Goal: Task Accomplishment & Management: Use online tool/utility

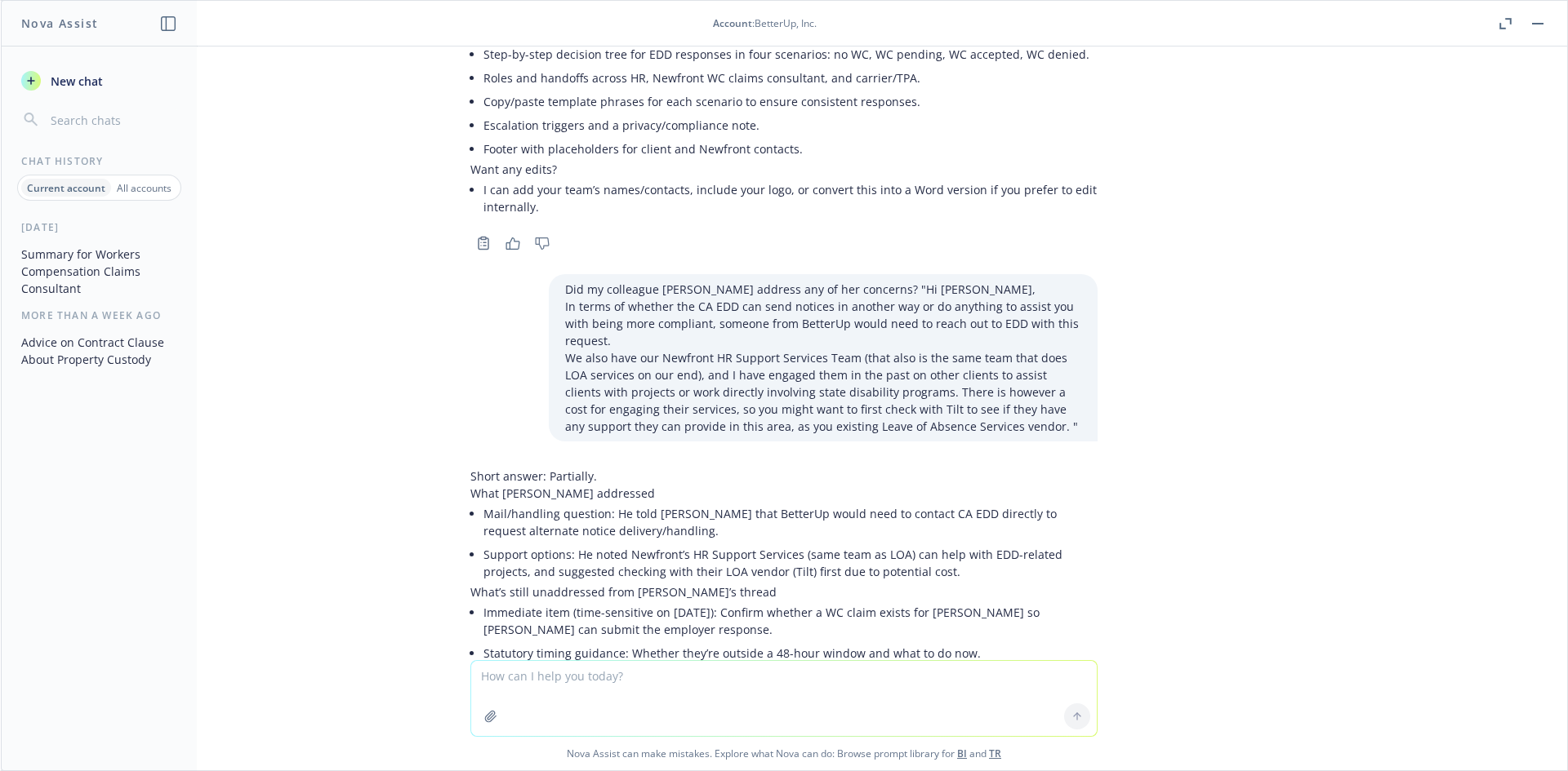
scroll to position [7695, 0]
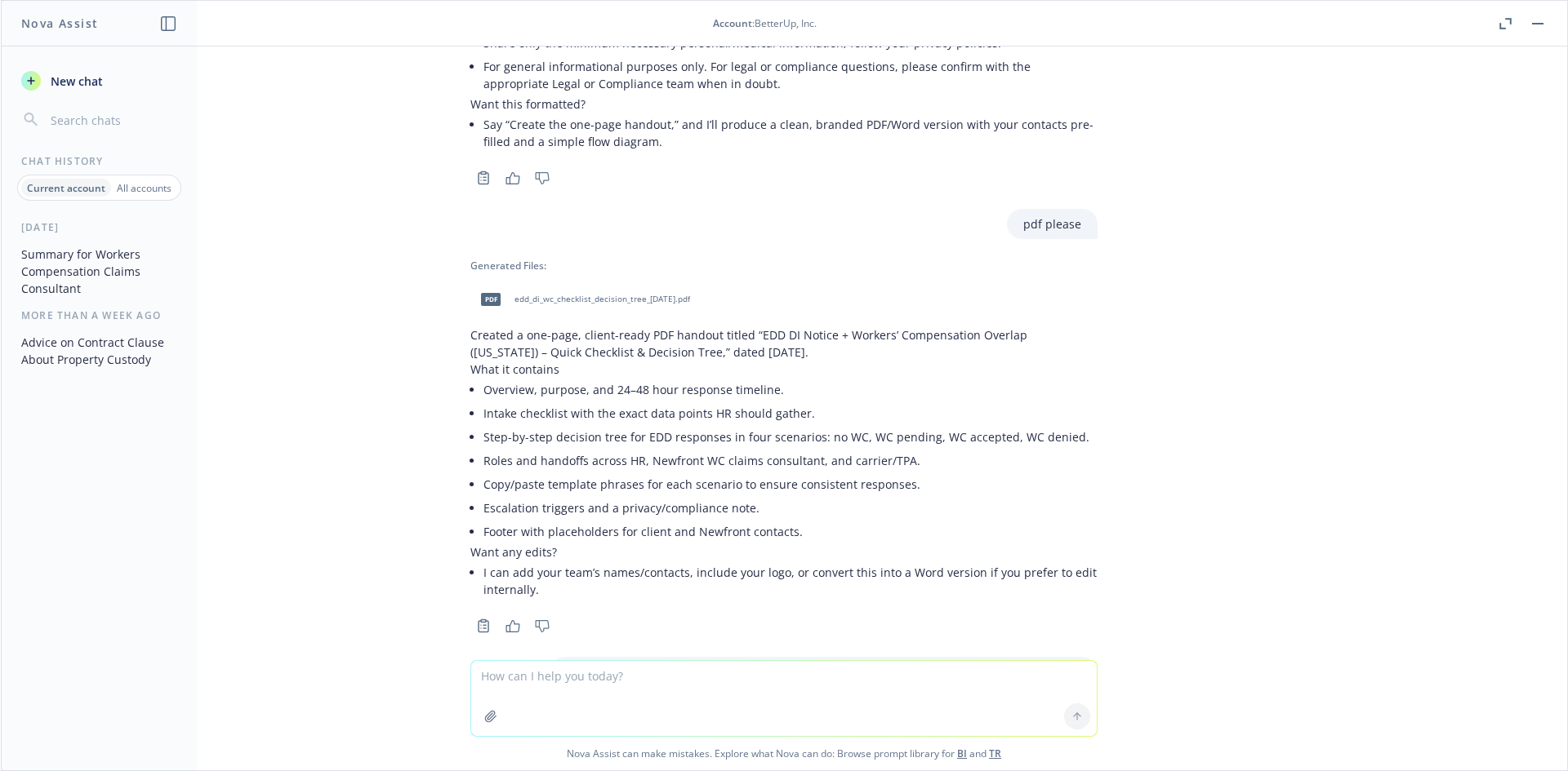
click at [1538, 26] on button "button" at bounding box center [1537, 23] width 20 height 20
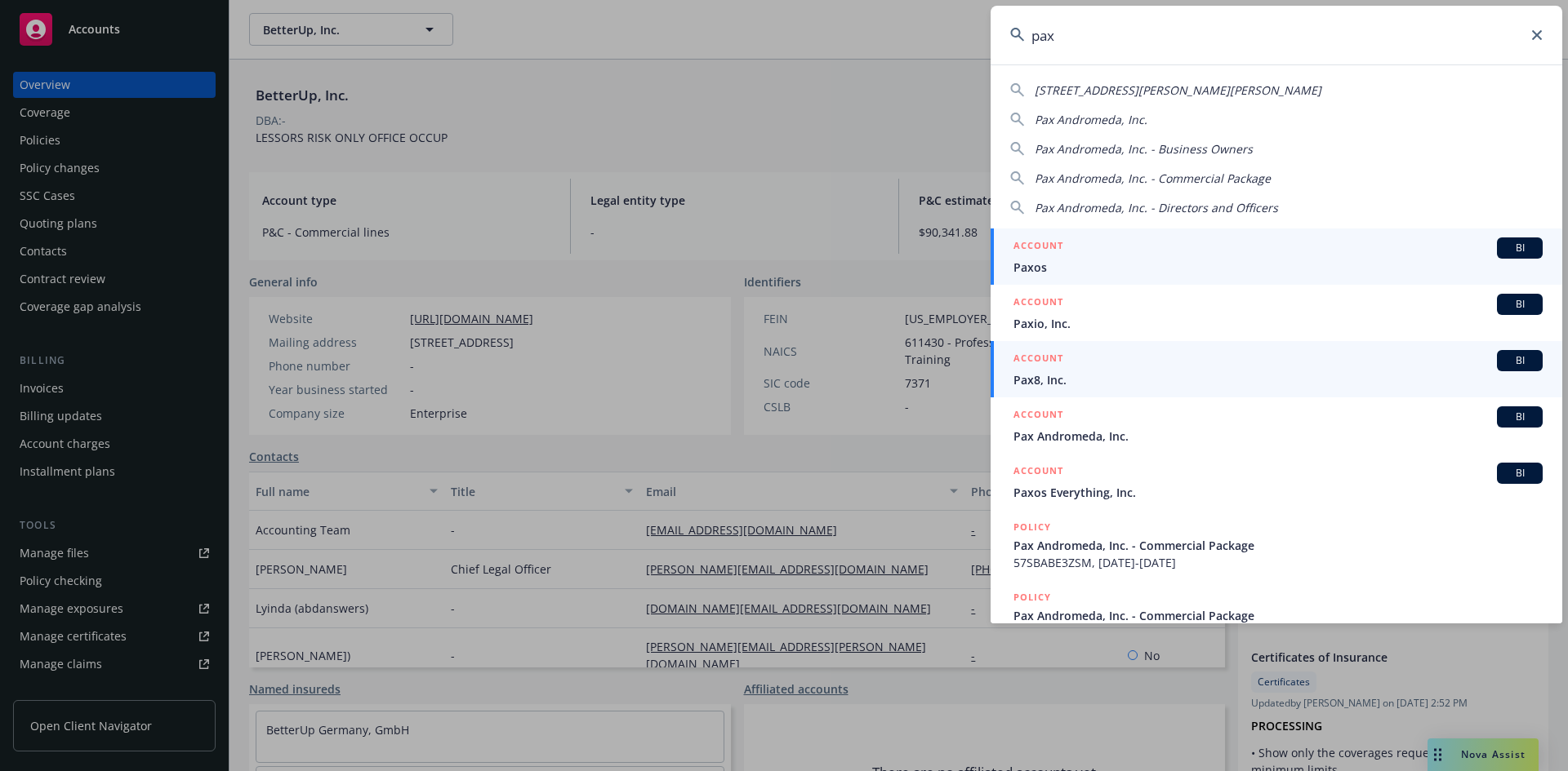
type input "pax"
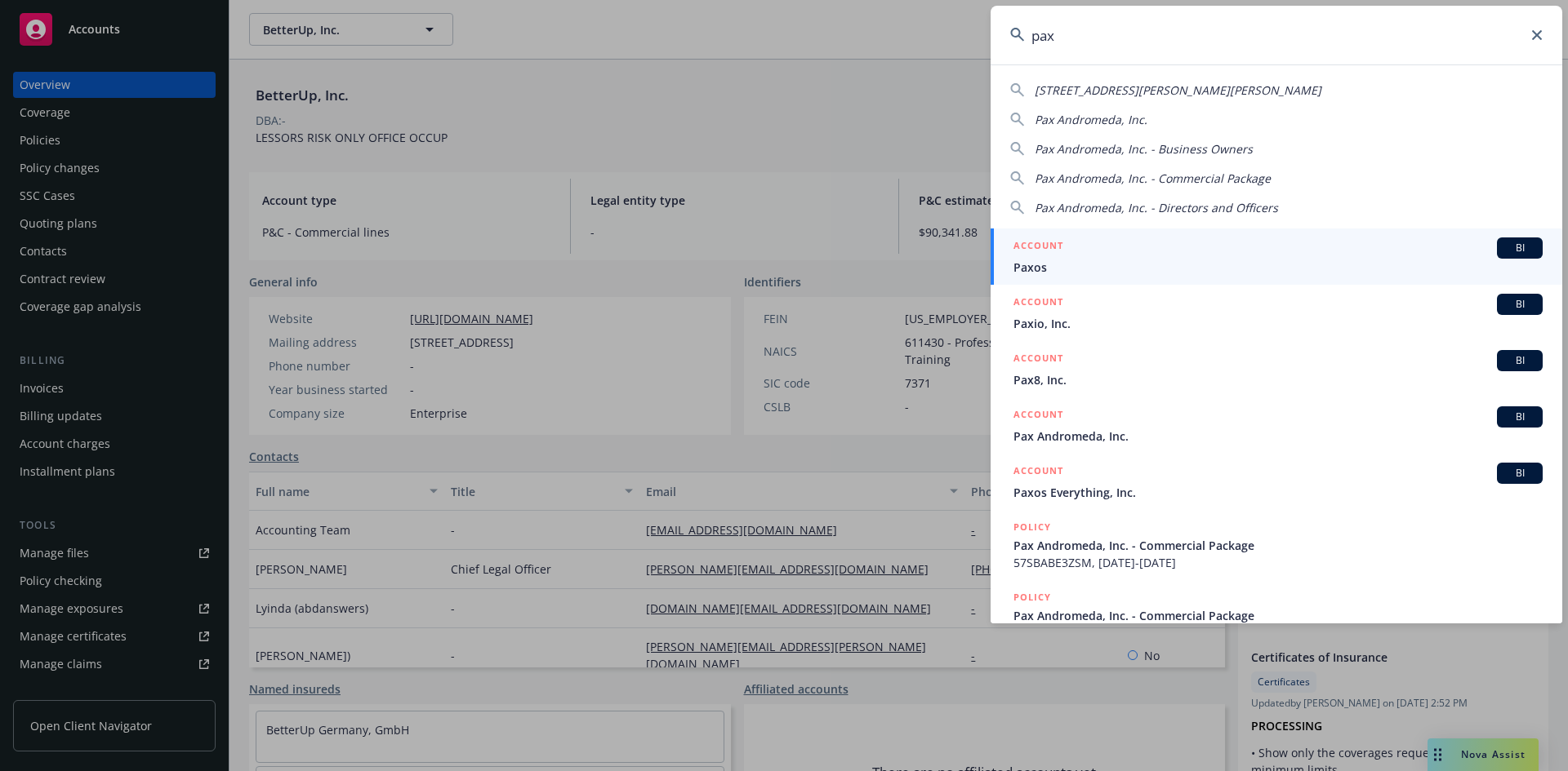
drag, startPoint x: 1502, startPoint y: 364, endPoint x: 1444, endPoint y: 346, distance: 60.7
click at [1503, 364] on span "BI" at bounding box center [1519, 360] width 33 height 15
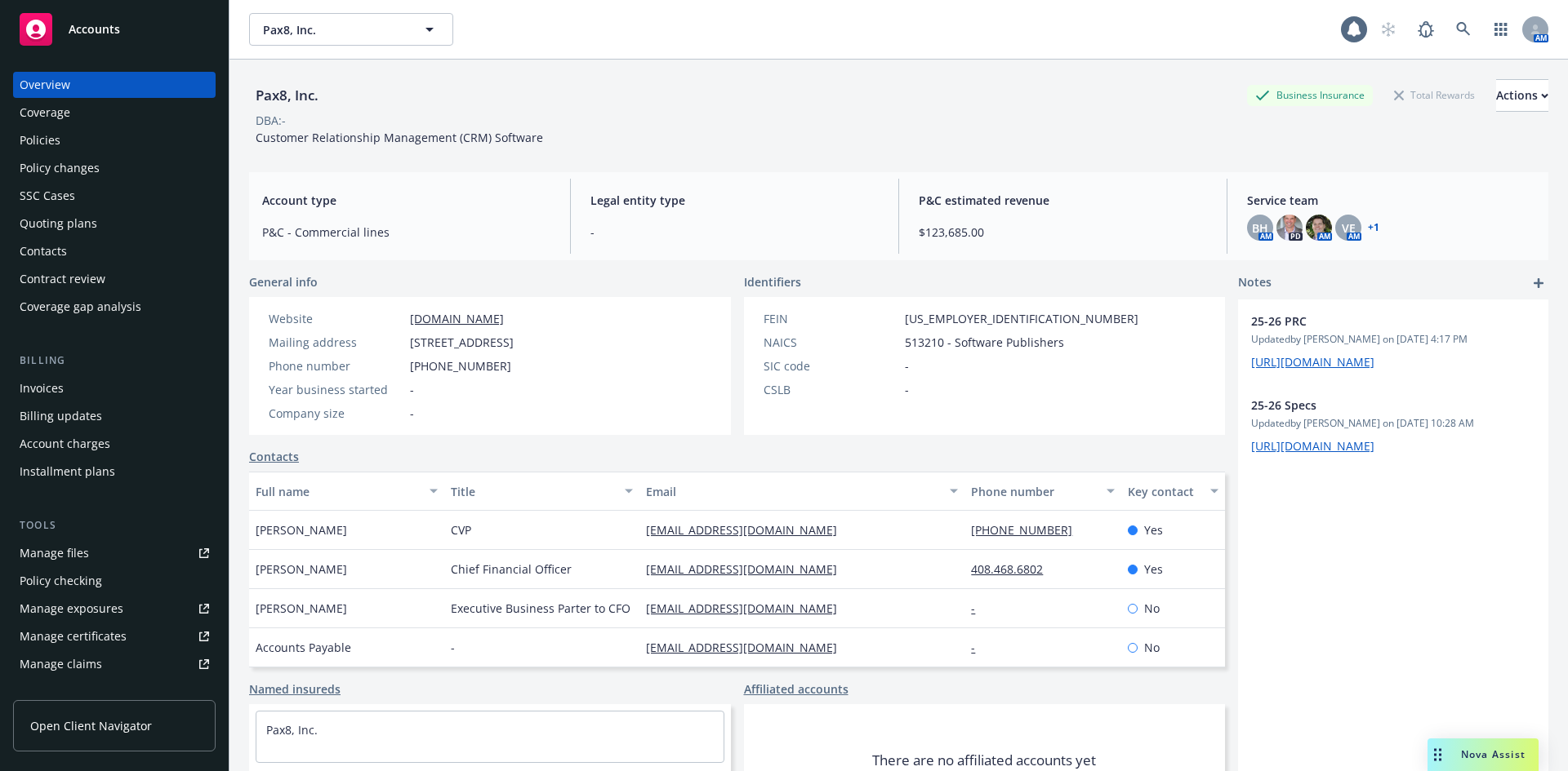
click at [46, 154] on div "Overview Coverage Policies Policy changes SSC Cases Quoting plans Contacts Cont…" at bounding box center [114, 196] width 202 height 248
click at [51, 150] on div "Policies" at bounding box center [40, 140] width 41 height 26
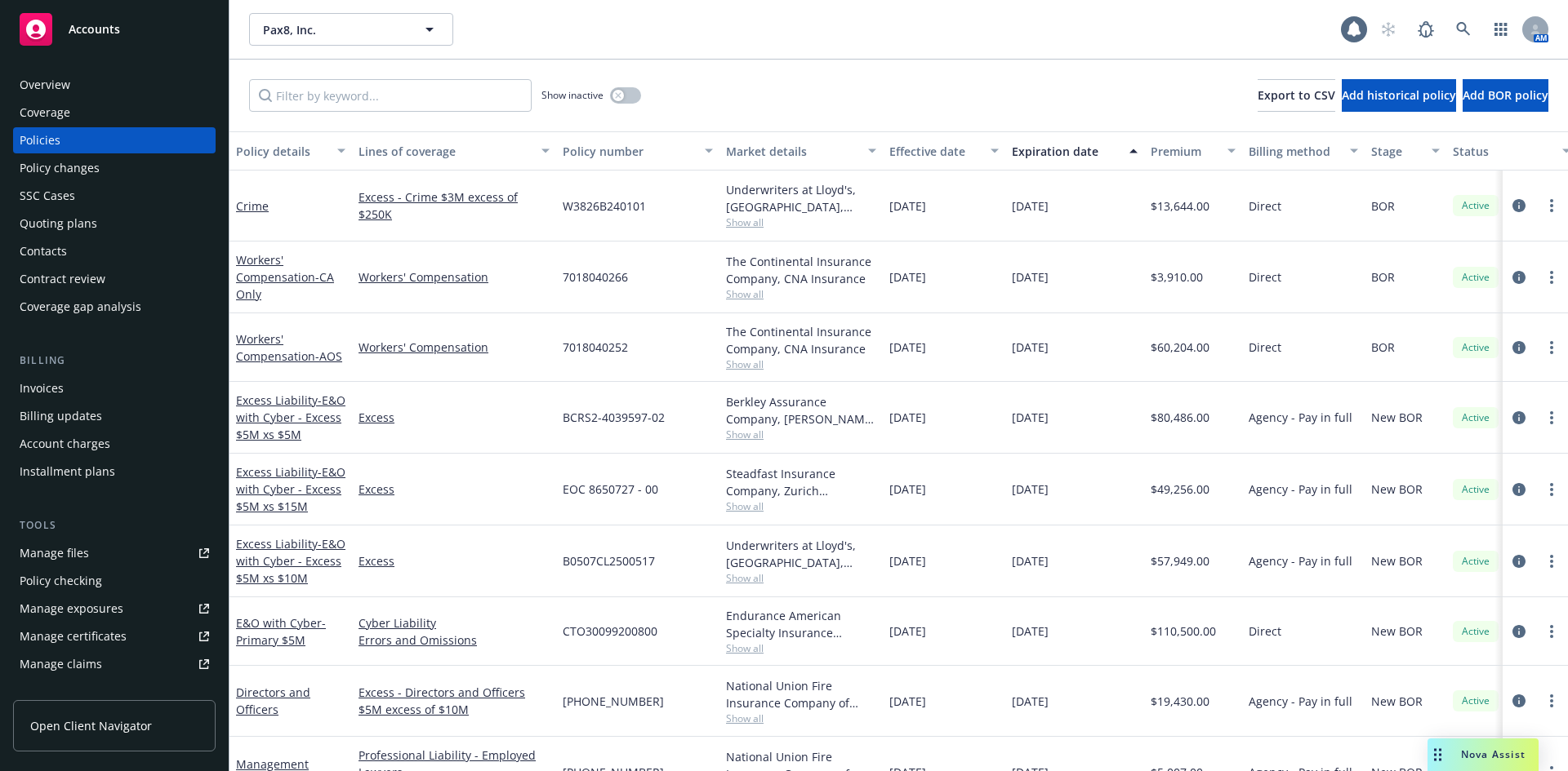
click at [66, 551] on div "Manage files" at bounding box center [54, 553] width 69 height 26
click at [364, 99] on input "Filter by keyword..." at bounding box center [389, 95] width 282 height 33
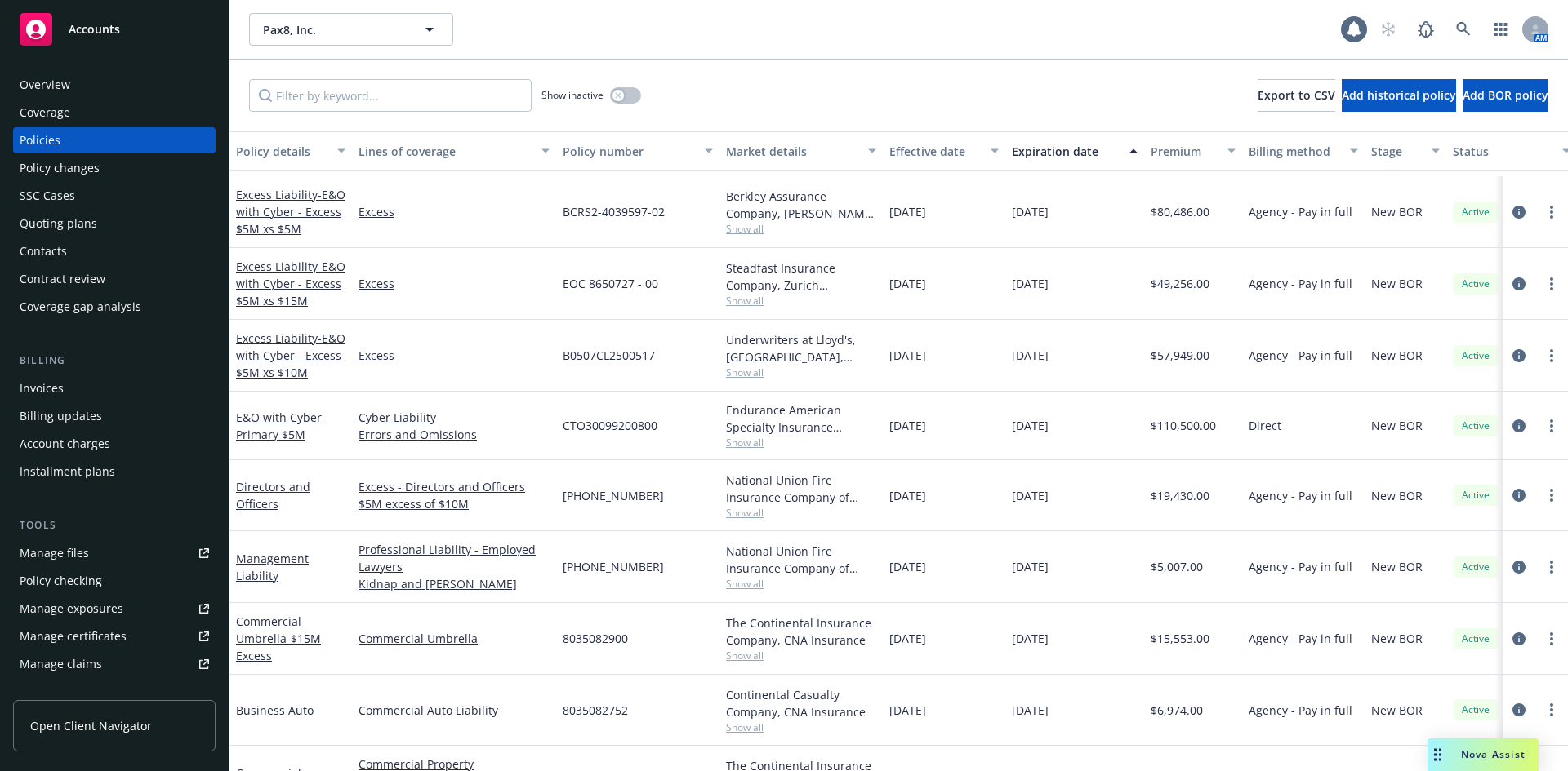
scroll to position [382, 0]
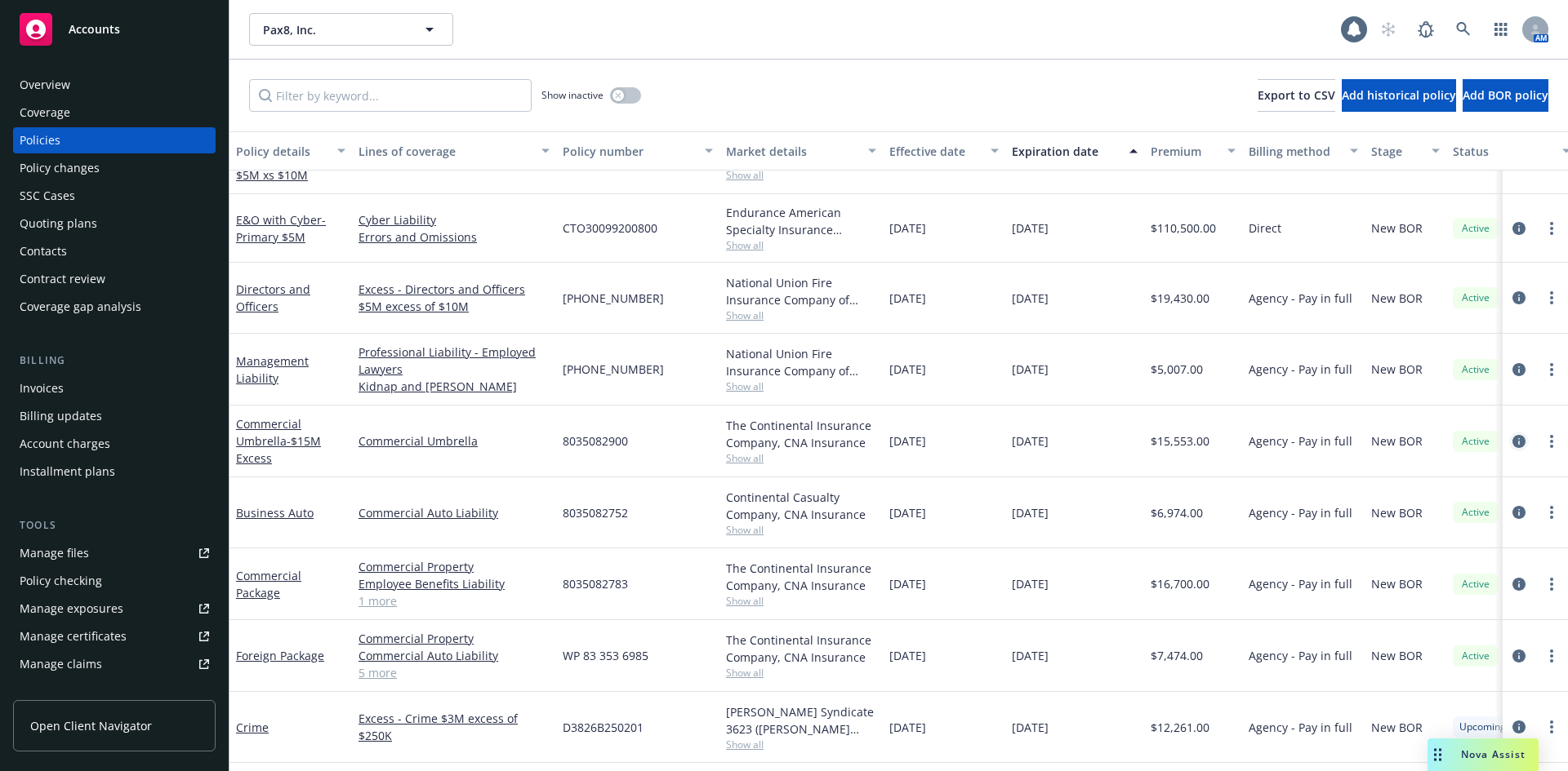
click at [1512, 441] on icon "circleInformation" at bounding box center [1518, 441] width 13 height 13
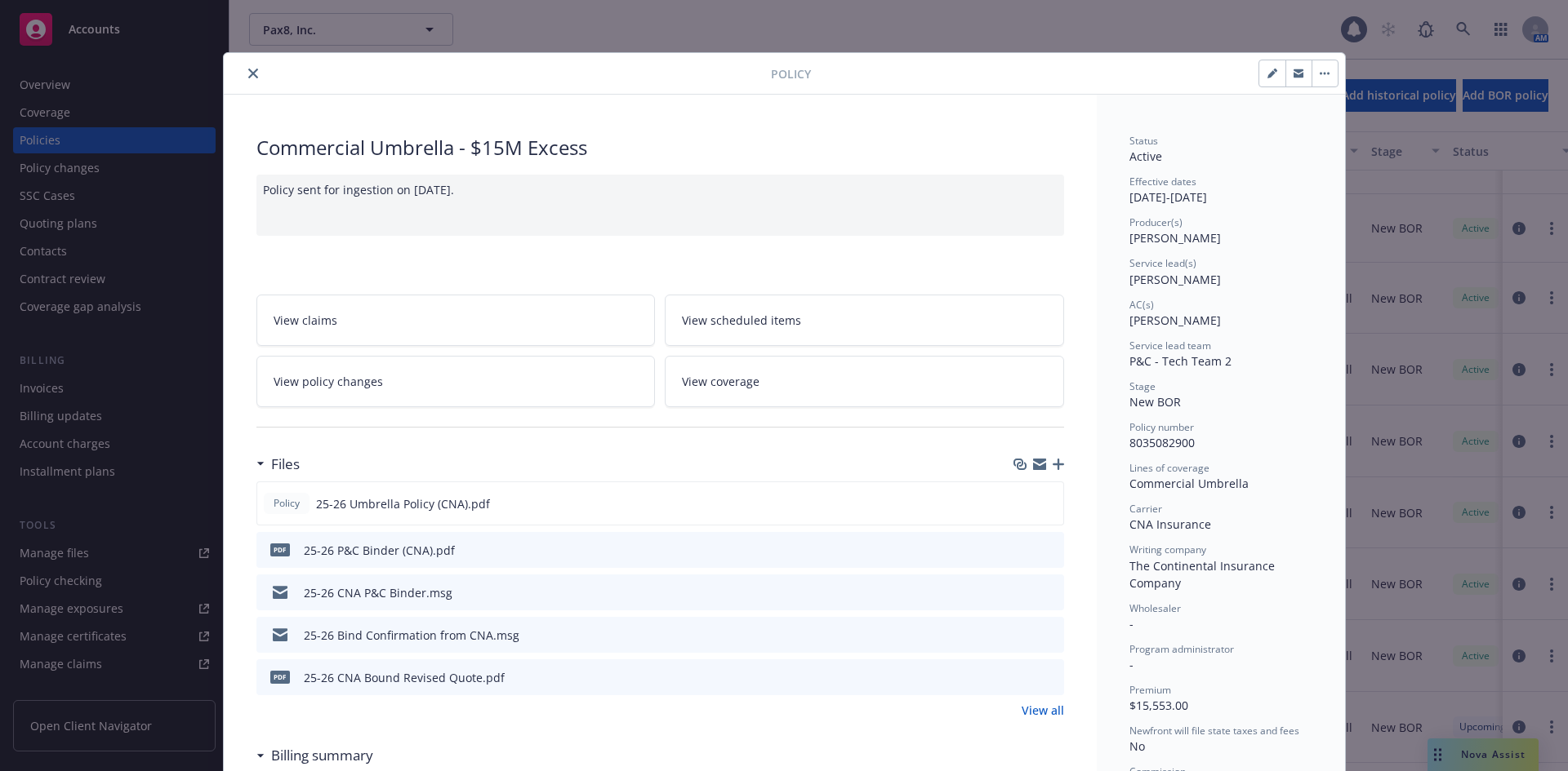
click at [248, 74] on icon "close" at bounding box center [252, 73] width 9 height 9
click at [247, 75] on div "Show inactive Export to CSV Add historical policy Add BOR policy" at bounding box center [898, 95] width 1338 height 72
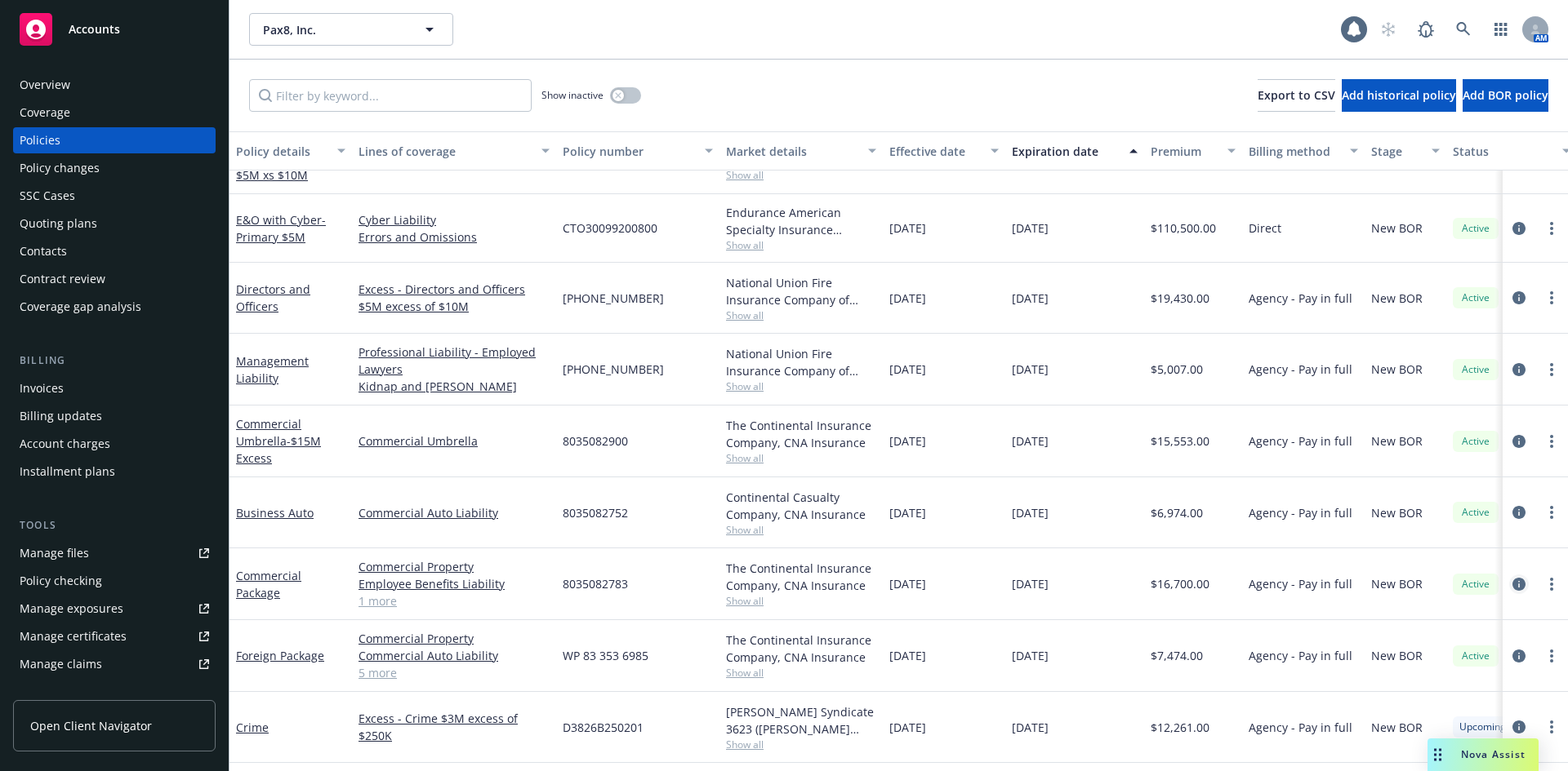
click at [1512, 584] on icon "circleInformation" at bounding box center [1518, 584] width 13 height 13
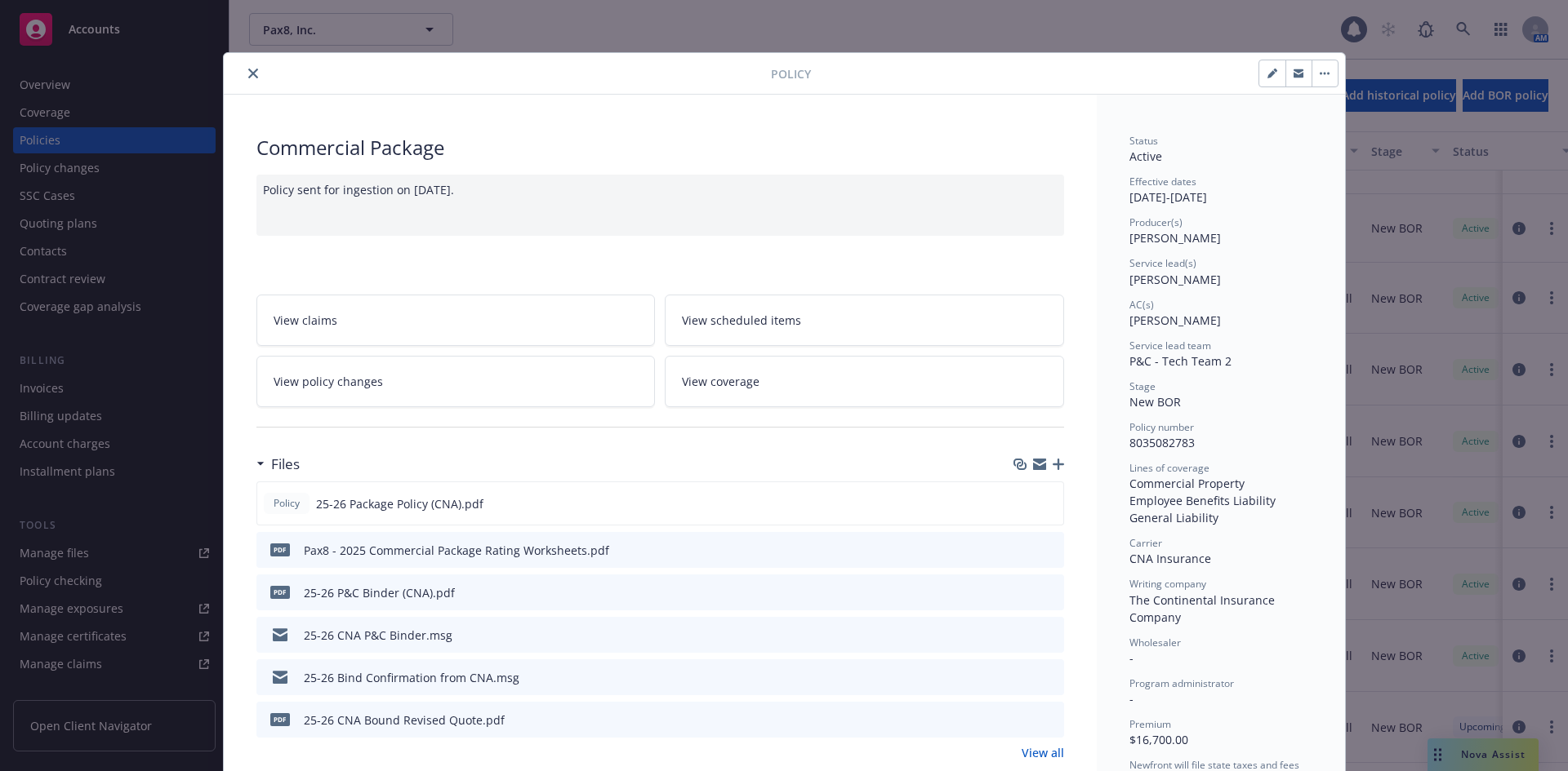
click at [248, 72] on icon "close" at bounding box center [252, 73] width 9 height 9
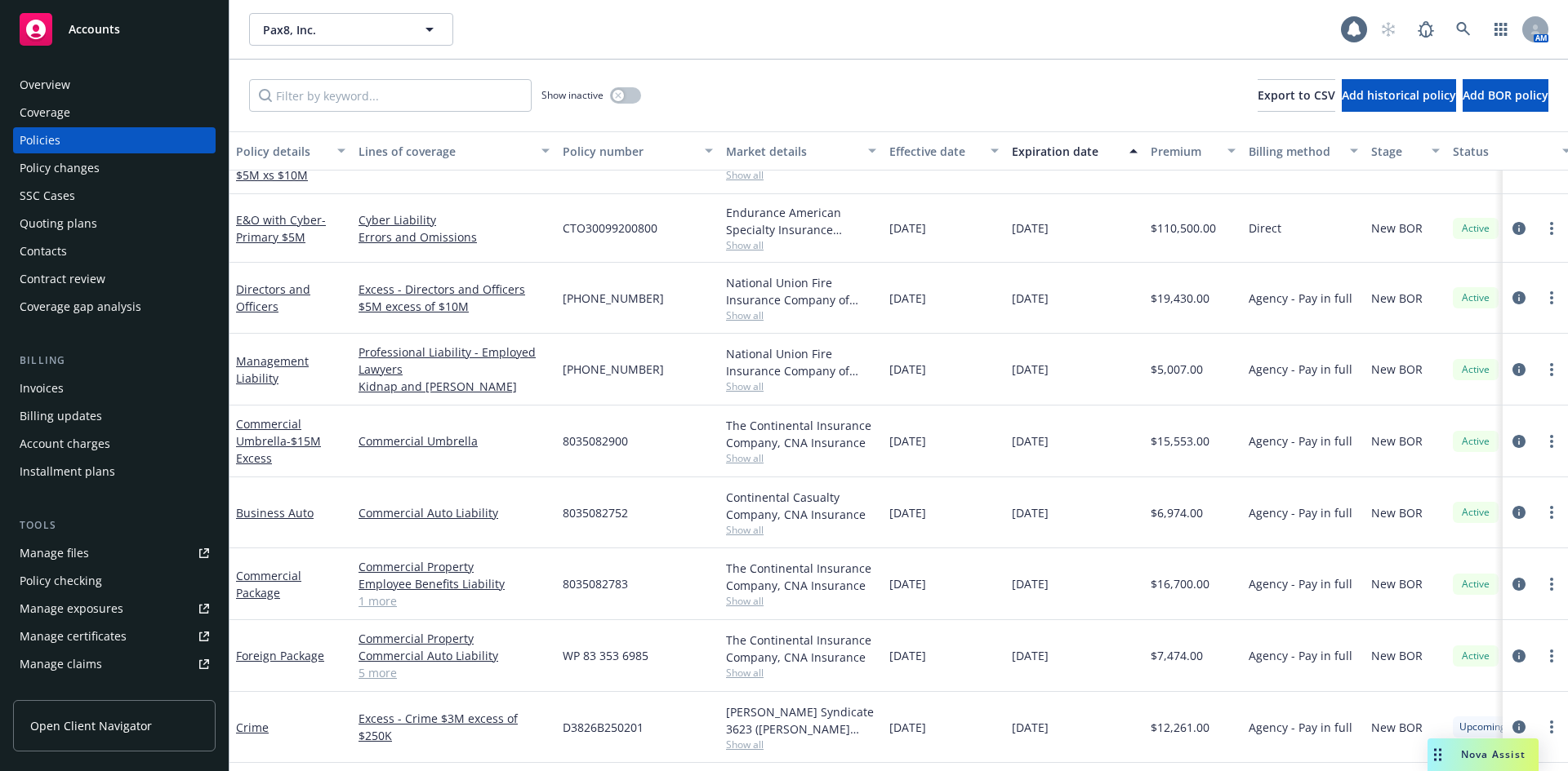
click at [250, 77] on div "Show inactive Export to CSV Add historical policy Add BOR policy" at bounding box center [898, 95] width 1338 height 72
click at [1512, 510] on icon "circleInformation" at bounding box center [1518, 512] width 13 height 13
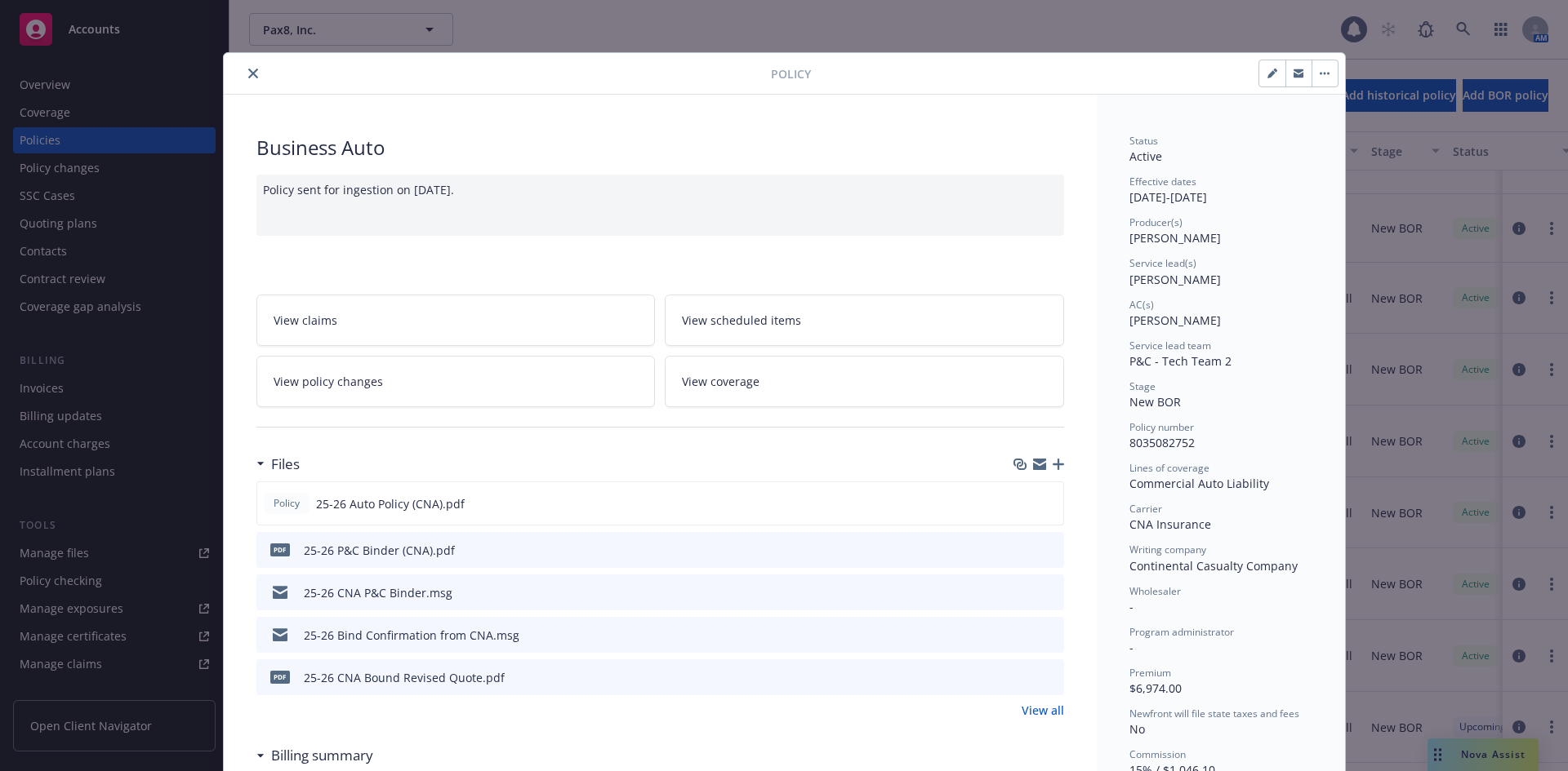
click at [248, 73] on icon "close" at bounding box center [252, 73] width 9 height 9
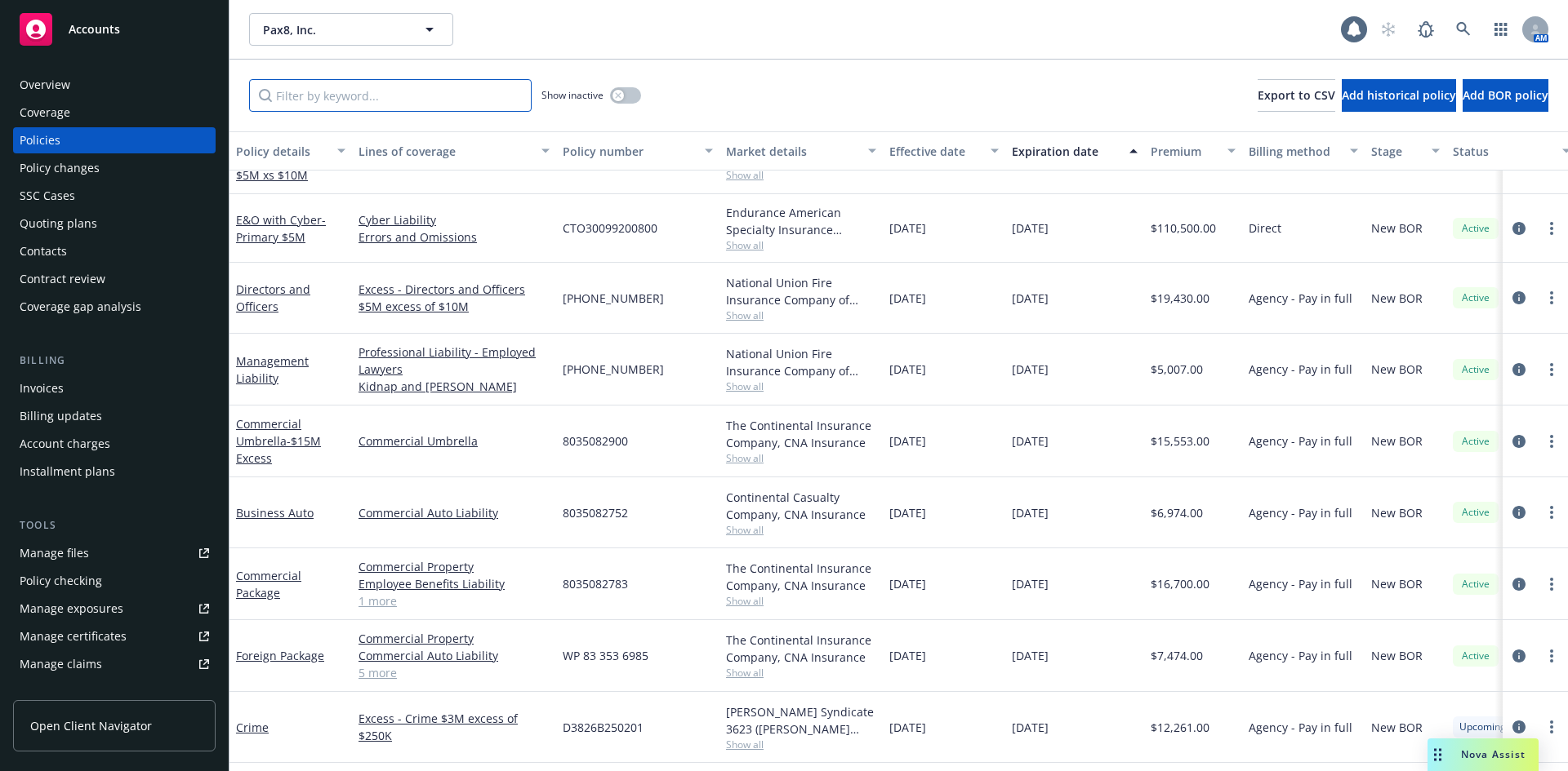
click at [389, 97] on input "Filter by keyword..." at bounding box center [389, 95] width 282 height 33
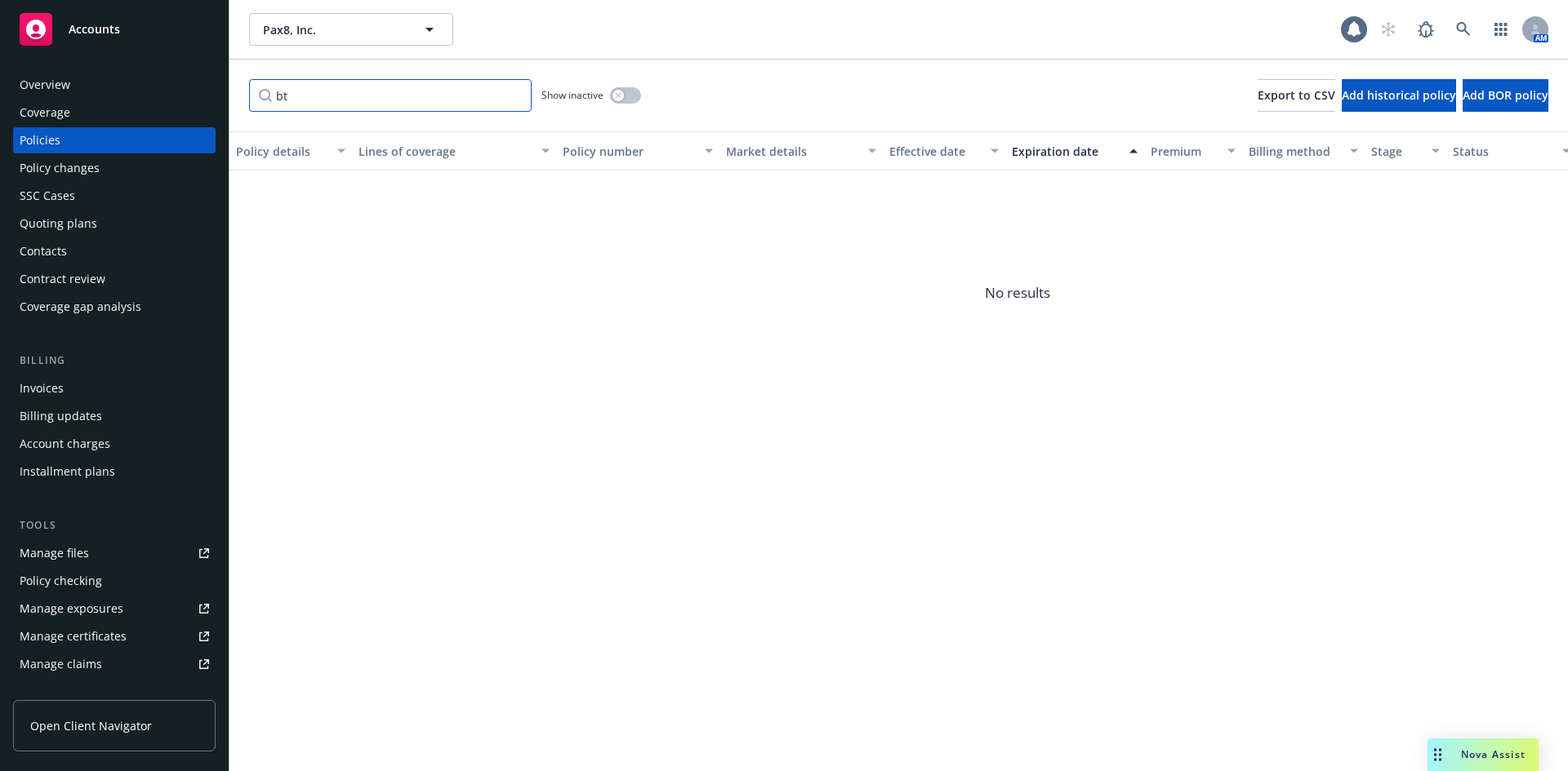
type input "b"
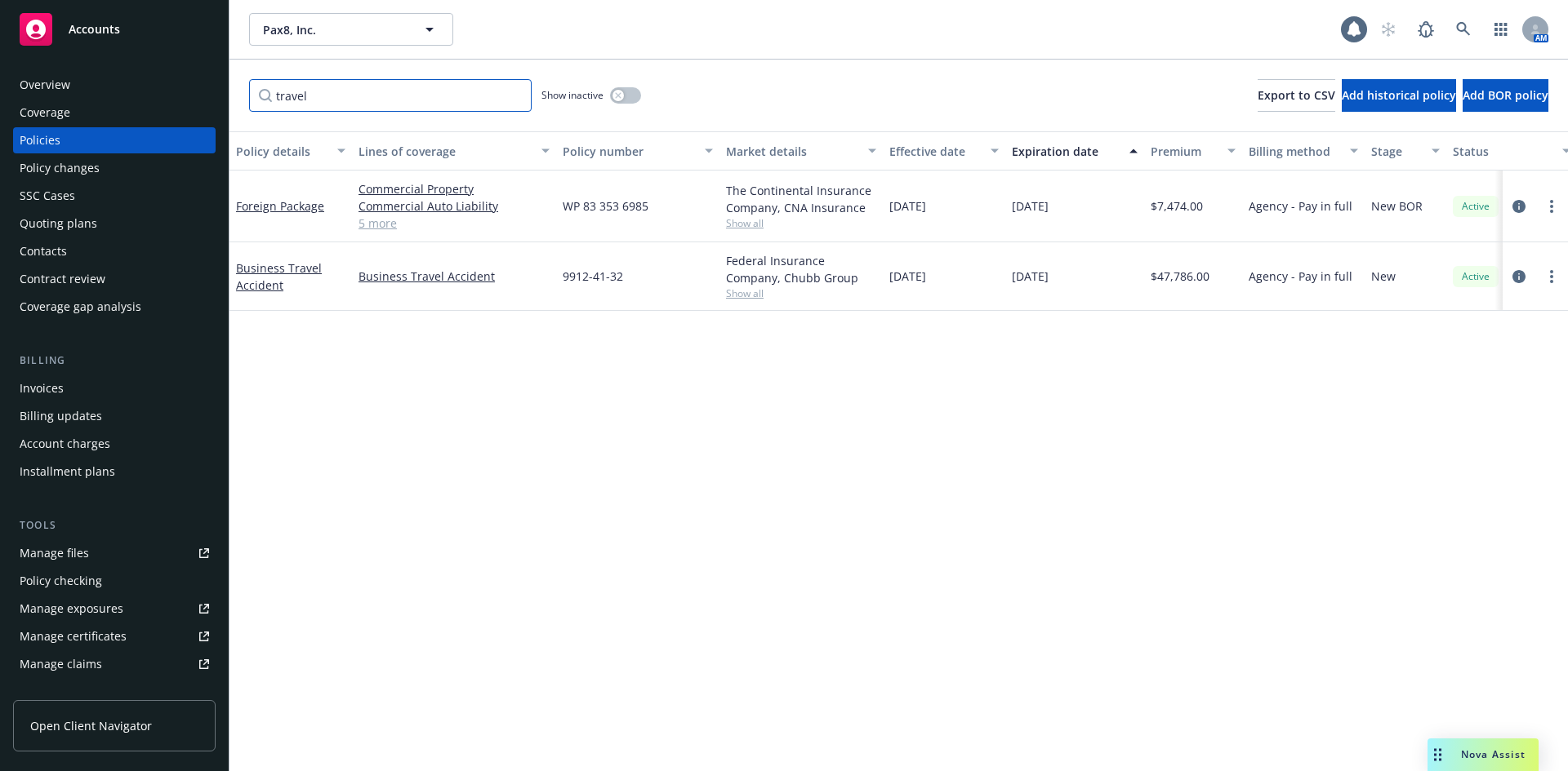
drag, startPoint x: 379, startPoint y: 101, endPoint x: 118, endPoint y: 82, distance: 261.7
click at [120, 104] on div "Accounts Overview Coverage Policies Policy changes SSC Cases Quoting plans Cont…" at bounding box center [784, 385] width 1568 height 771
type input "s"
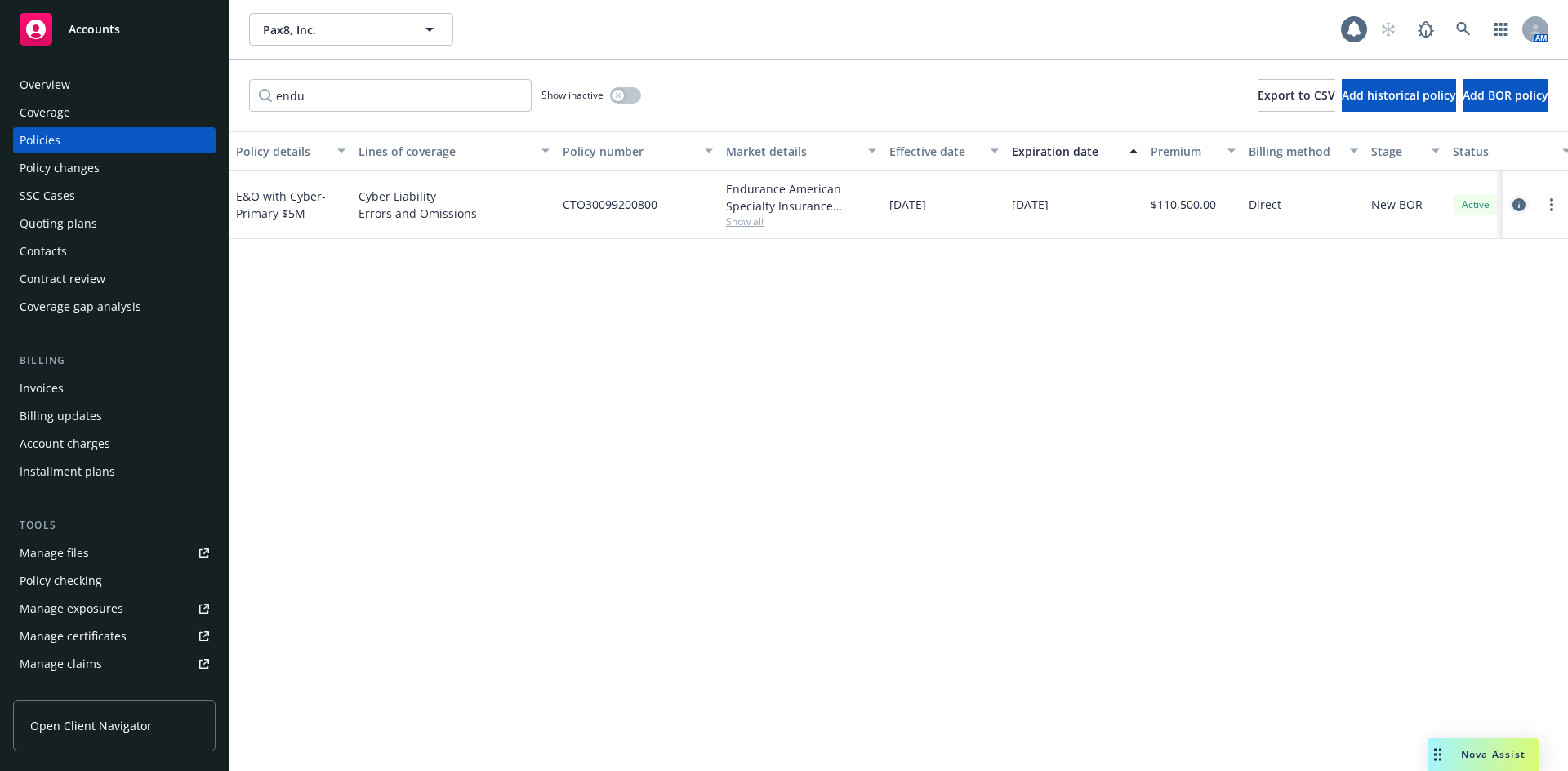
click at [1517, 207] on icon "circleInformation" at bounding box center [1518, 204] width 13 height 13
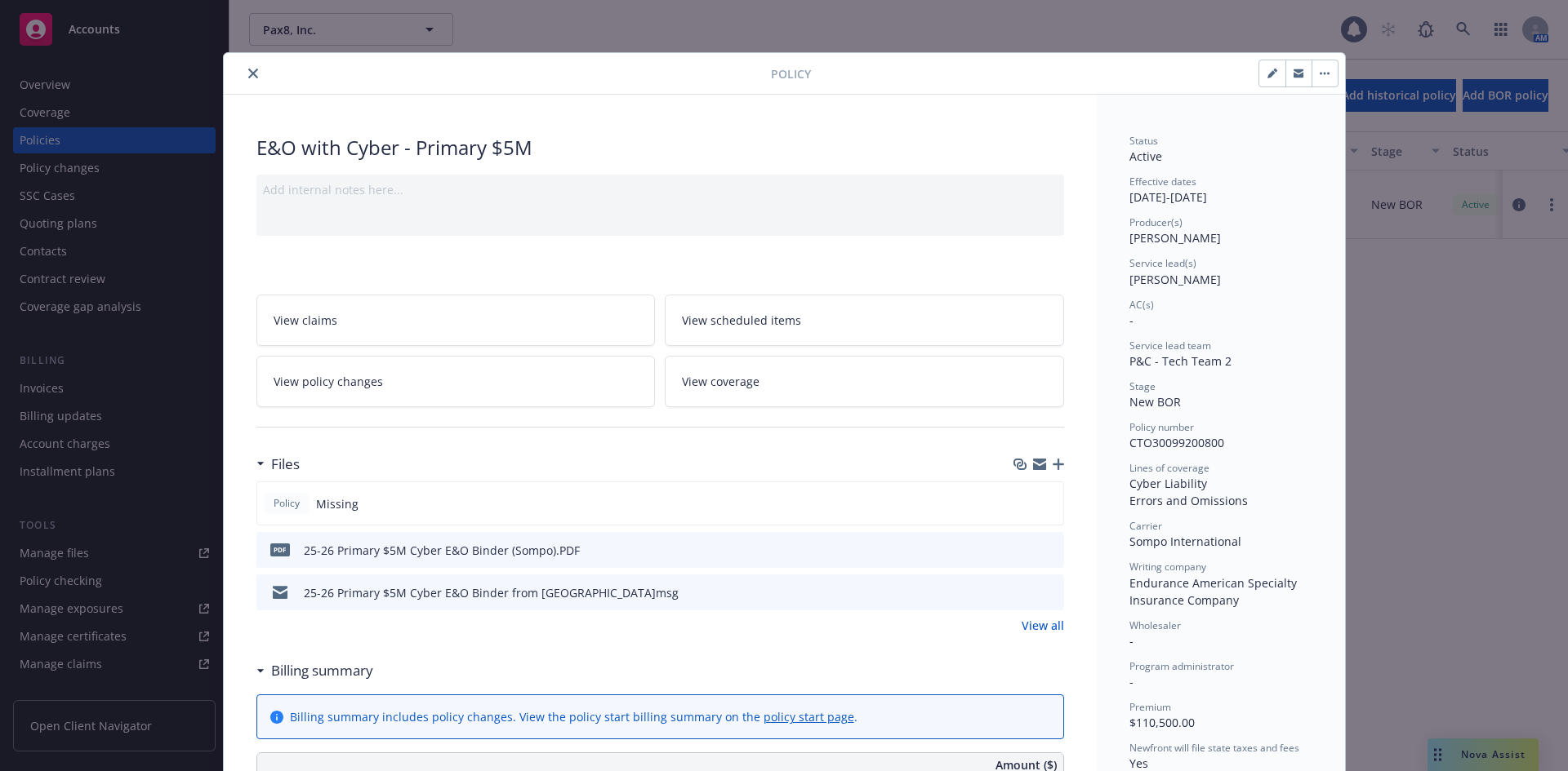
click at [1017, 548] on icon "download file" at bounding box center [1021, 549] width 13 height 13
click at [248, 73] on icon "close" at bounding box center [252, 73] width 9 height 9
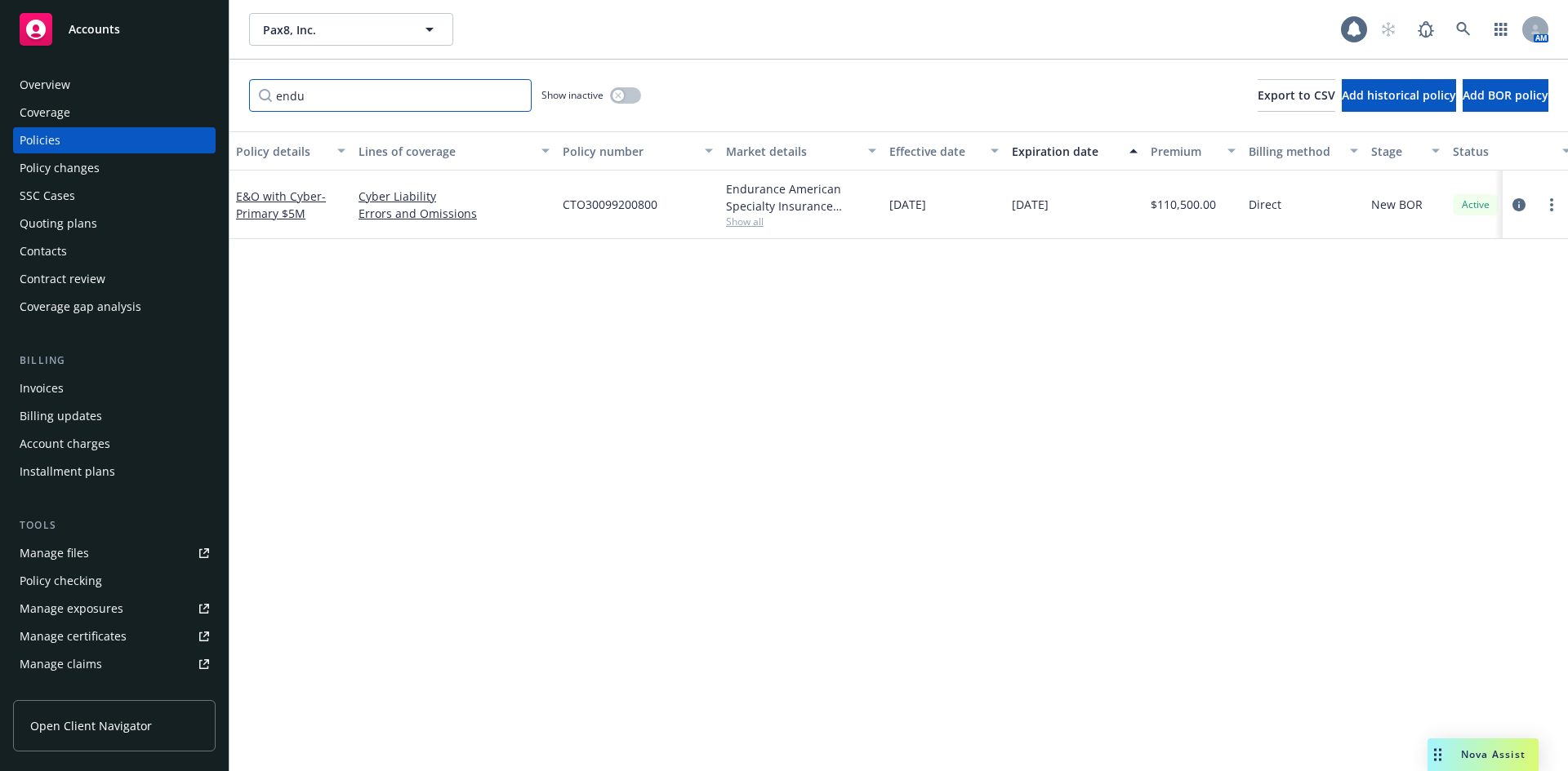
drag, startPoint x: 379, startPoint y: 94, endPoint x: 231, endPoint y: 99, distance: 148.1
click at [231, 99] on div "endu Show inactive Export to CSV Add historical policy Add BOR policy" at bounding box center [898, 95] width 1338 height 72
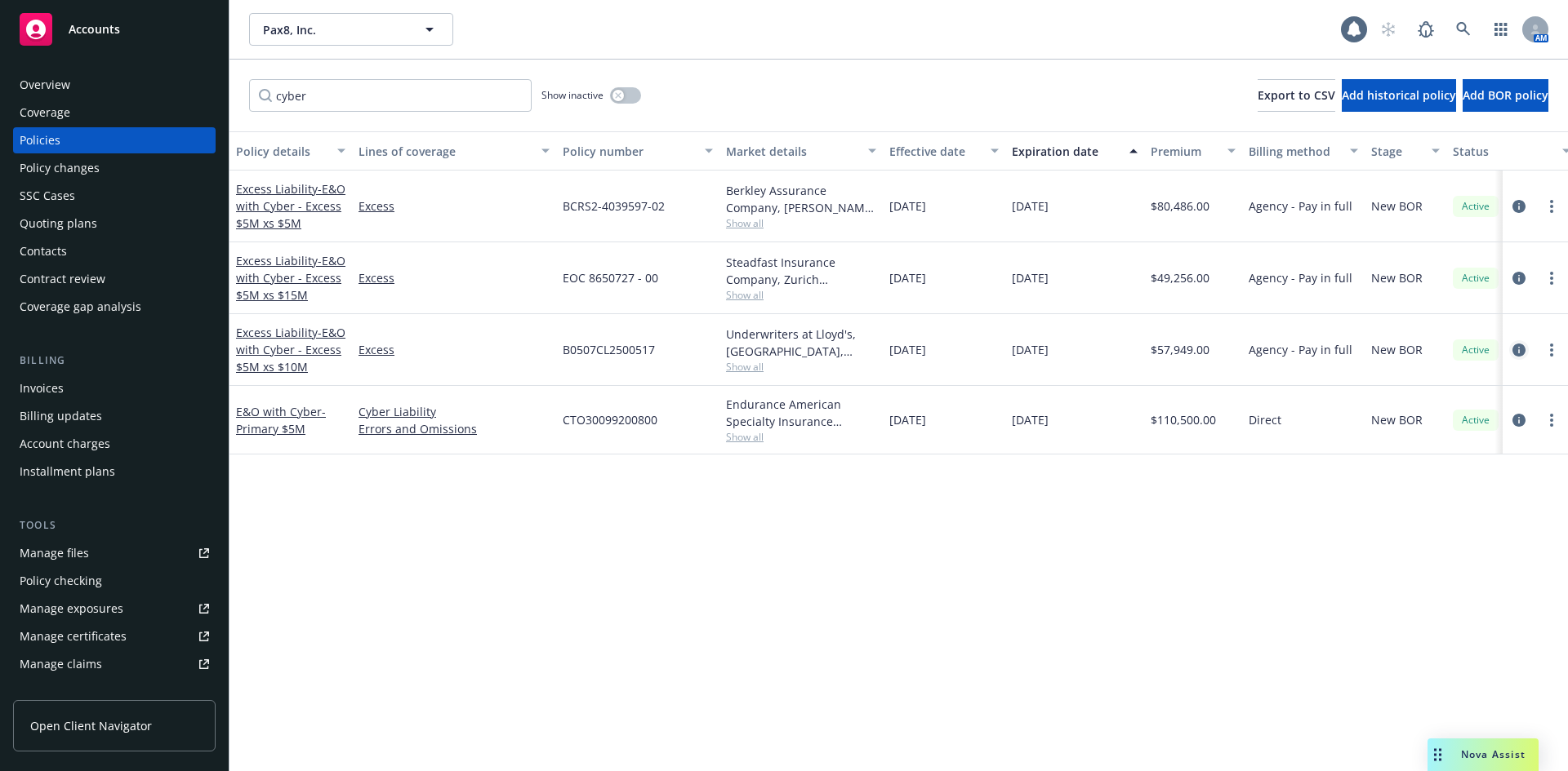
click at [1520, 347] on icon "circleInformation" at bounding box center [1518, 350] width 13 height 13
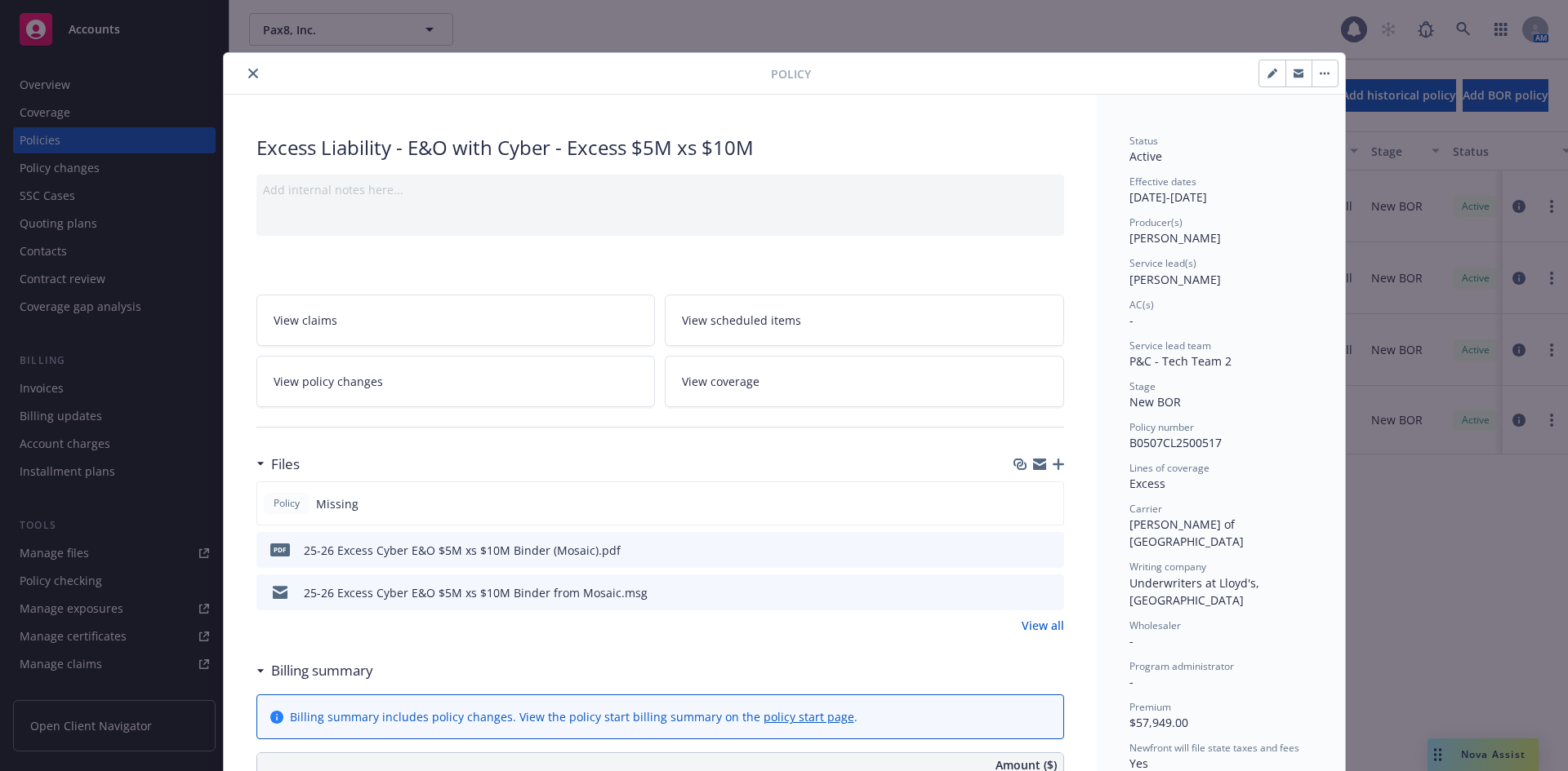
click at [248, 75] on icon "close" at bounding box center [252, 73] width 9 height 9
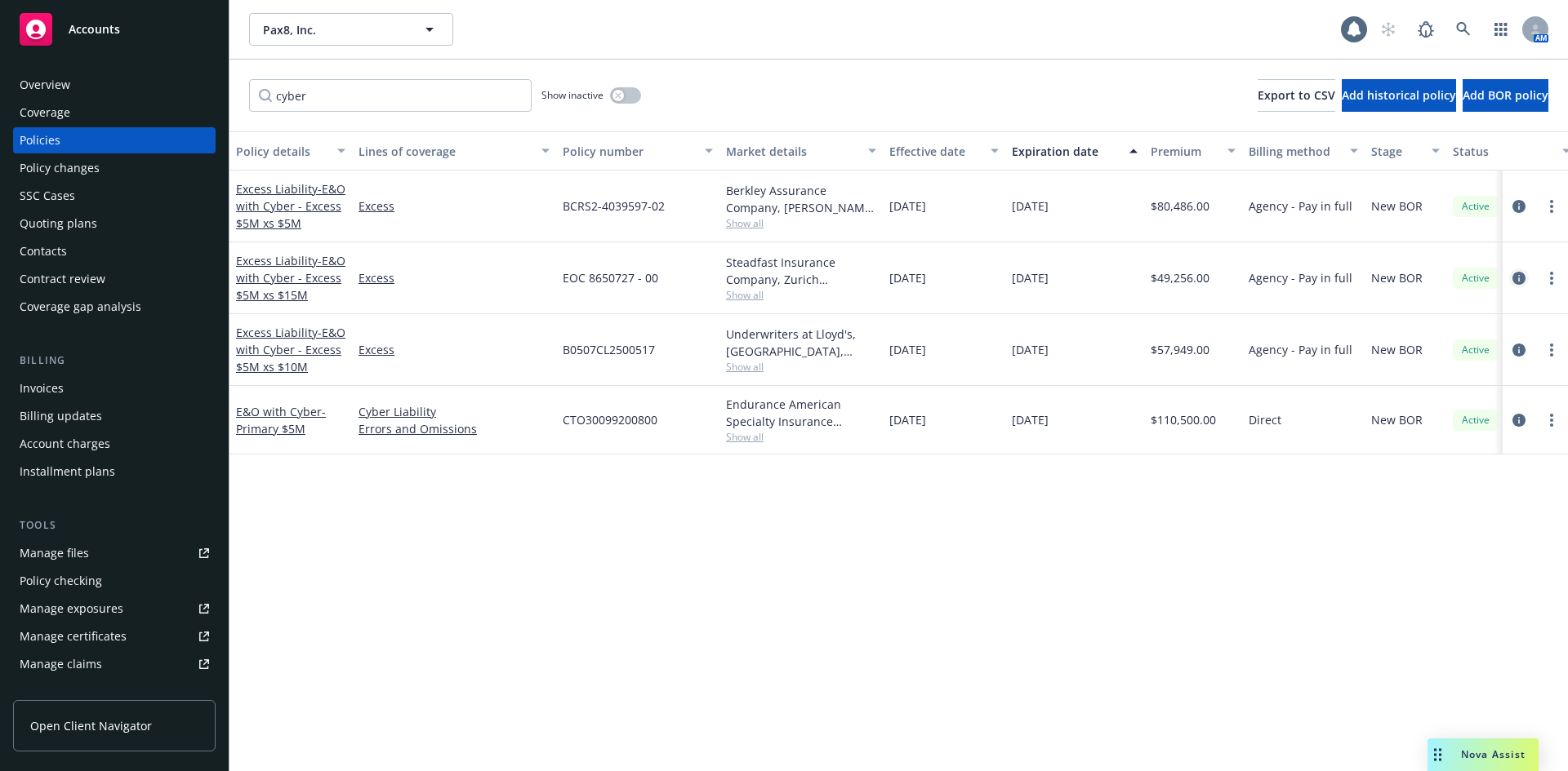
click at [1518, 280] on icon "circleInformation" at bounding box center [1518, 278] width 13 height 13
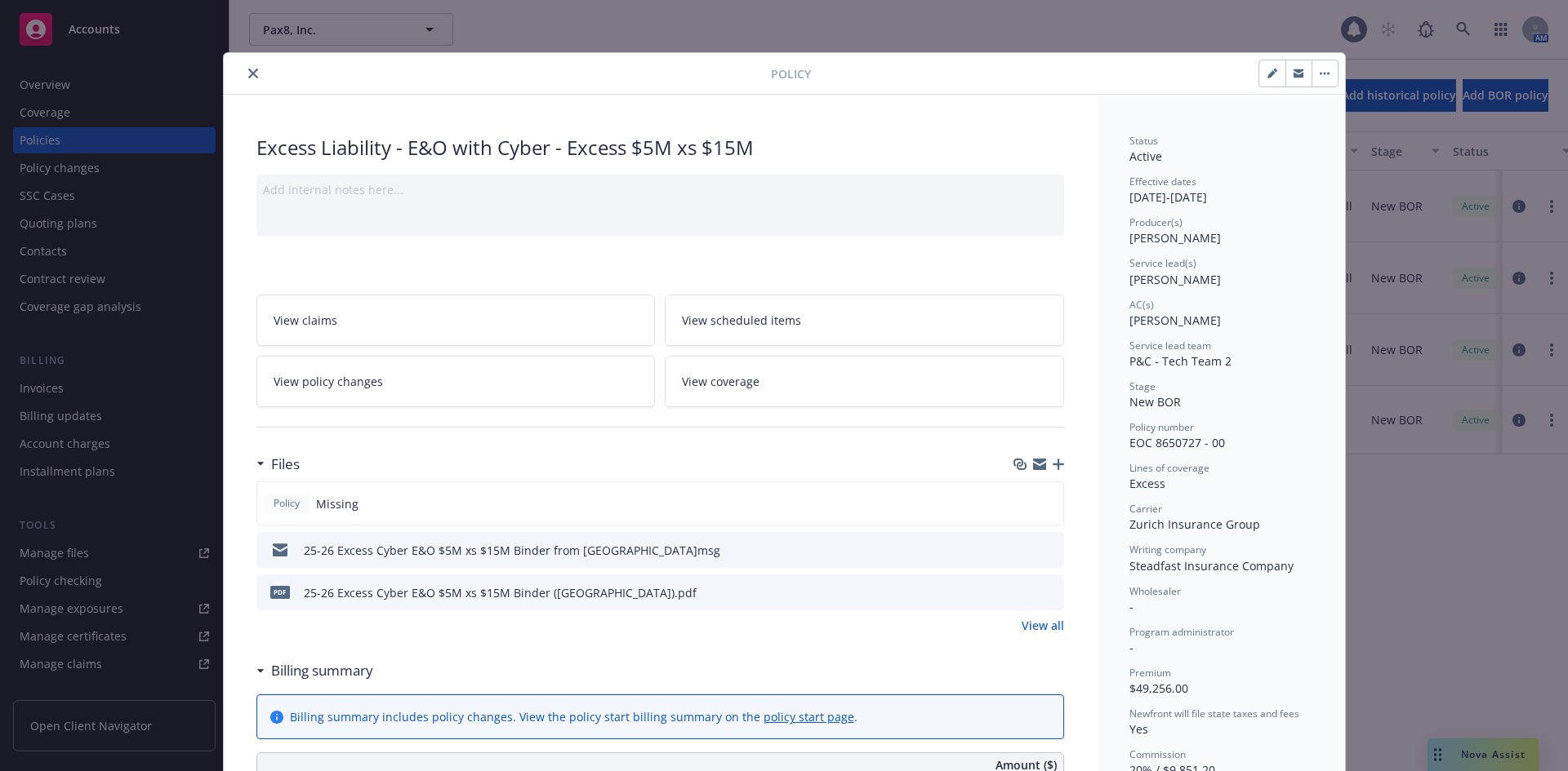
click at [248, 75] on icon "close" at bounding box center [252, 73] width 9 height 9
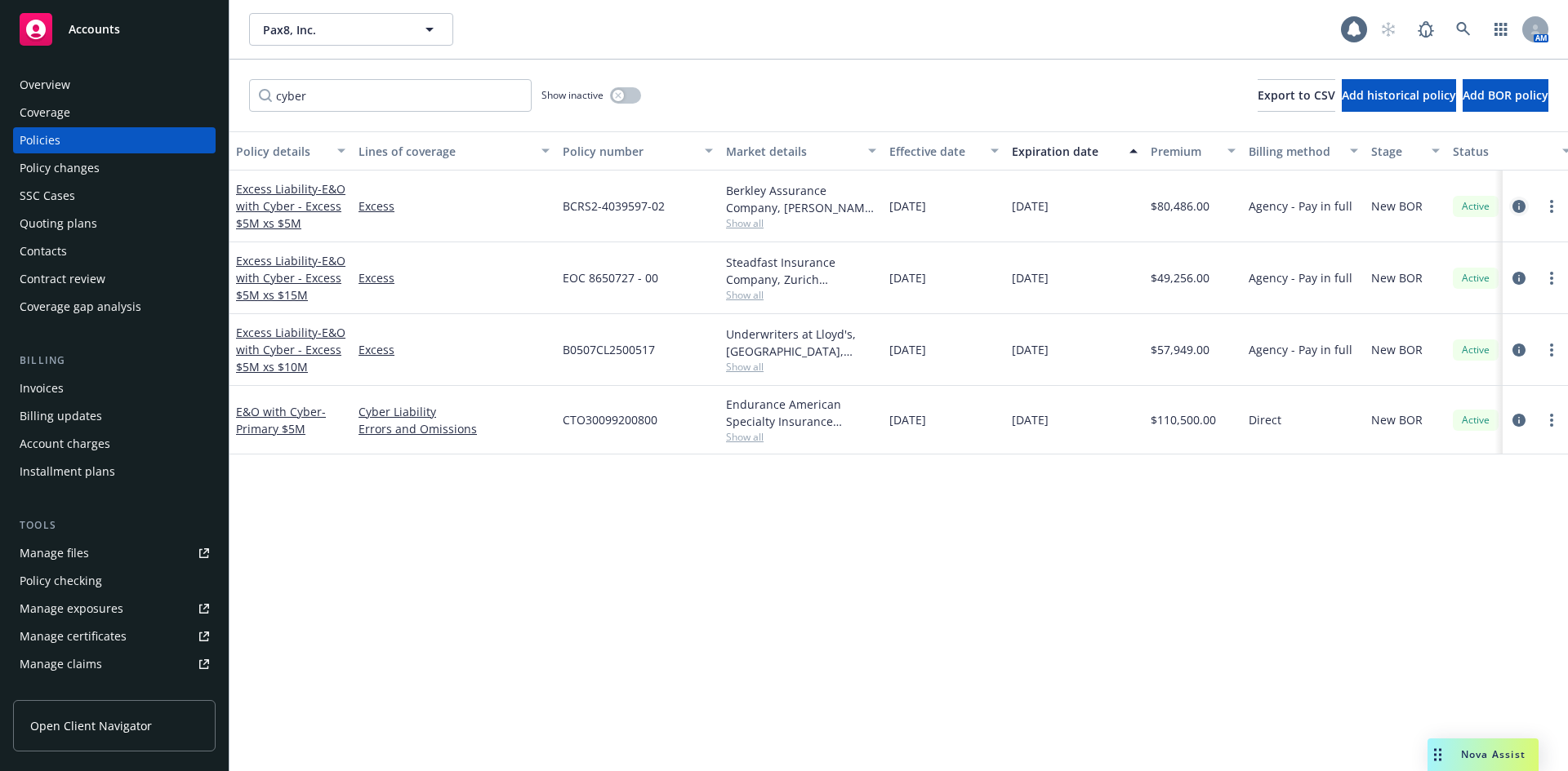
click at [1520, 208] on icon "circleInformation" at bounding box center [1518, 206] width 13 height 13
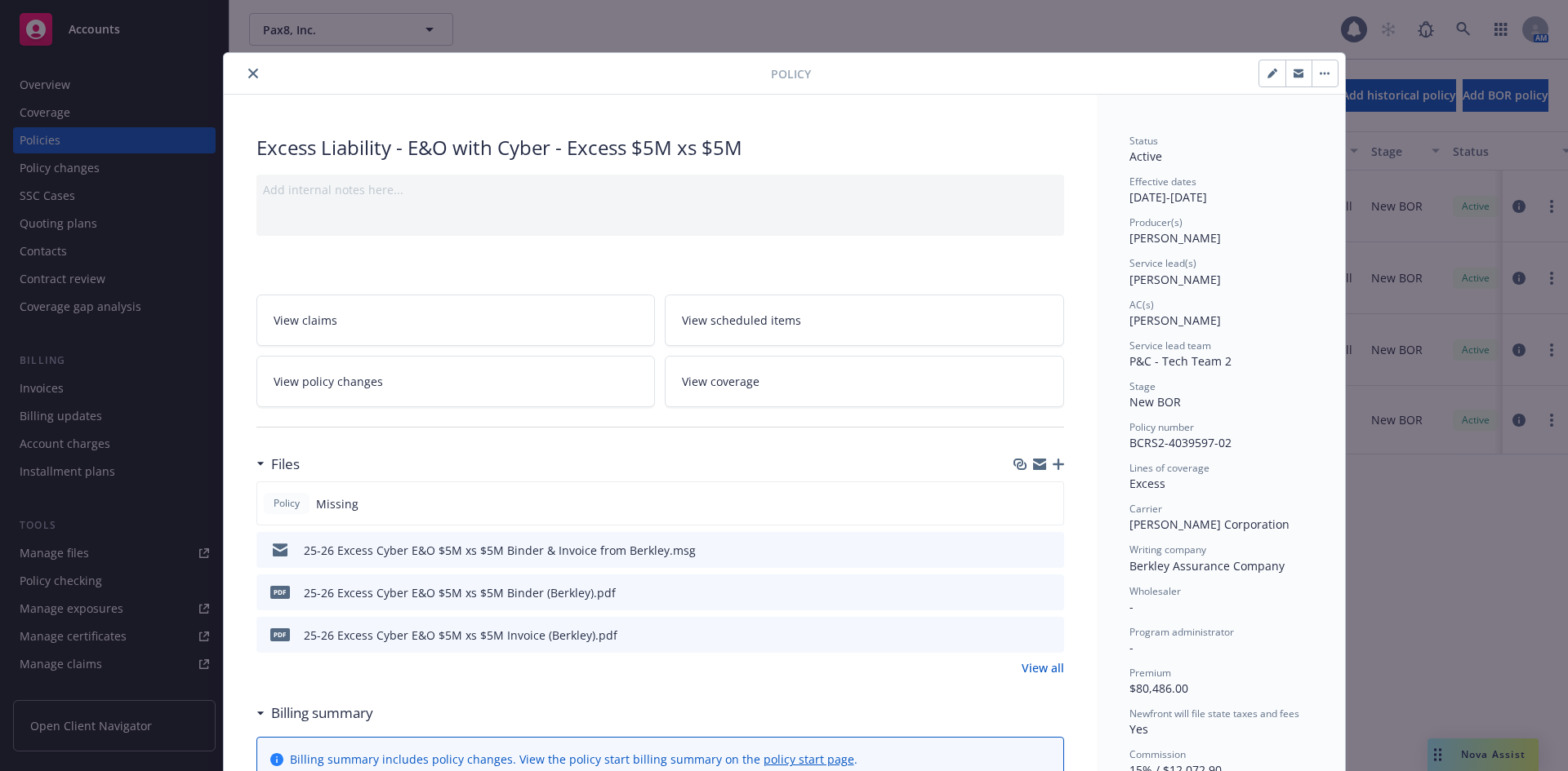
click at [248, 73] on icon "close" at bounding box center [252, 73] width 9 height 9
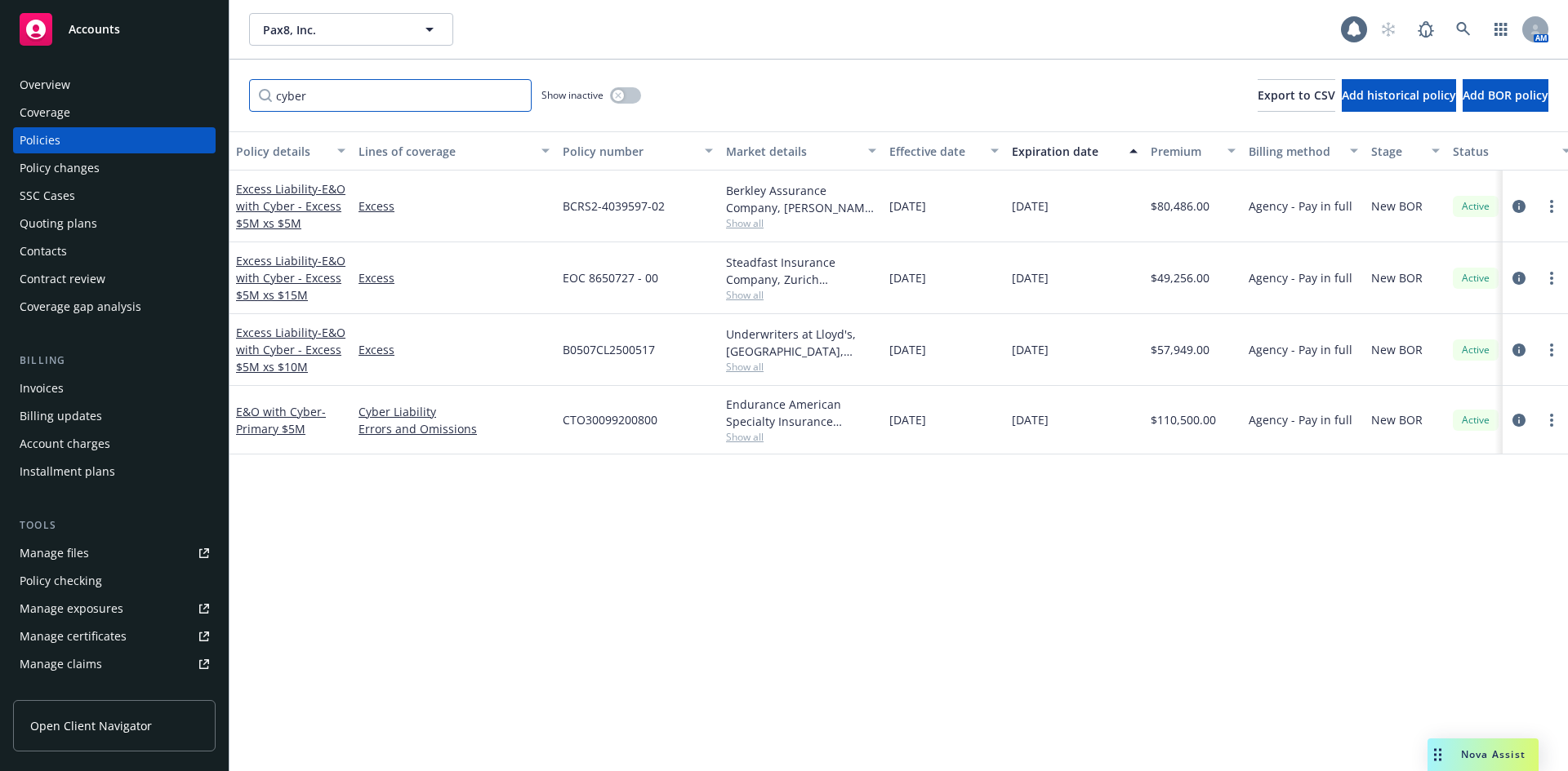
drag, startPoint x: 321, startPoint y: 94, endPoint x: 220, endPoint y: 93, distance: 101.0
click at [213, 94] on div "Accounts Overview Coverage Policies Policy changes SSC Cases Quoting plans Cont…" at bounding box center [784, 385] width 1568 height 771
type input "travel"
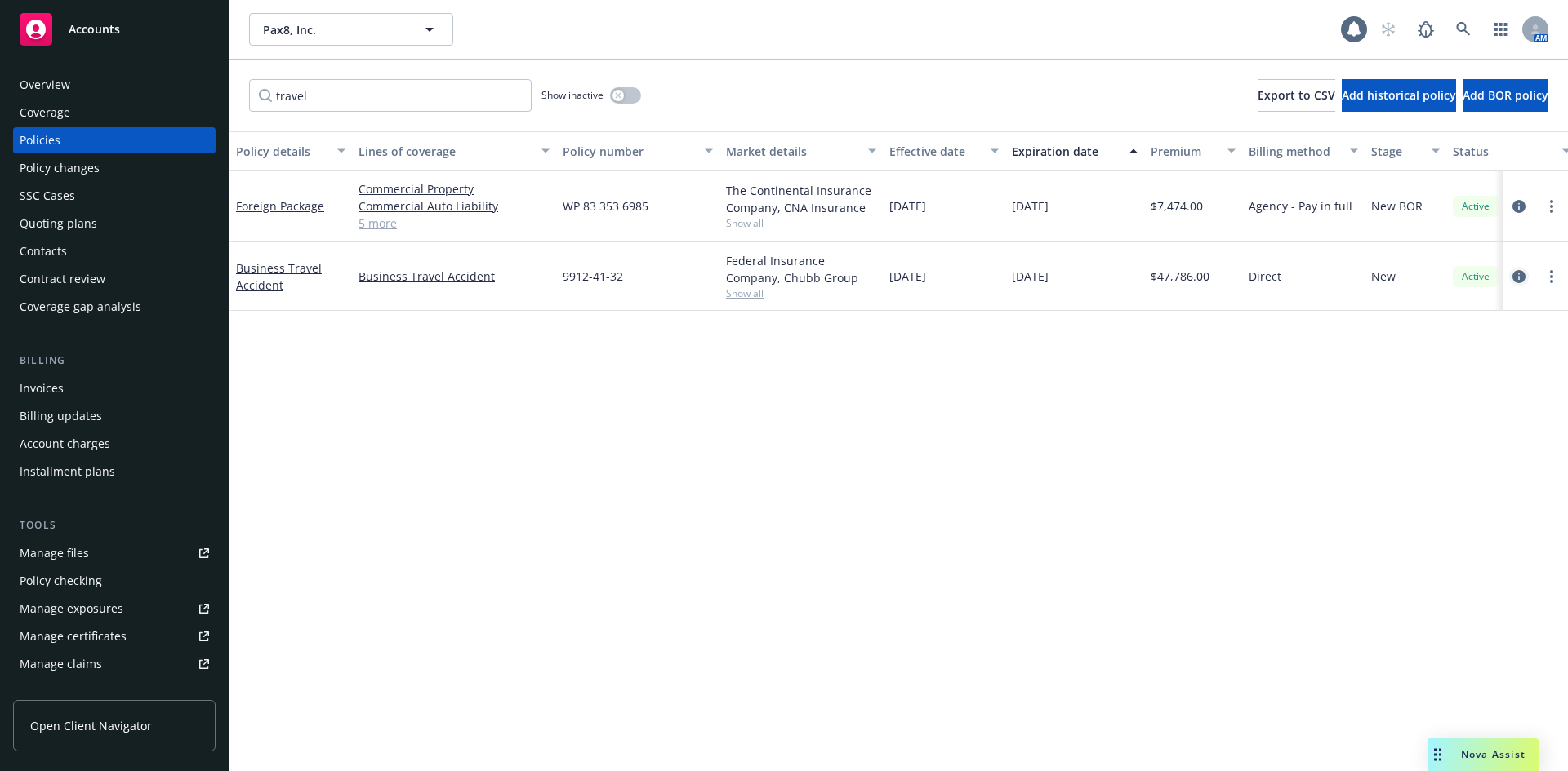
click at [1524, 279] on icon "circleInformation" at bounding box center [1518, 276] width 13 height 13
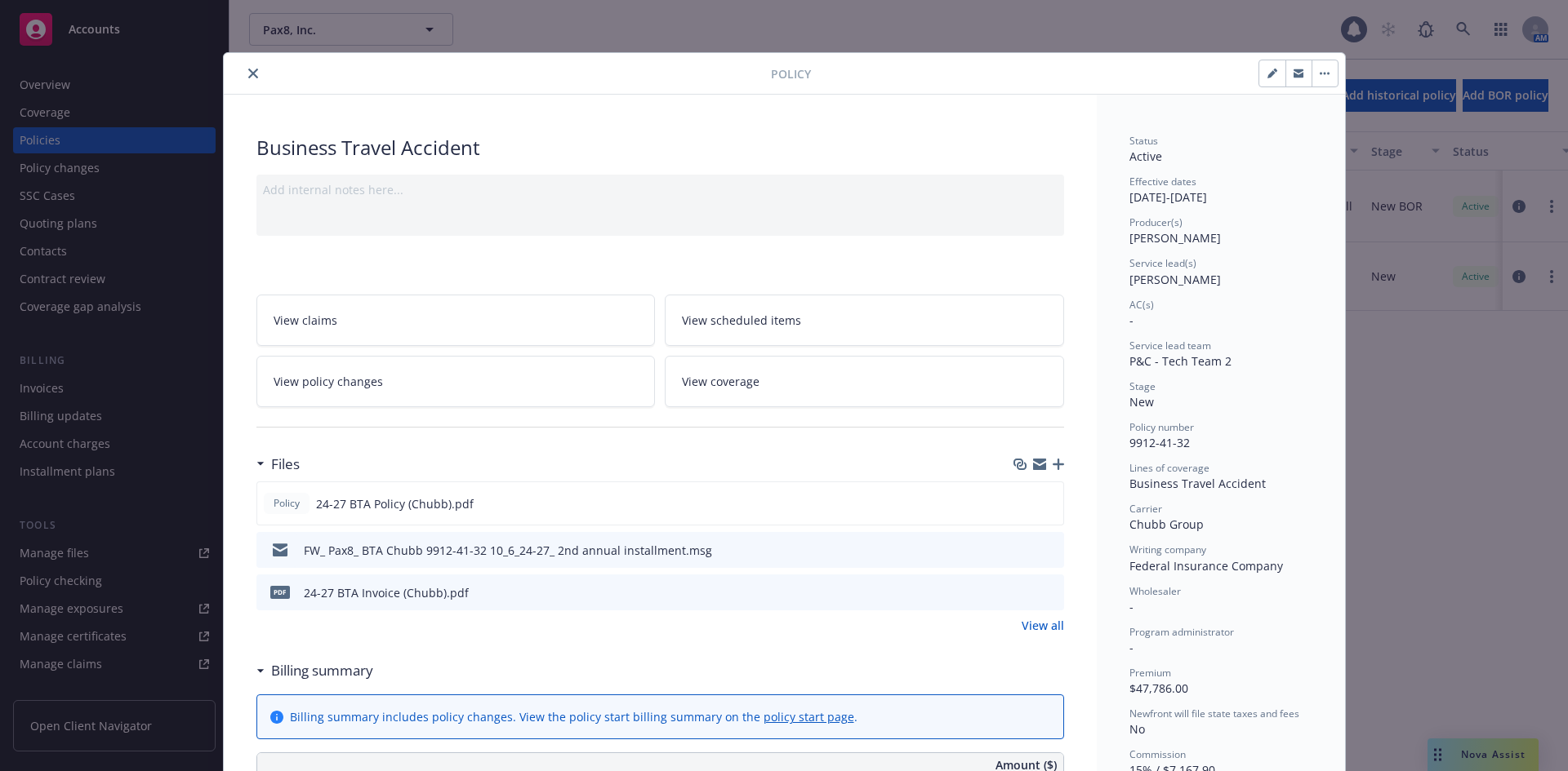
click at [1267, 79] on button "button" at bounding box center [1272, 73] width 26 height 26
select select "NEW"
select select "36"
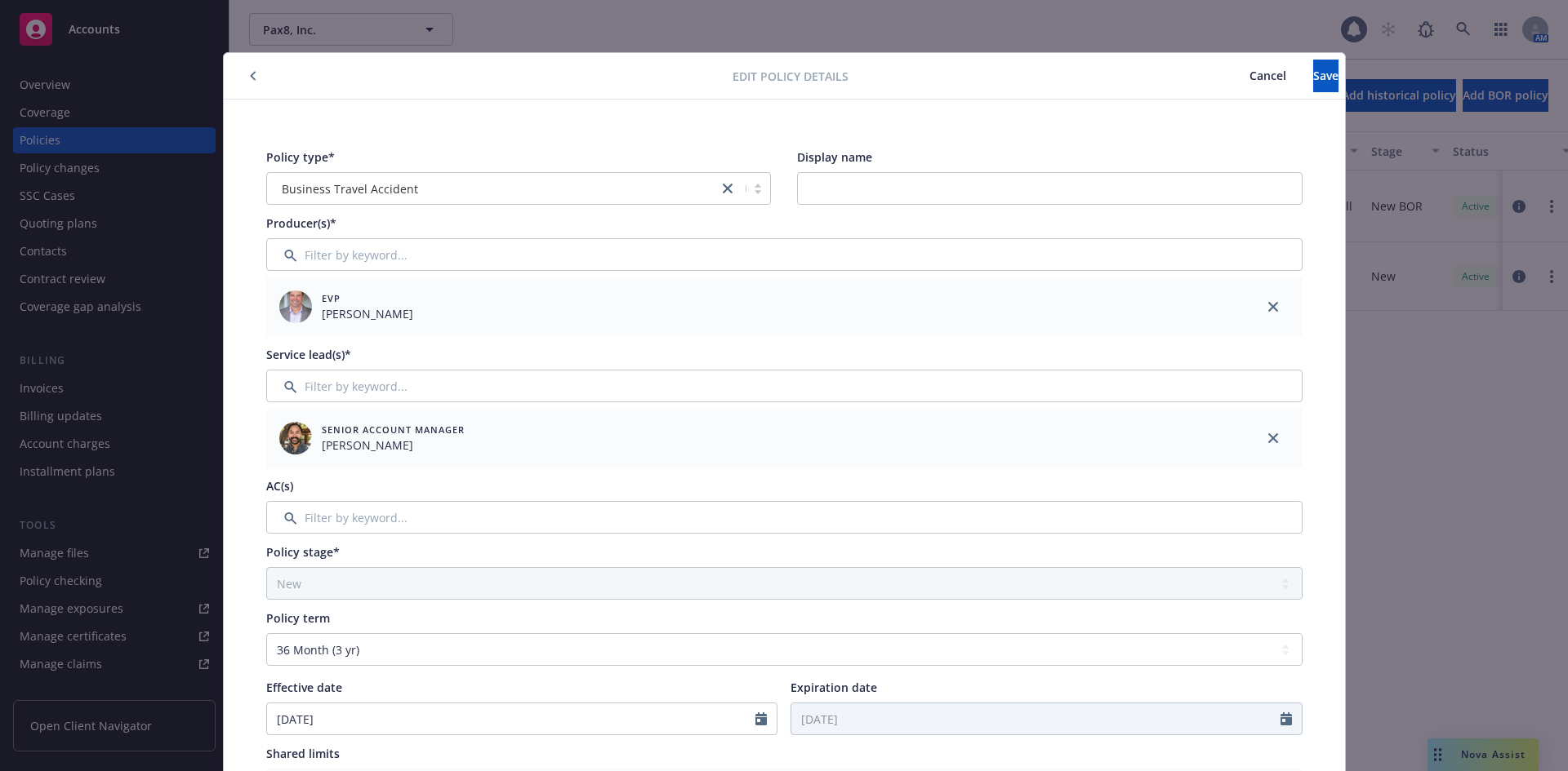
click at [1249, 72] on span "Cancel" at bounding box center [1267, 75] width 37 height 15
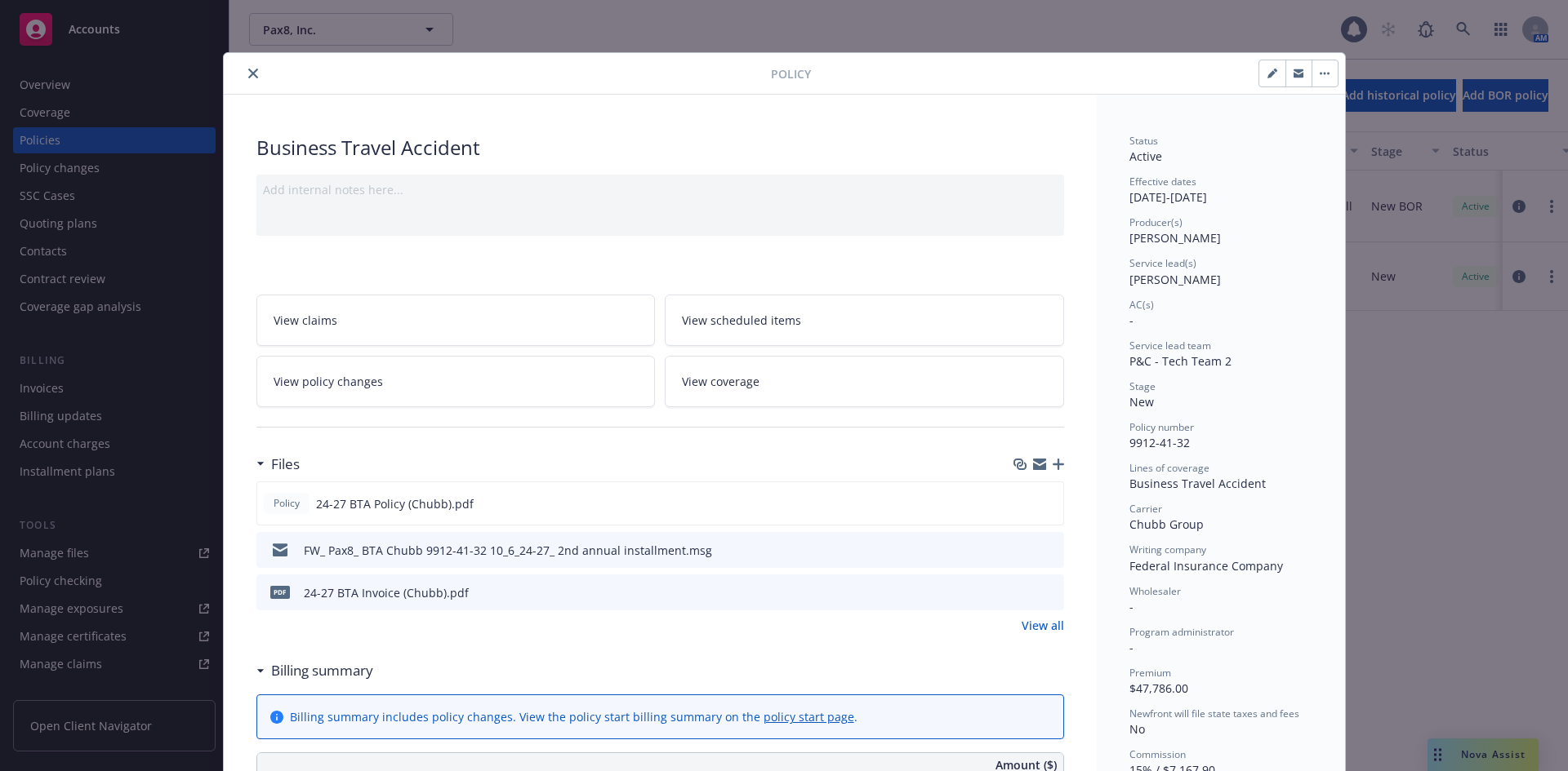
click at [248, 71] on icon "close" at bounding box center [252, 73] width 9 height 9
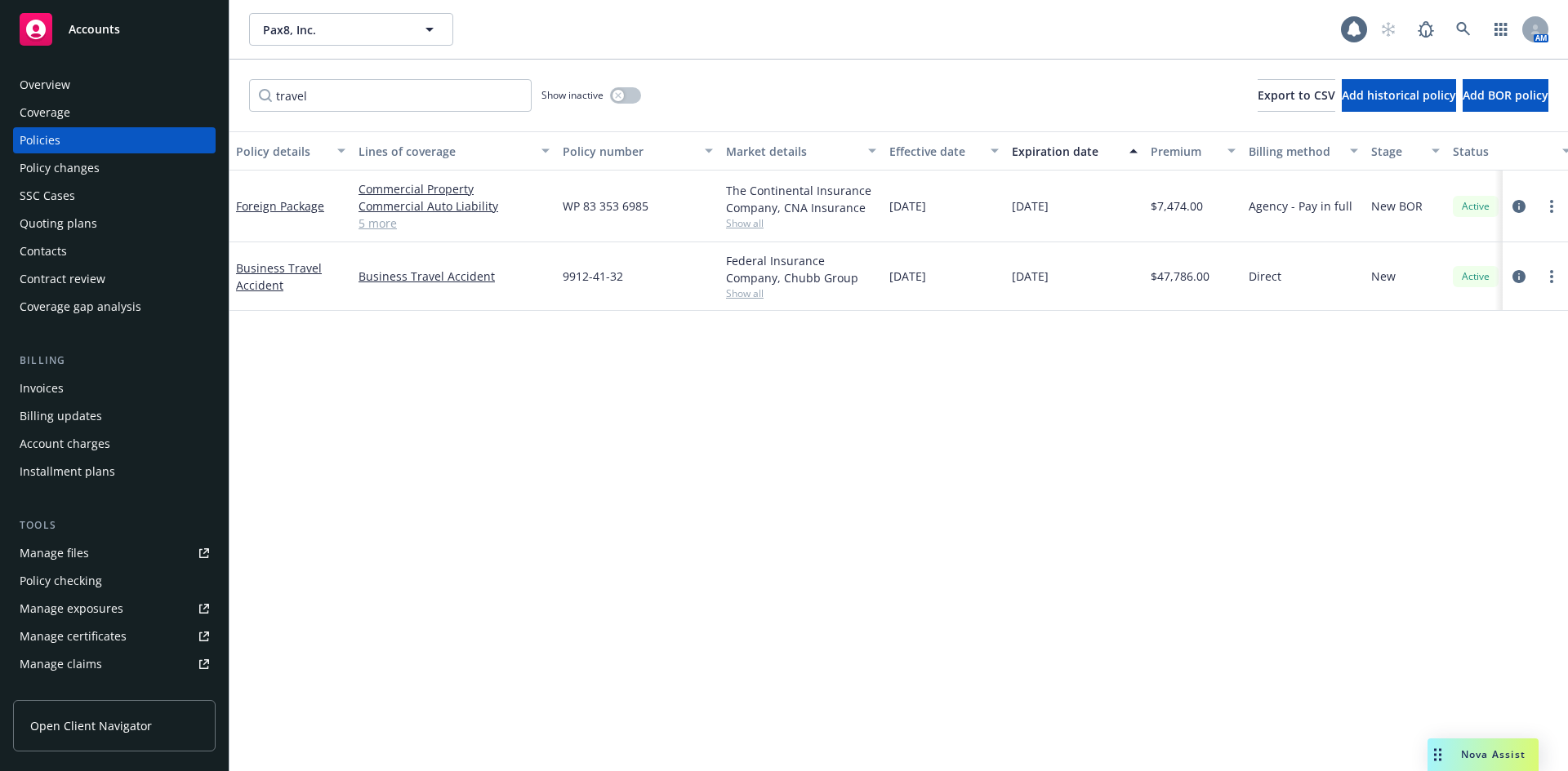
click at [51, 88] on div "Overview" at bounding box center [45, 85] width 51 height 26
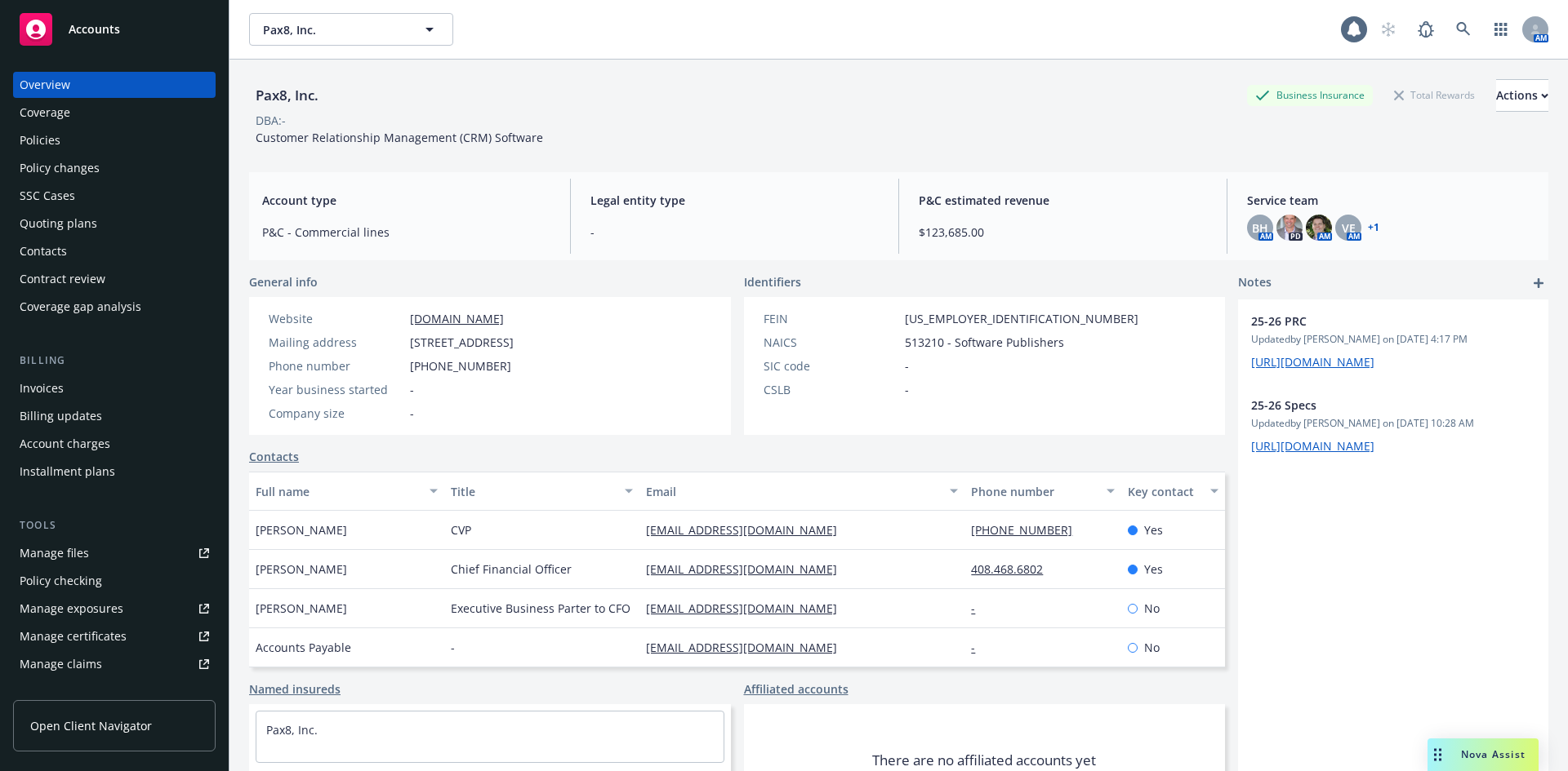
click at [39, 245] on div "Contacts" at bounding box center [43, 251] width 47 height 26
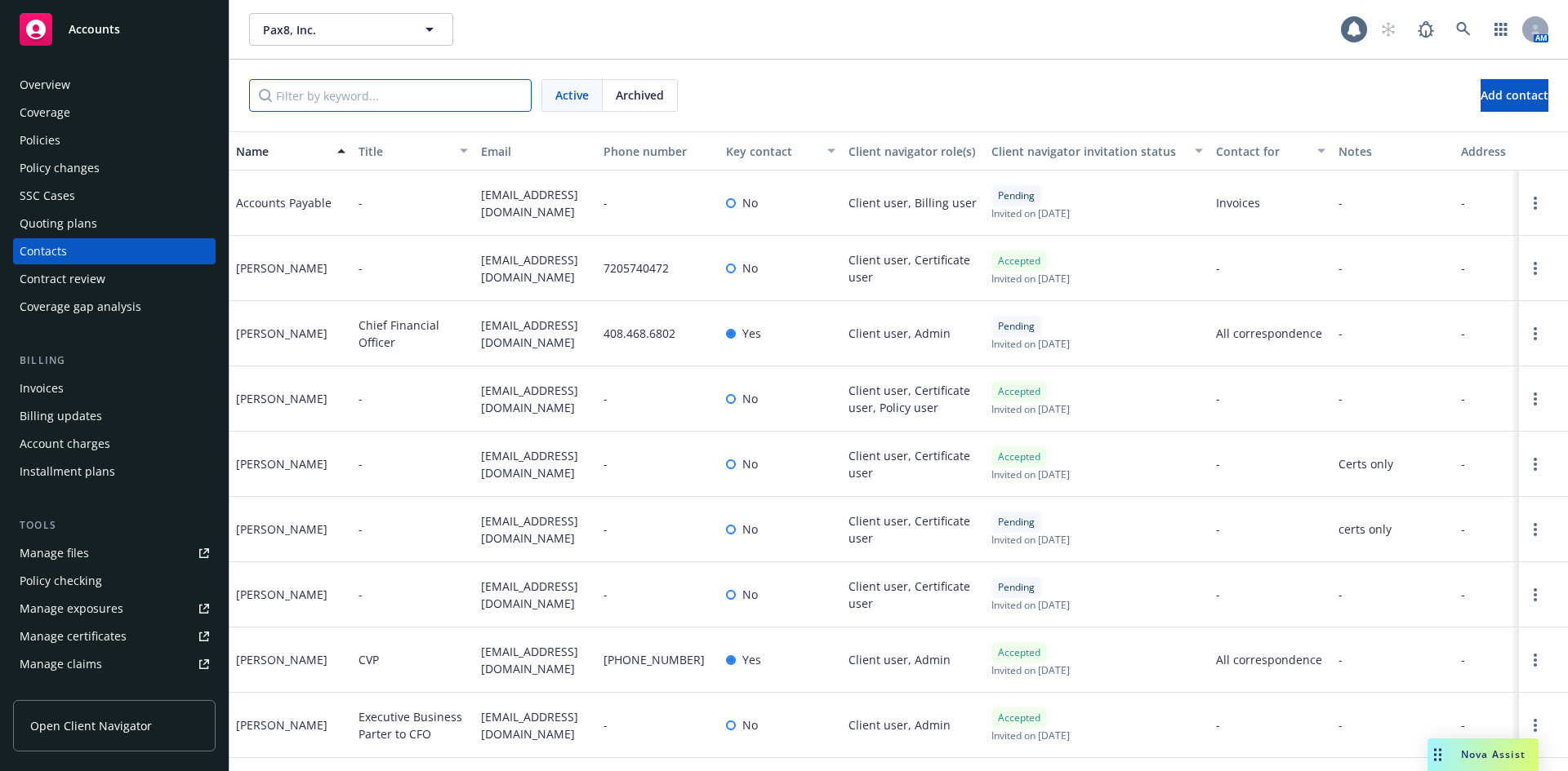
click at [347, 94] on input "Filter by keyword..." at bounding box center [389, 95] width 282 height 33
drag, startPoint x: 609, startPoint y: 204, endPoint x: 68, endPoint y: 321, distance: 553.5
click at [436, 204] on div "Accounts Payable - pay@pax8.com - No Client user, Billing user Pending Invited …" at bounding box center [898, 203] width 1338 height 65
copy div "pay@pax8.com -"
click at [56, 557] on div "Manage files" at bounding box center [54, 553] width 69 height 26
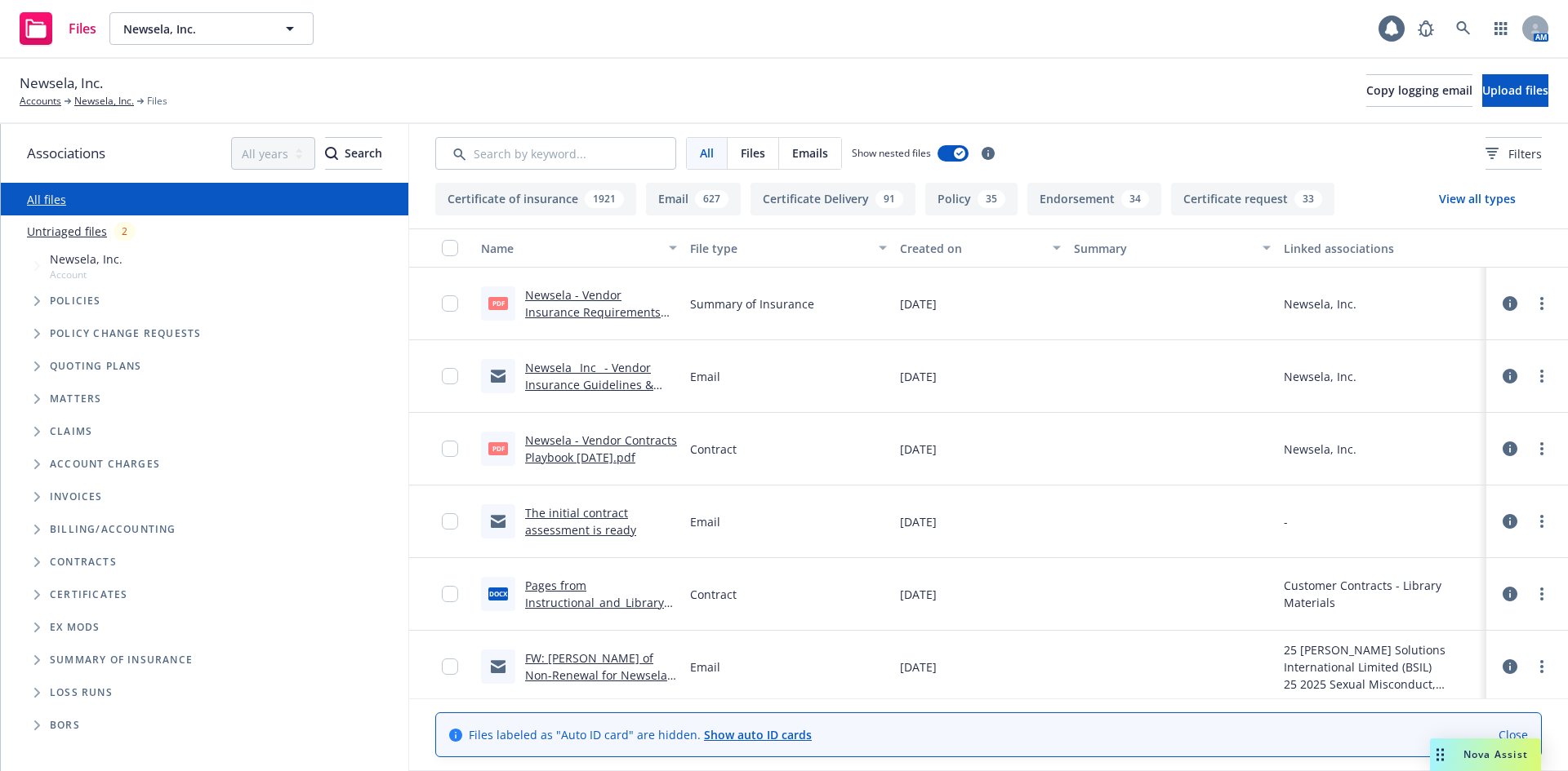
click at [398, 90] on div "Newsela, Inc. Accounts Newsela, Inc. Files Copy logging email Upload files" at bounding box center [784, 91] width 1529 height 36
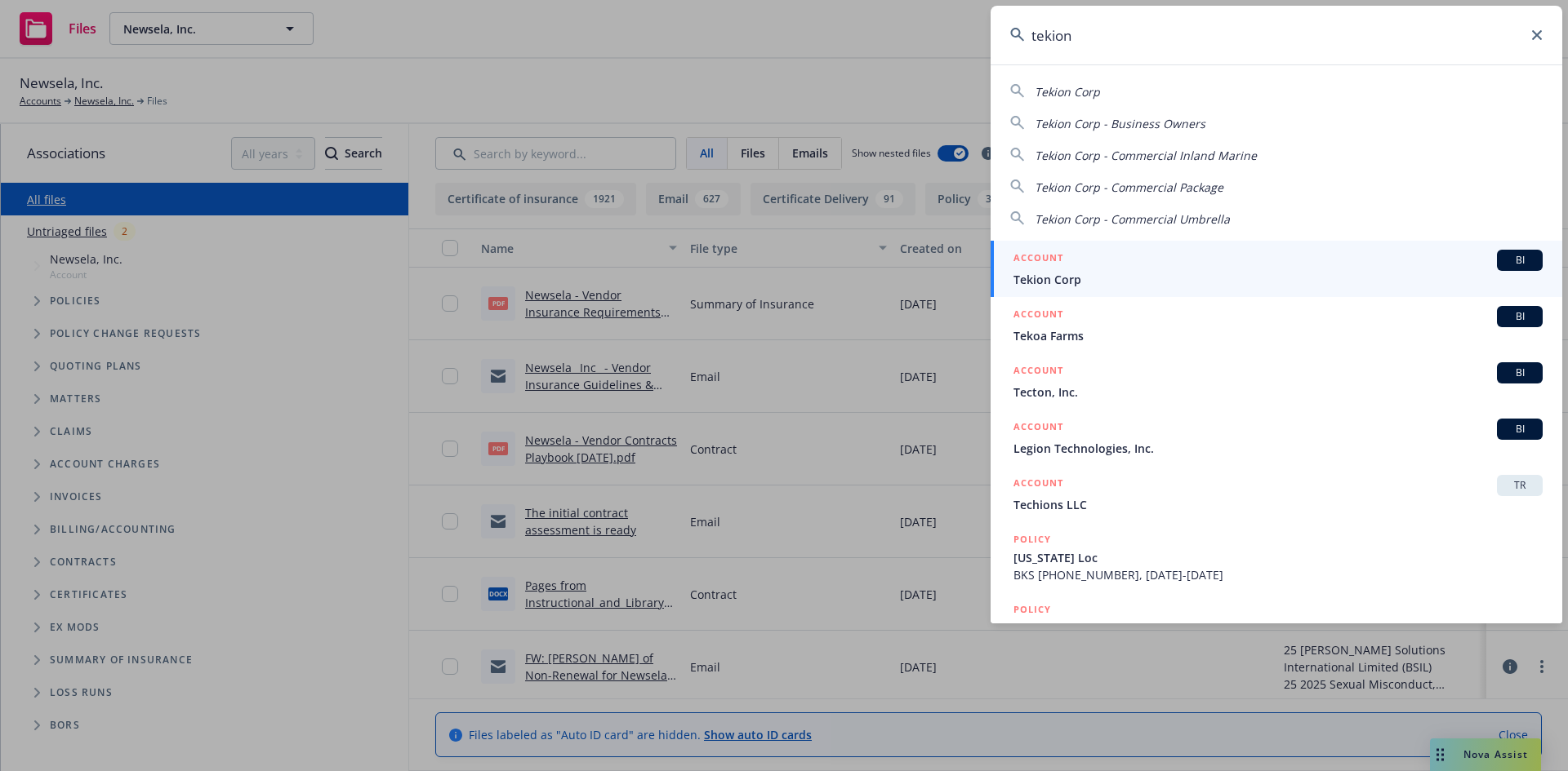
type input "tekion"
click at [1503, 258] on span "BI" at bounding box center [1519, 260] width 33 height 15
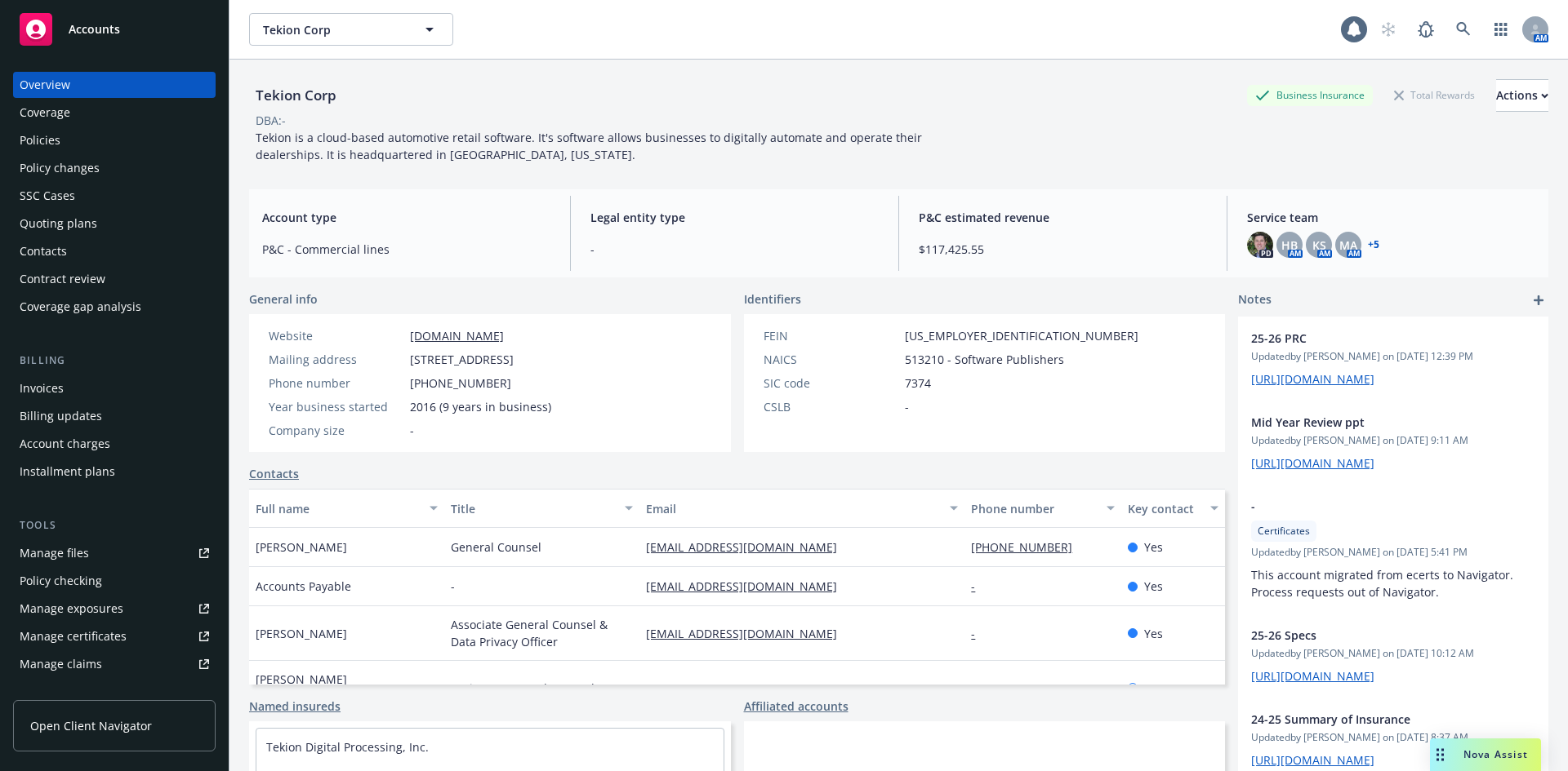
click at [64, 554] on div "Manage files" at bounding box center [54, 553] width 69 height 26
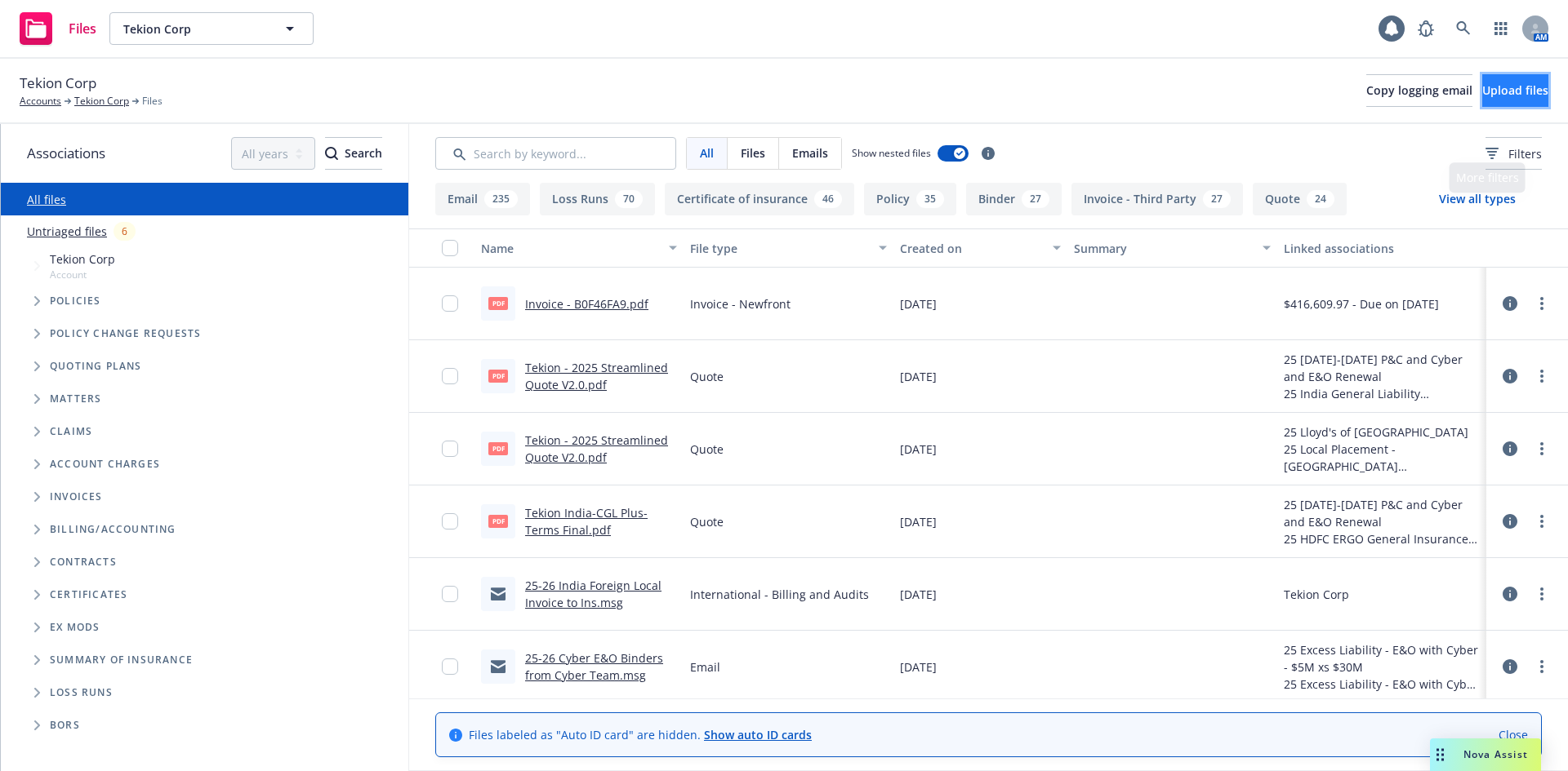
click at [1482, 93] on span "Upload files" at bounding box center [1515, 90] width 66 height 15
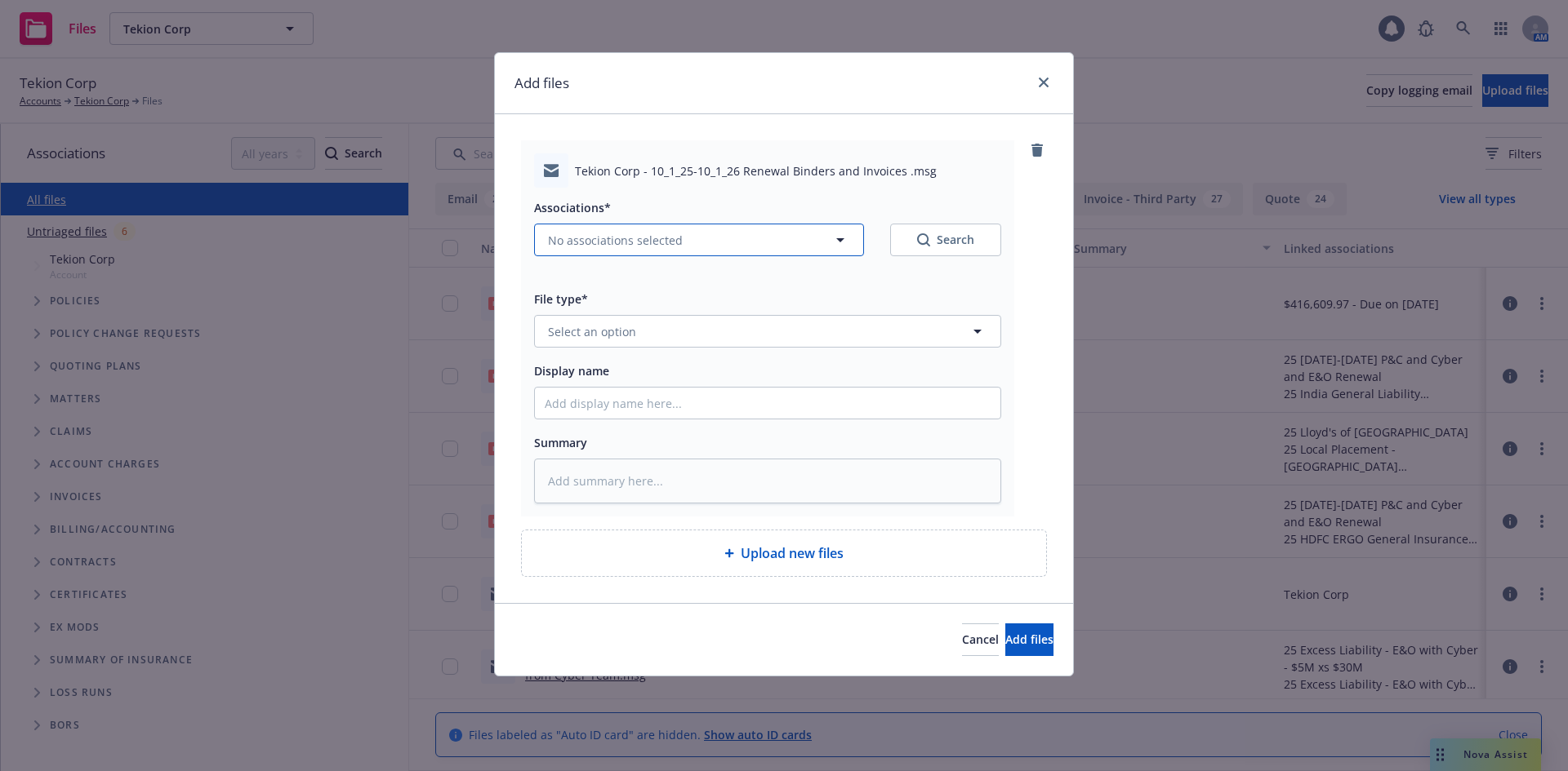
click at [641, 245] on span "No associations selected" at bounding box center [615, 240] width 135 height 17
type textarea "x"
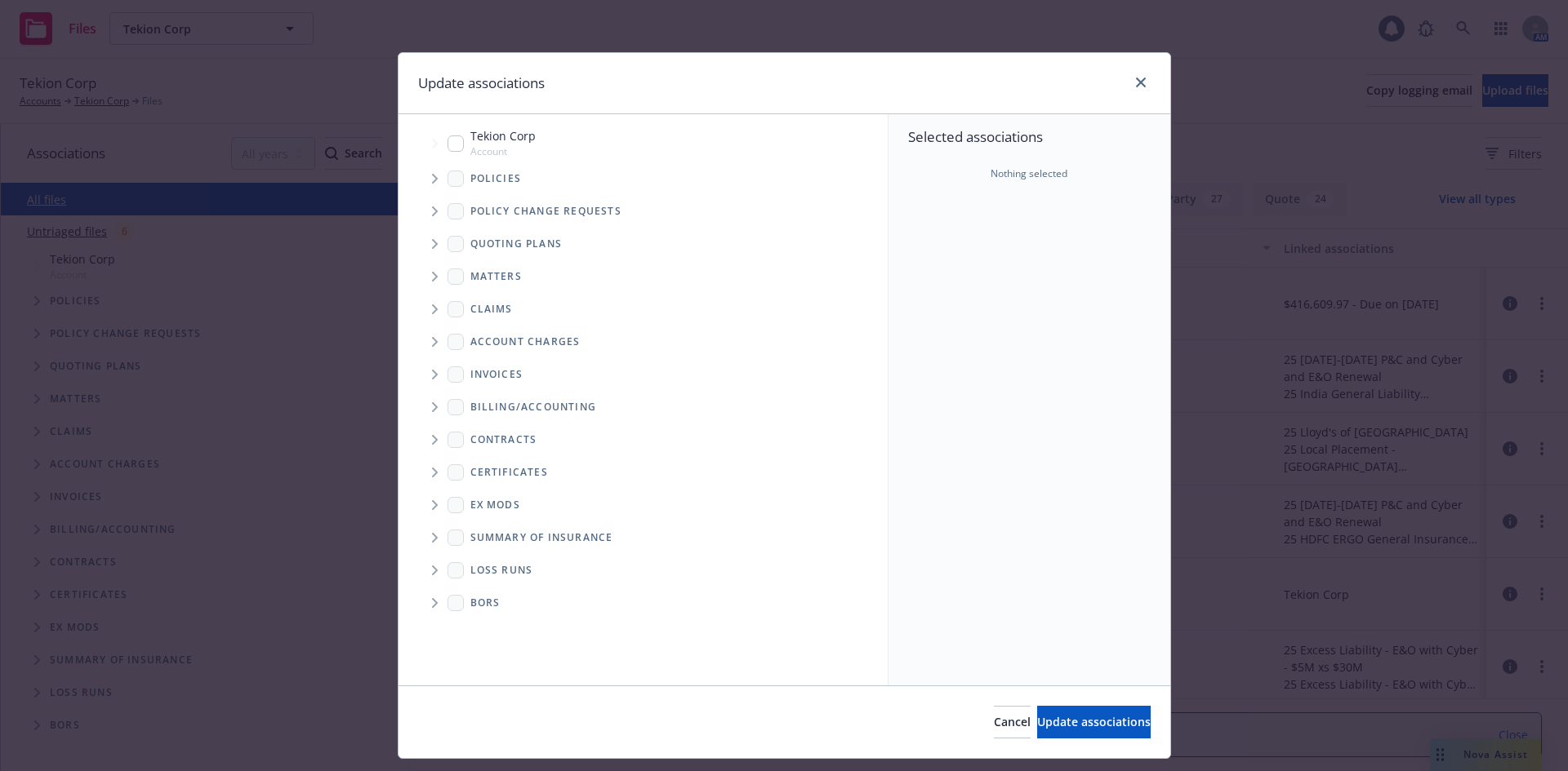
click at [448, 142] on input "Tree Example" at bounding box center [455, 143] width 16 height 16
checkbox input "true"
click at [1062, 730] on span "Update associations" at bounding box center [1094, 722] width 113 height 15
type textarea "x"
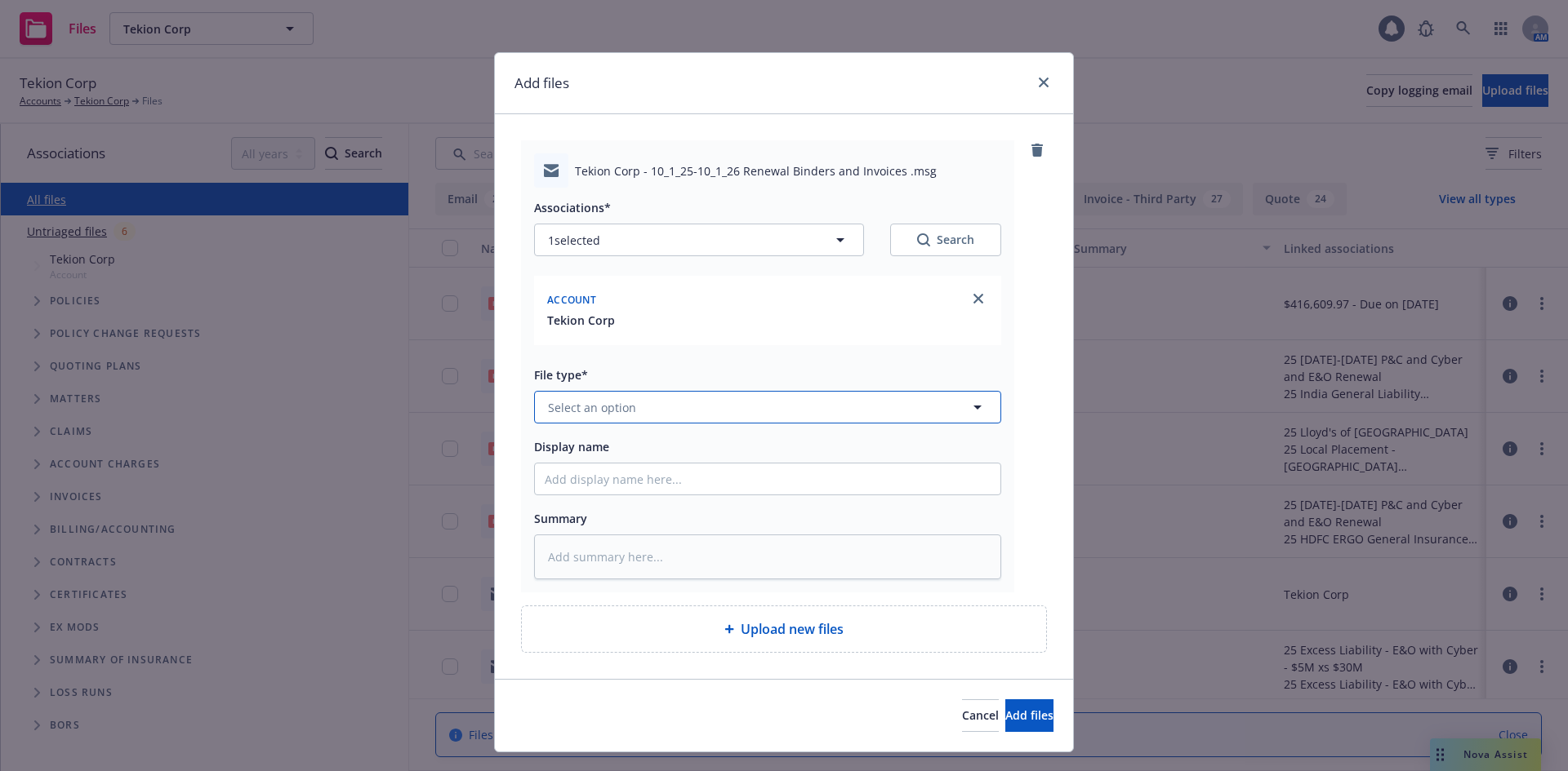
click at [618, 408] on span "Select an option" at bounding box center [592, 407] width 88 height 17
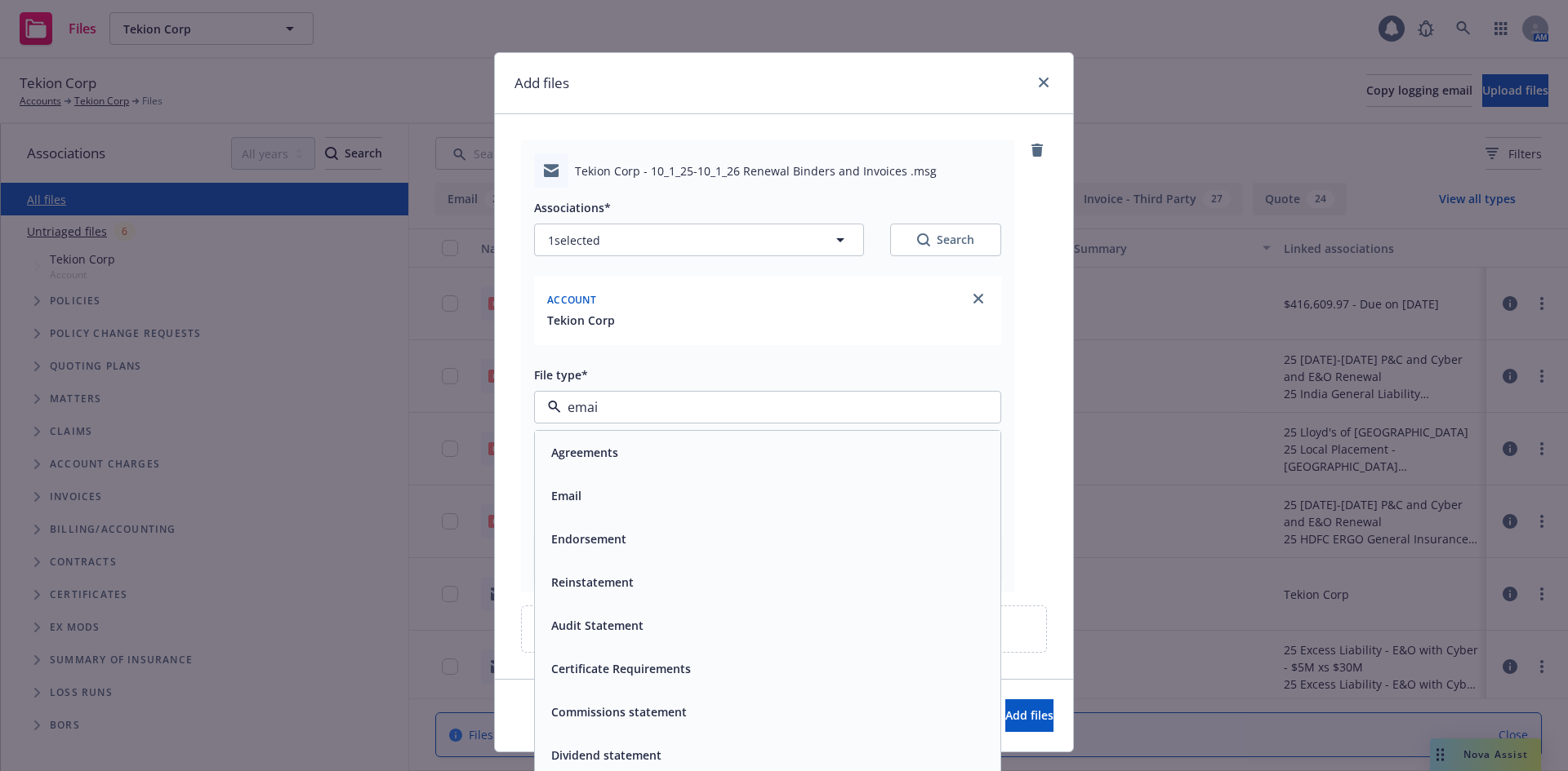
type input "email"
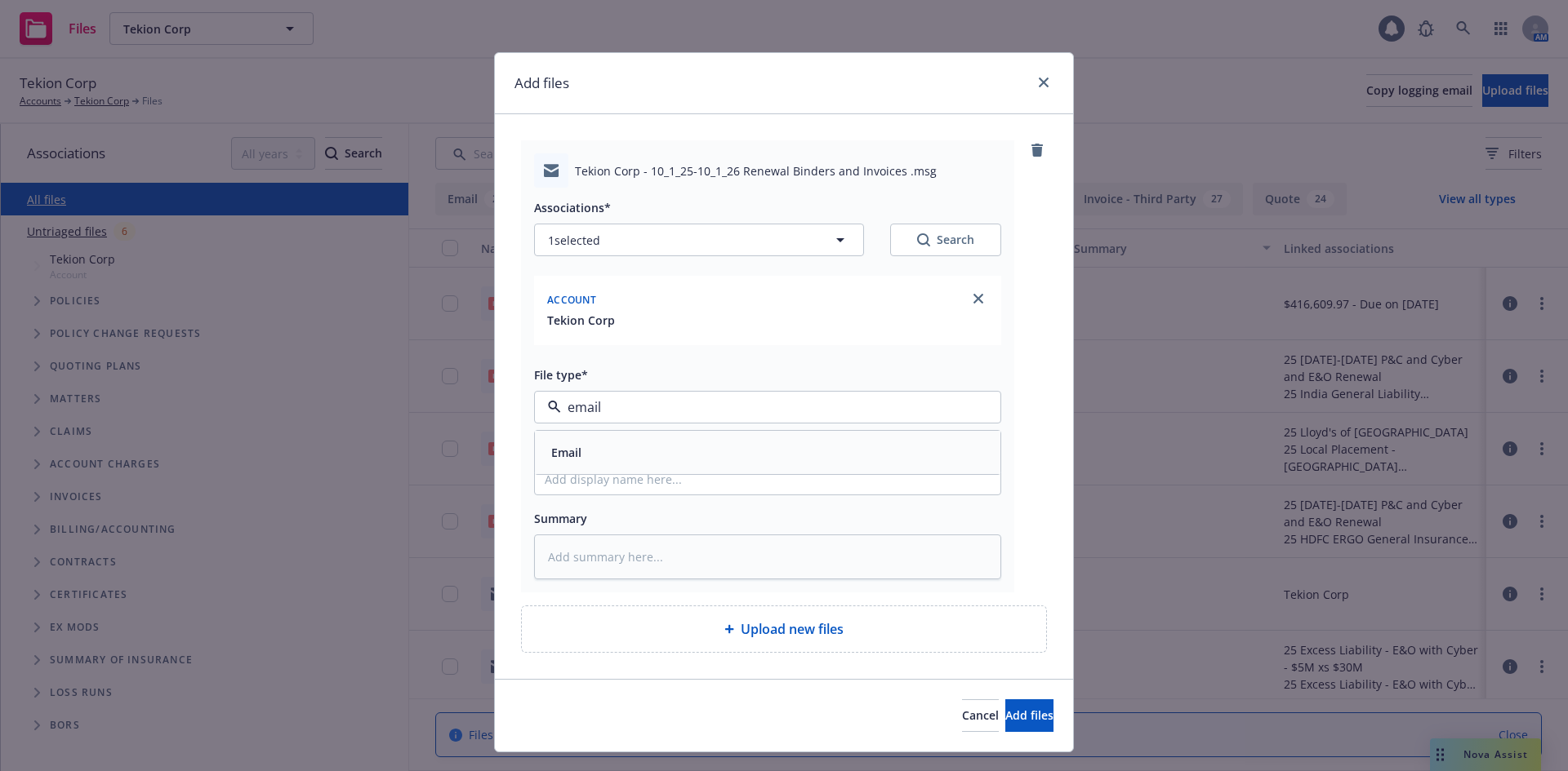
click at [557, 451] on span "Email" at bounding box center [565, 453] width 30 height 17
click at [601, 487] on input "Display name" at bounding box center [767, 479] width 466 height 31
type textarea "x"
type input "1"
type textarea "x"
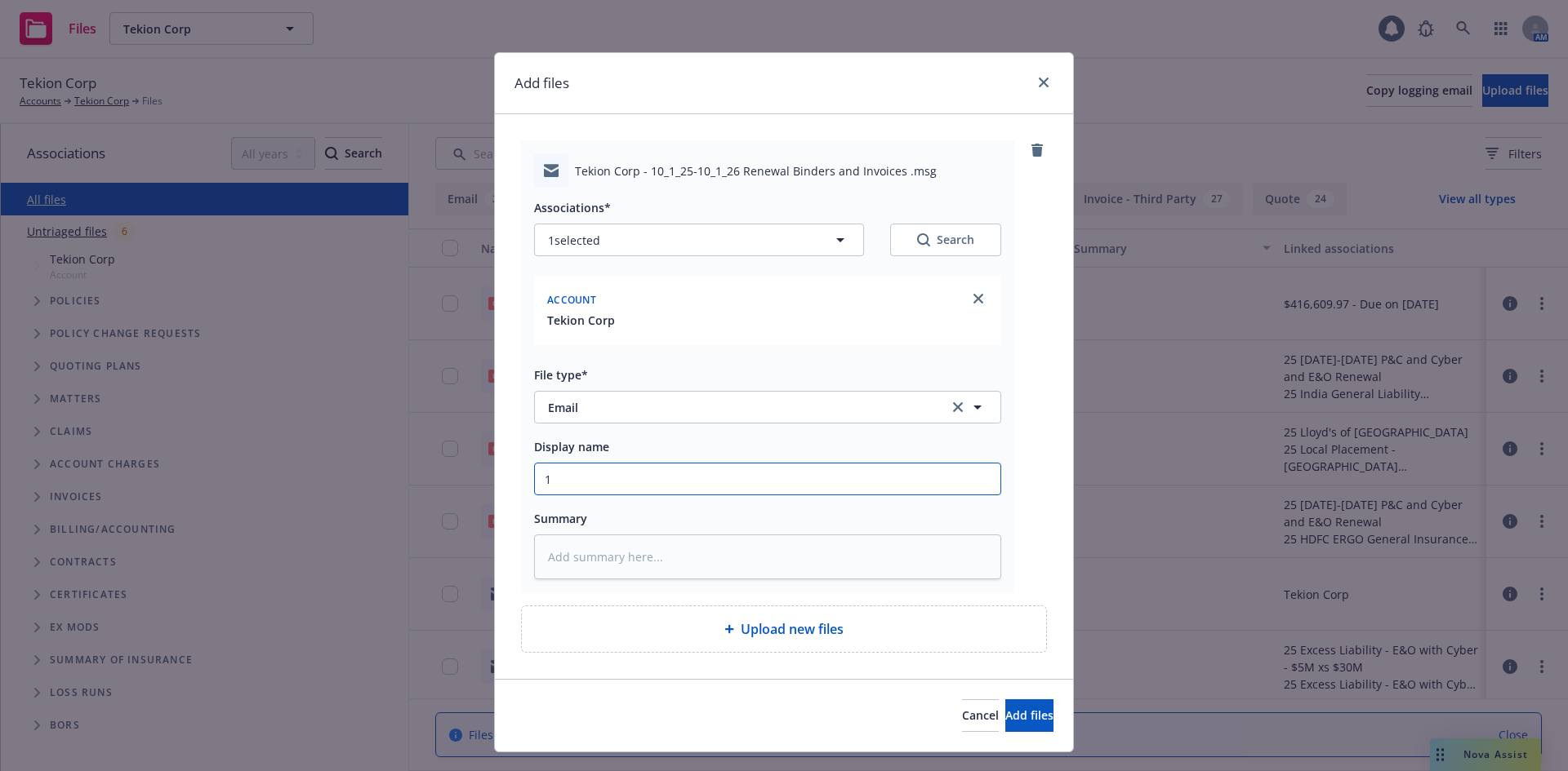
type input "10"
type textarea "x"
type input "10/"
type textarea "x"
type input "10/1"
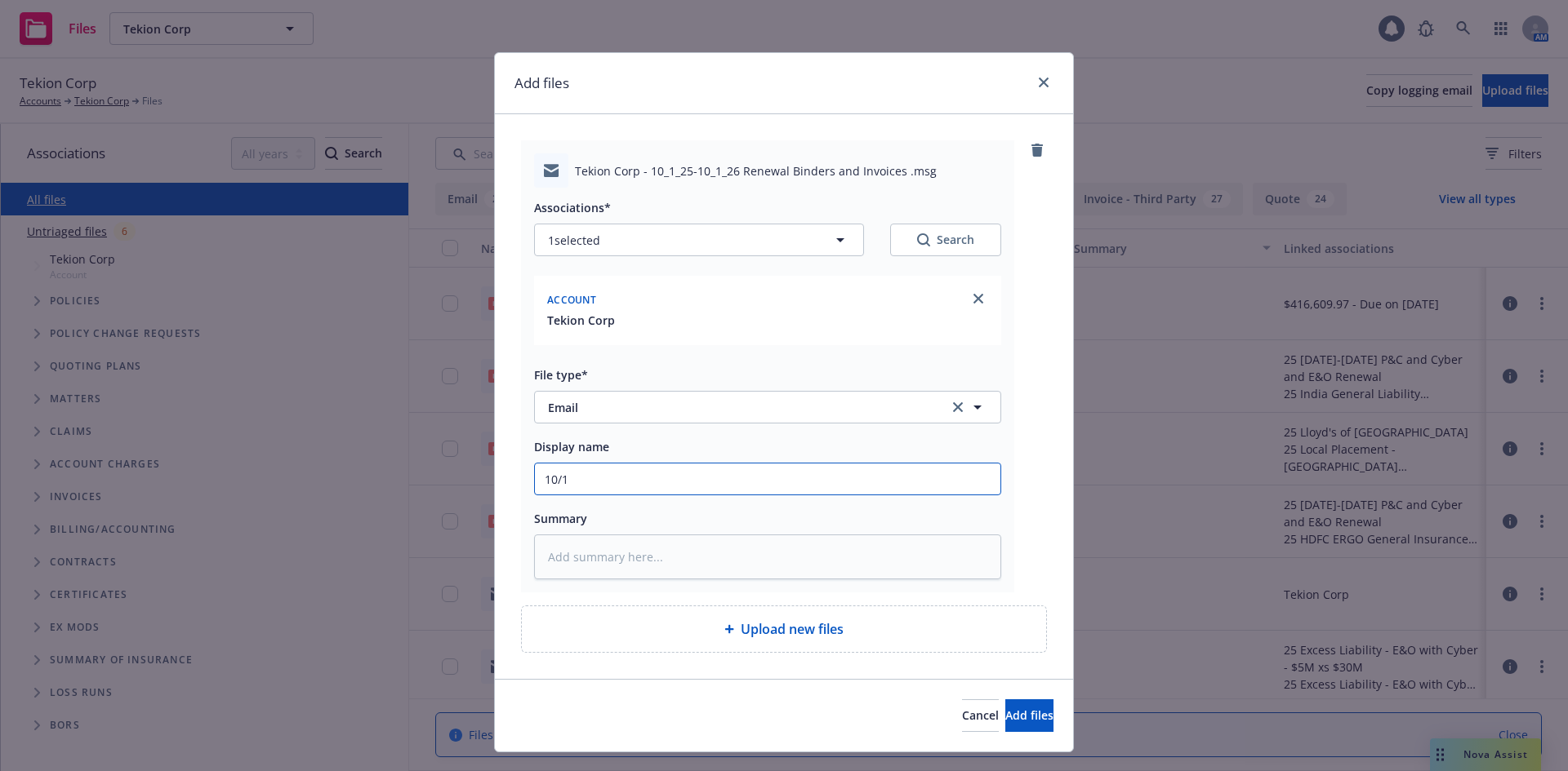
type textarea "x"
type input "10/1/"
type textarea "x"
type input "10/1/2"
type textarea "x"
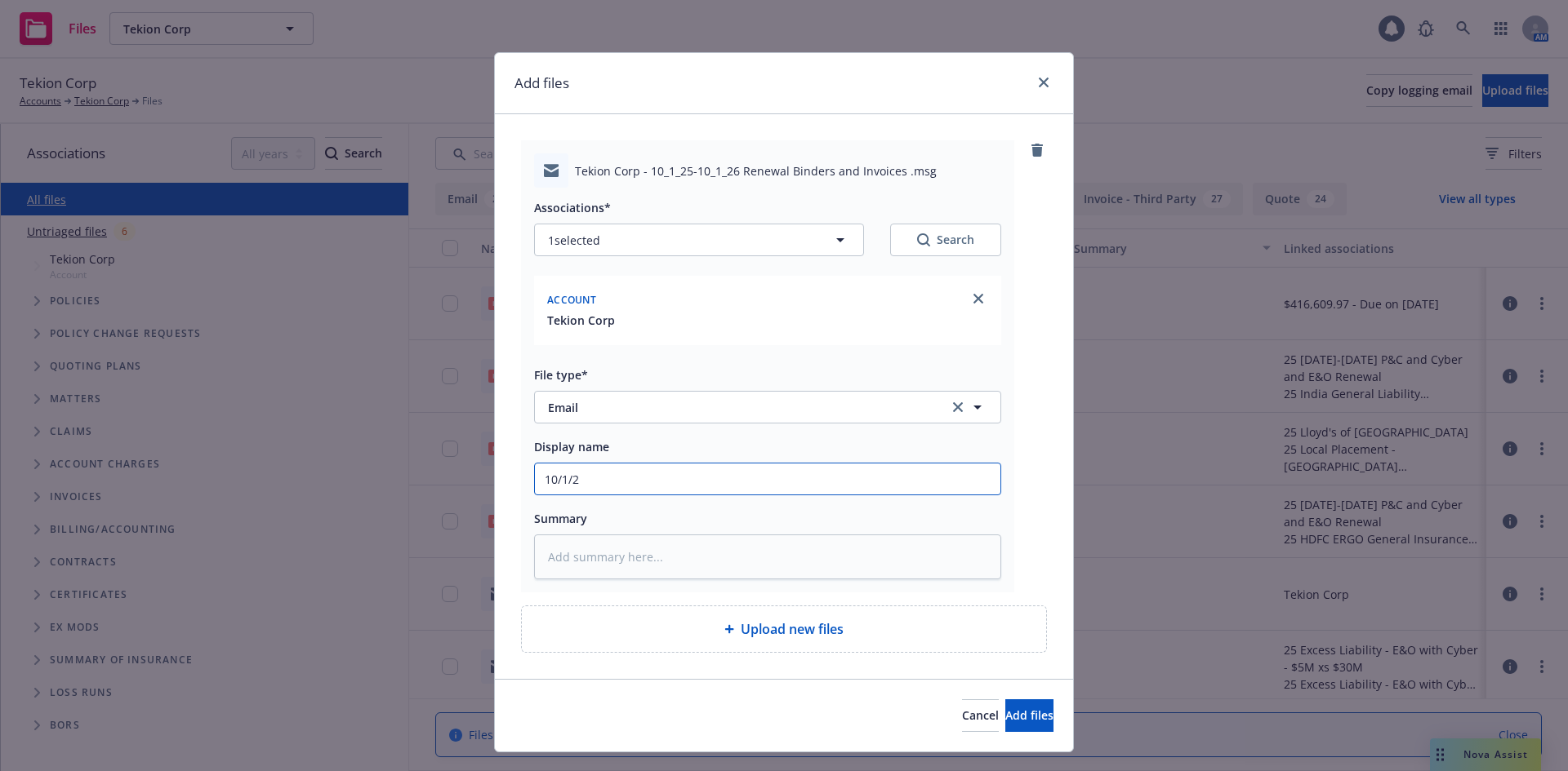
type input "10/1/25"
type textarea "x"
type input "10/1/25-"
type textarea "x"
type input "10/1/25-2"
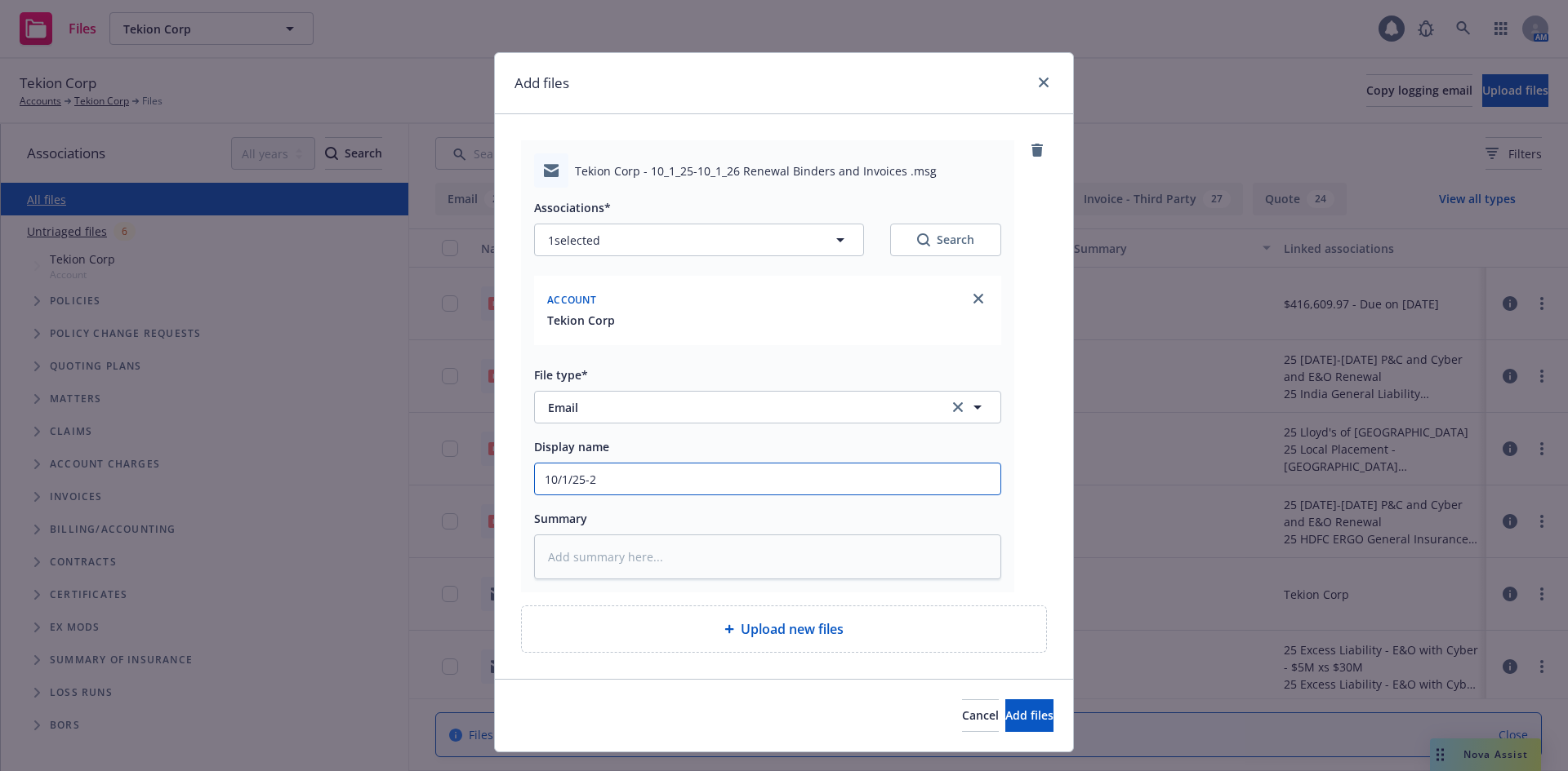
type textarea "x"
type input "10/1/25-26"
type textarea "x"
type input "10/1/25-26"
type textarea "x"
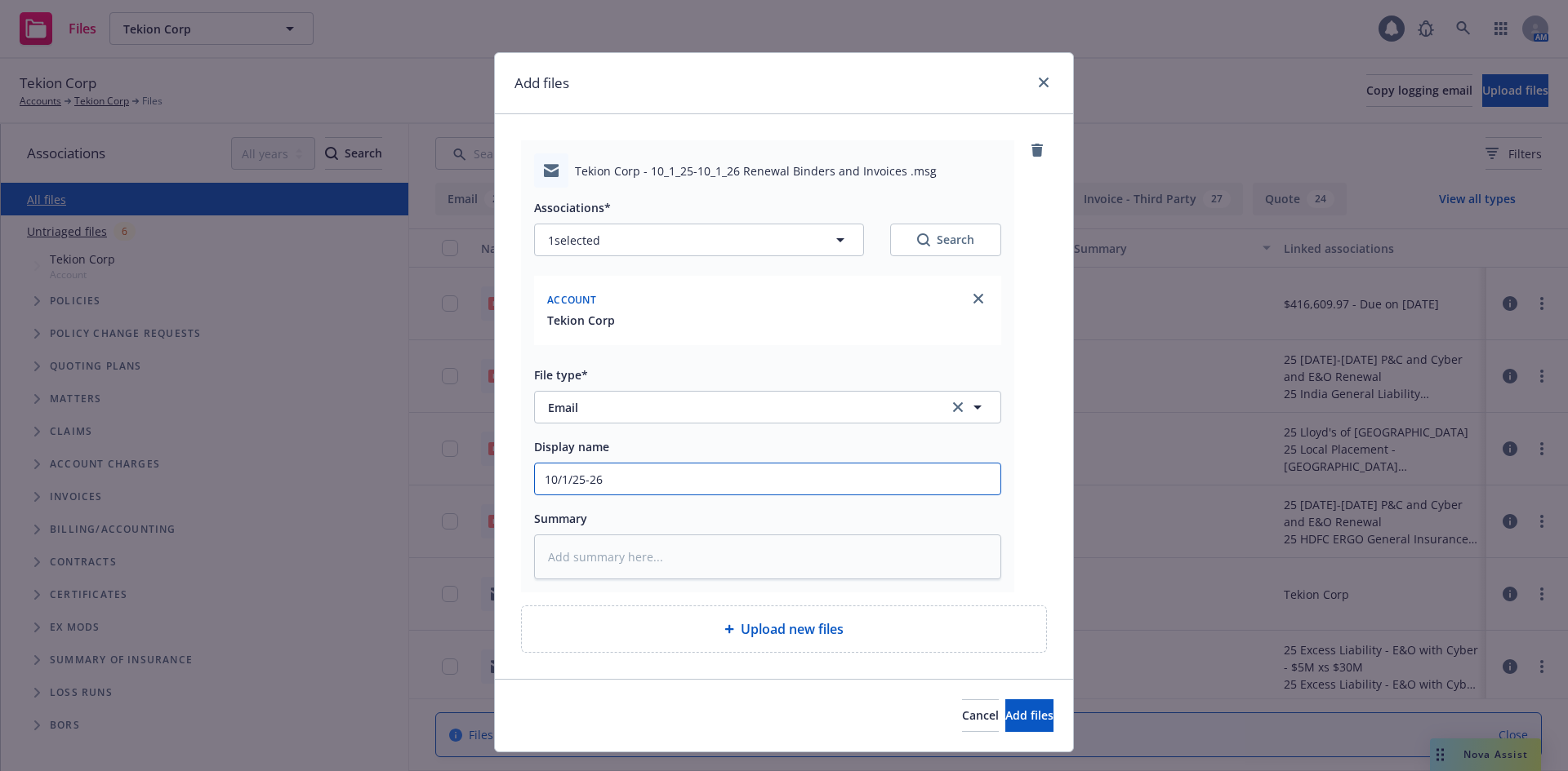
type input "10/1/25-26 B"
type textarea "x"
type input "10/1/25-26 Bi"
type textarea "x"
type input "10/1/25-26 Bin"
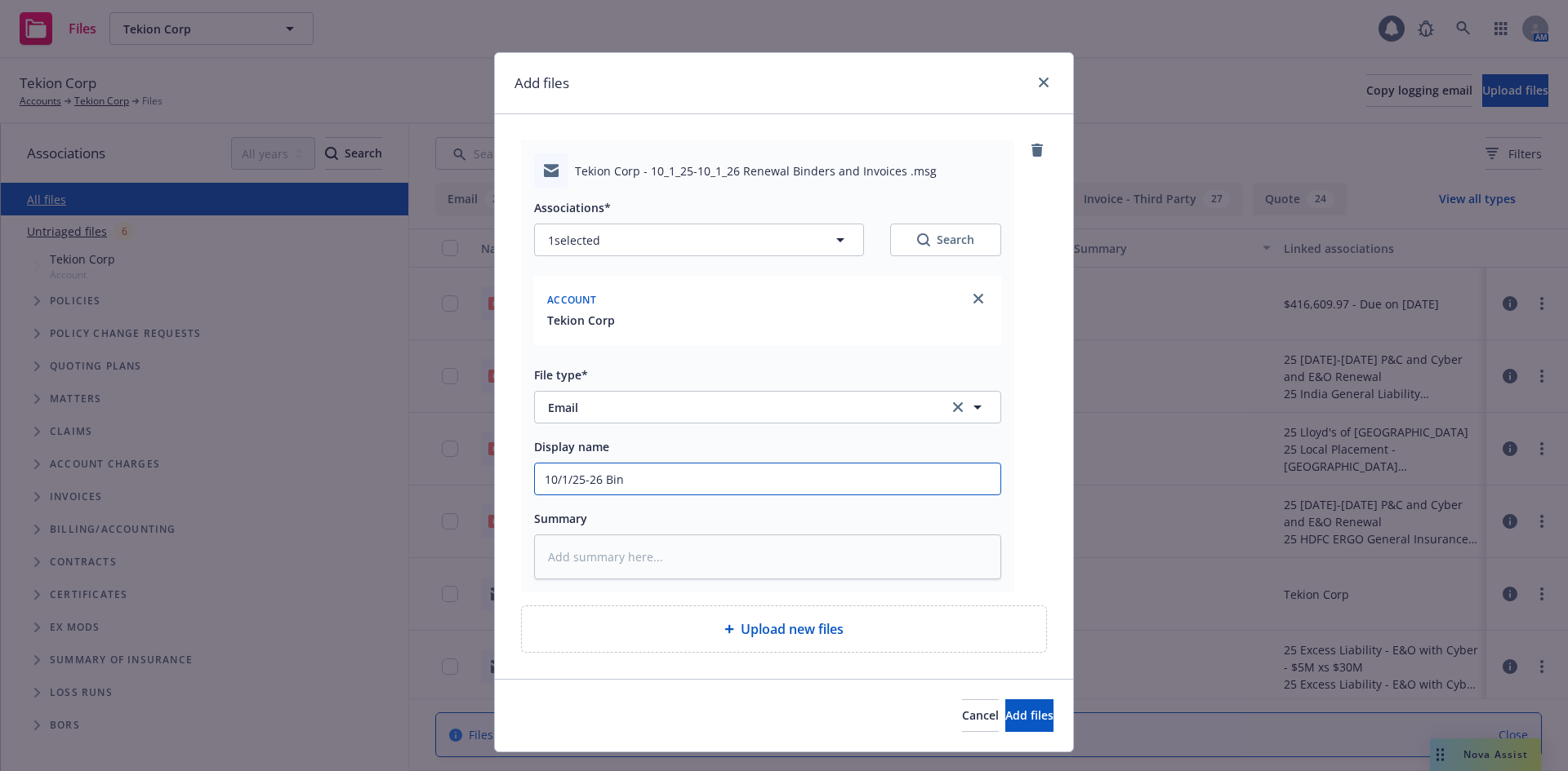
type textarea "x"
type input "10/1/25-26 Bind"
type textarea "x"
type input "10/1/25-26 Binde"
type textarea "x"
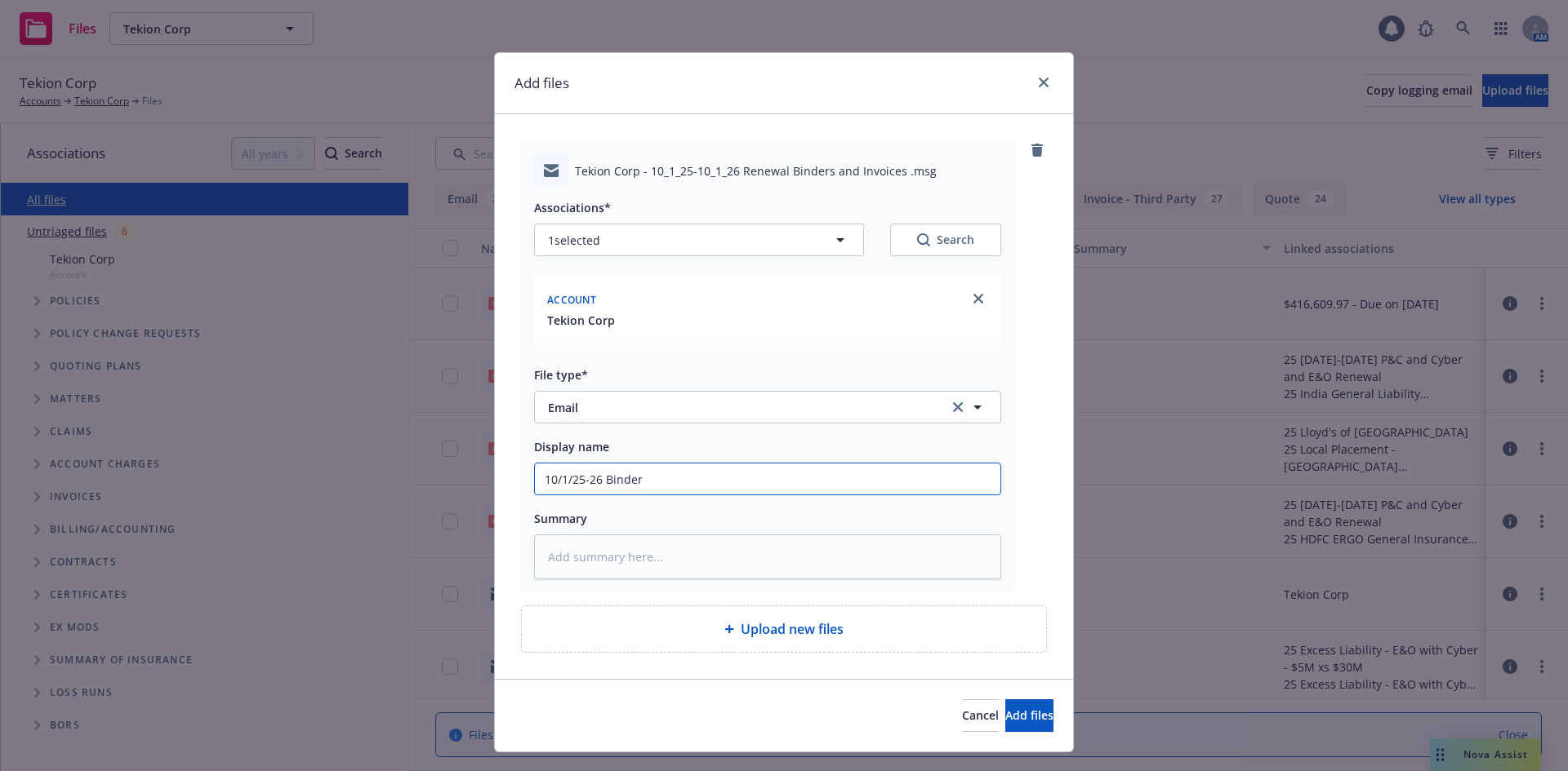
type input "10/1/25-26 Binders"
type textarea "x"
type input "10/1/25-26 Binders a"
type textarea "x"
type input "10/1/25-26 Binders an"
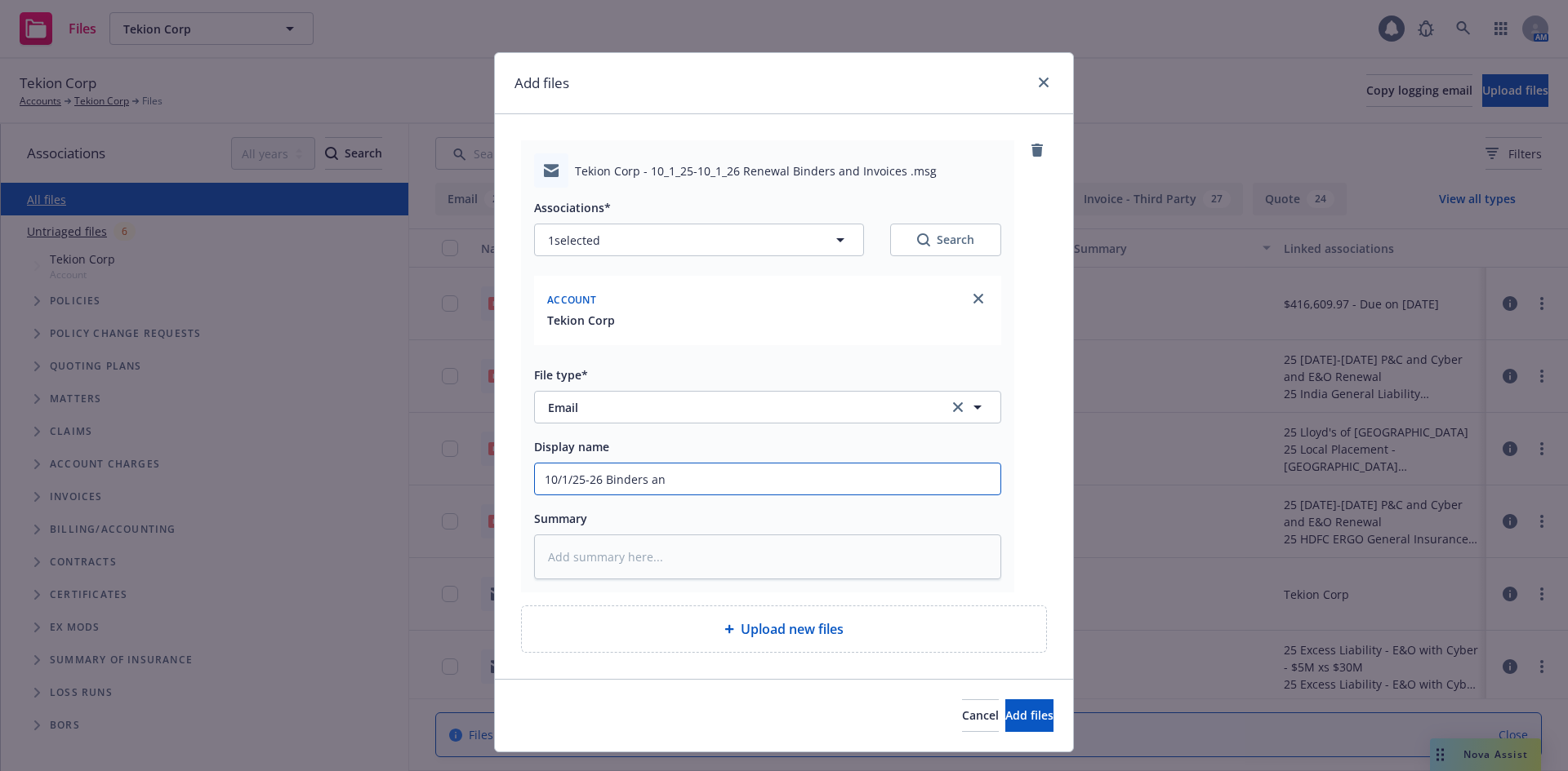
type textarea "x"
type input "10/1/25-26 Binders and"
type textarea "x"
type input "10/1/25-26 Binders and I"
type textarea "x"
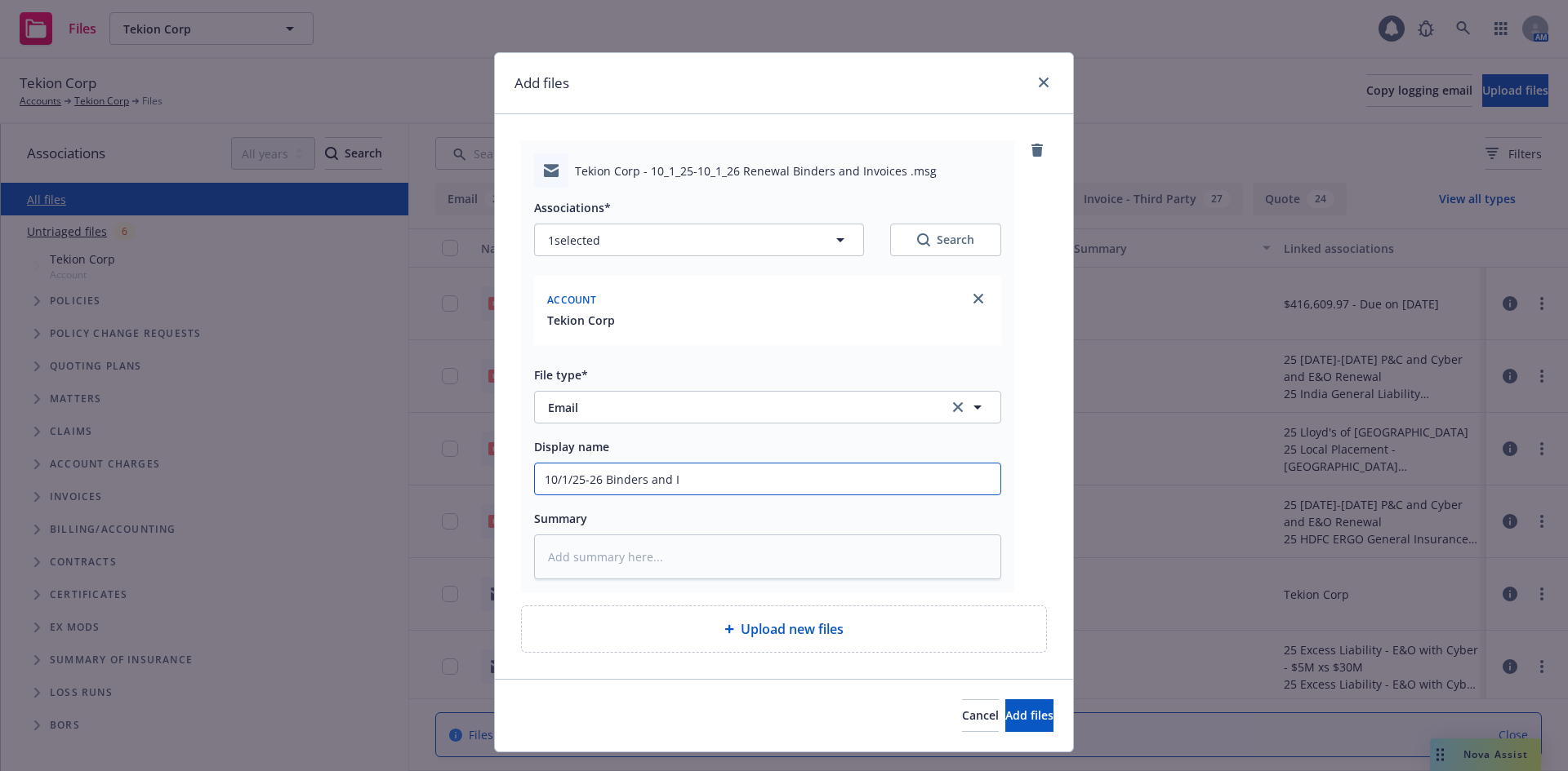
type input "10/1/25-26 Binders and In"
type textarea "x"
type input "10/1/25-26 Binders and Ino"
type textarea "x"
type input "10/1/25-26 Binders and In"
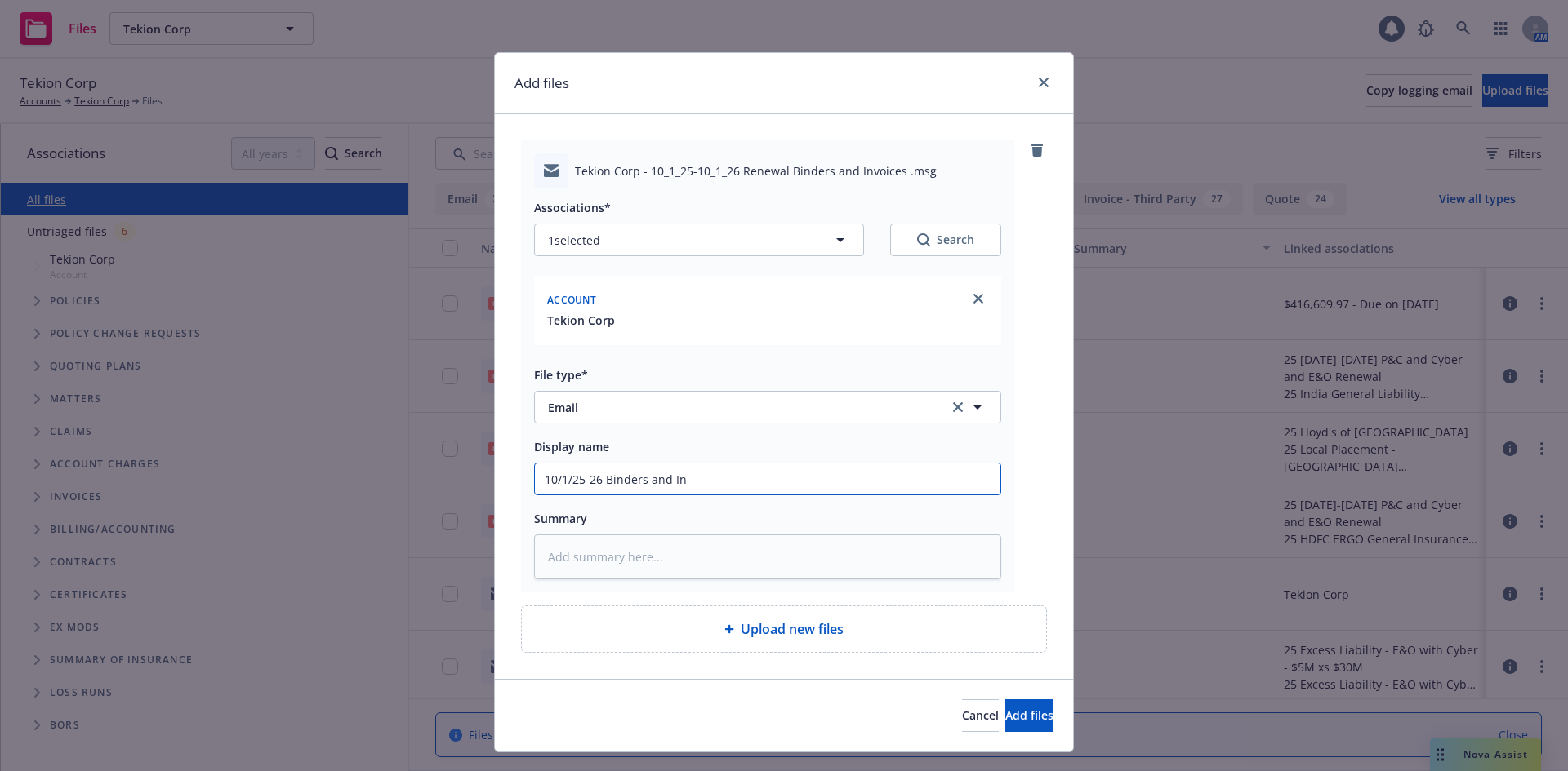
type textarea "x"
type input "10/1/25-26 Binders and Inv"
type textarea "x"
type input "10/1/25-26 Binders and Invo"
type textarea "x"
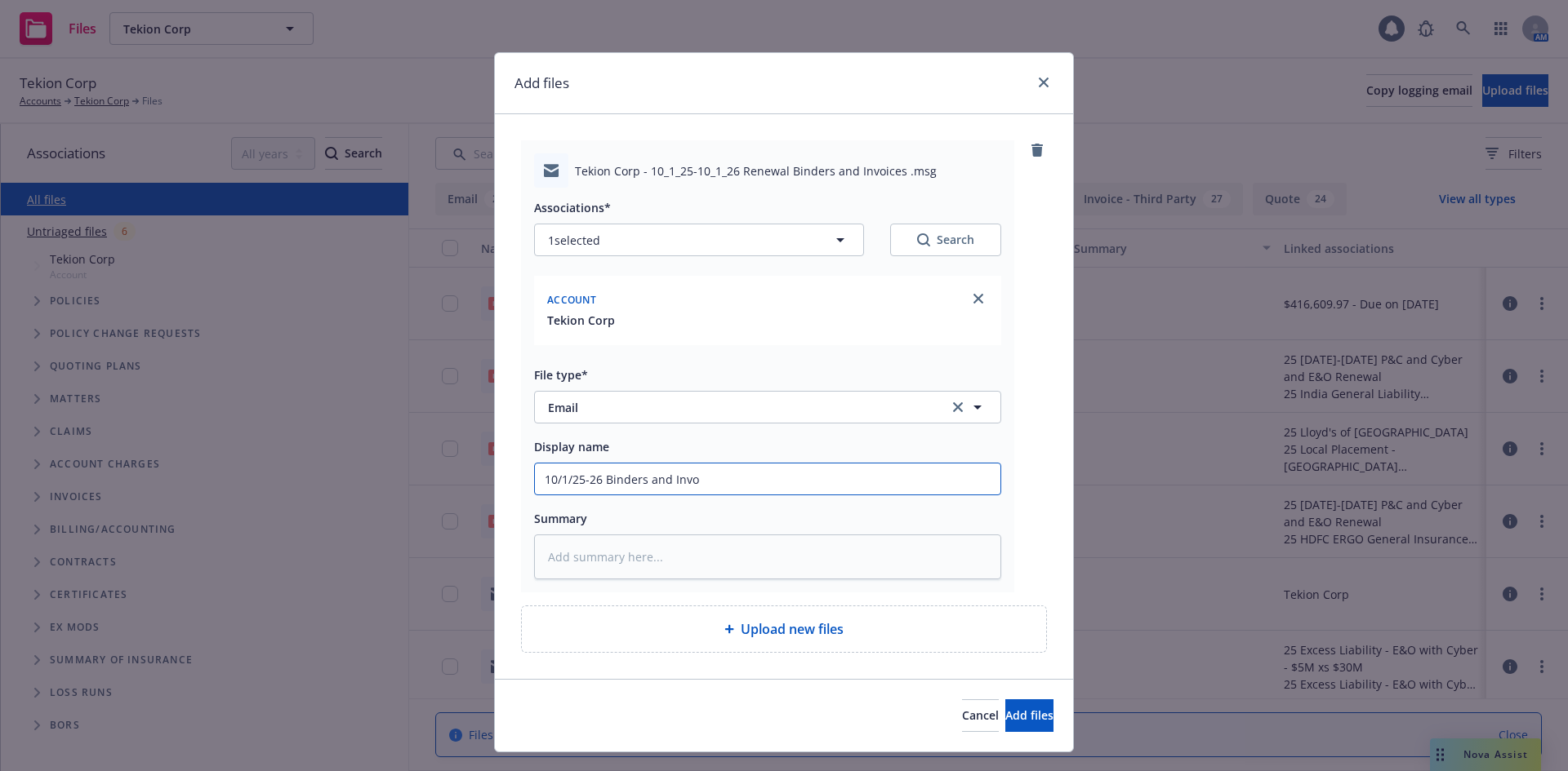
type input "10/1/25-26 Binders and Invoi"
type textarea "x"
type input "10/1/25-26 Binders and Invoic"
type textarea "x"
type input "10/1/25-26 Binders and Invoice"
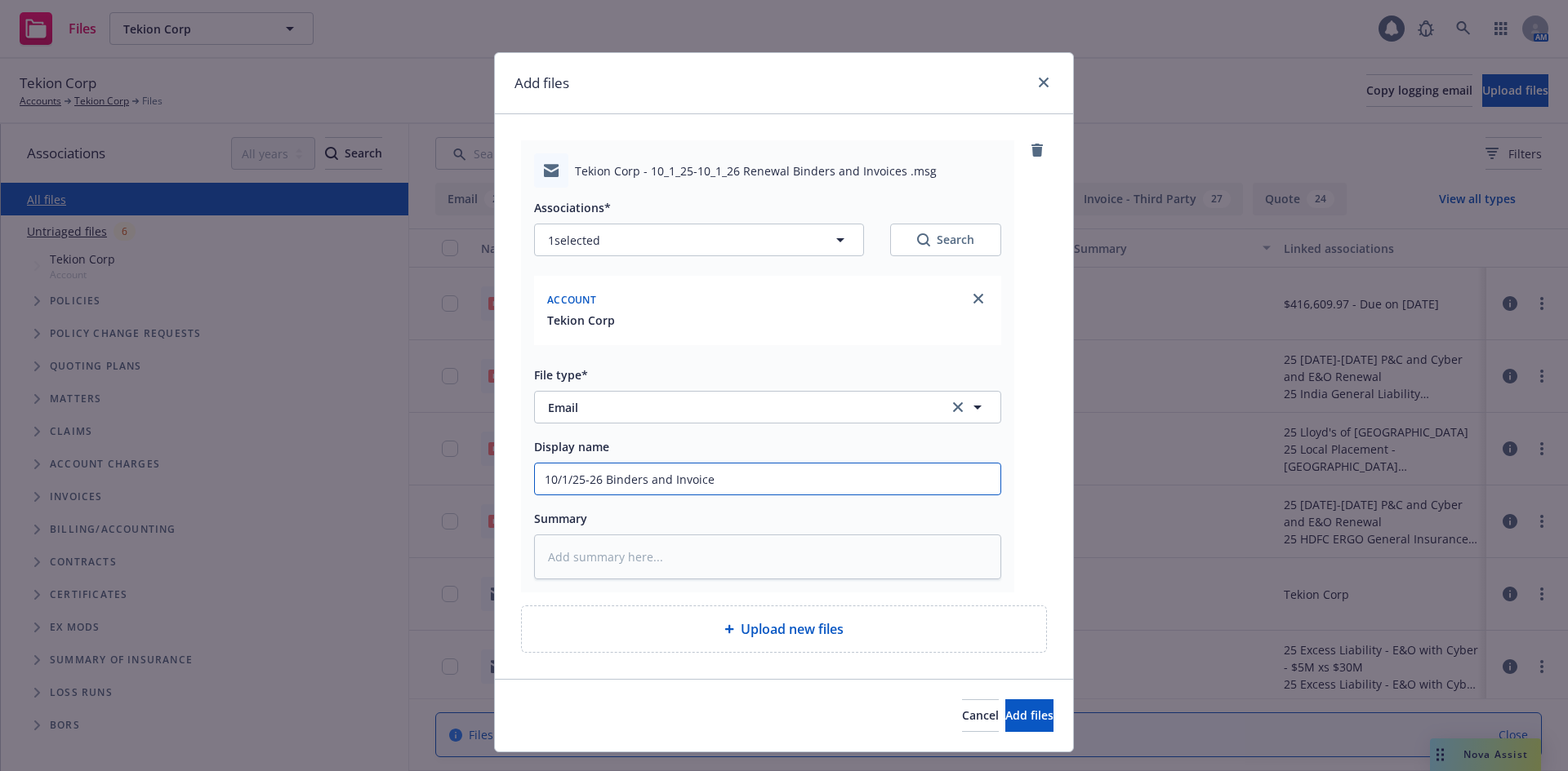
type textarea "x"
type input "10/1/25-26 Binders and Invoices"
click at [1005, 716] on span "Add files" at bounding box center [1029, 715] width 48 height 15
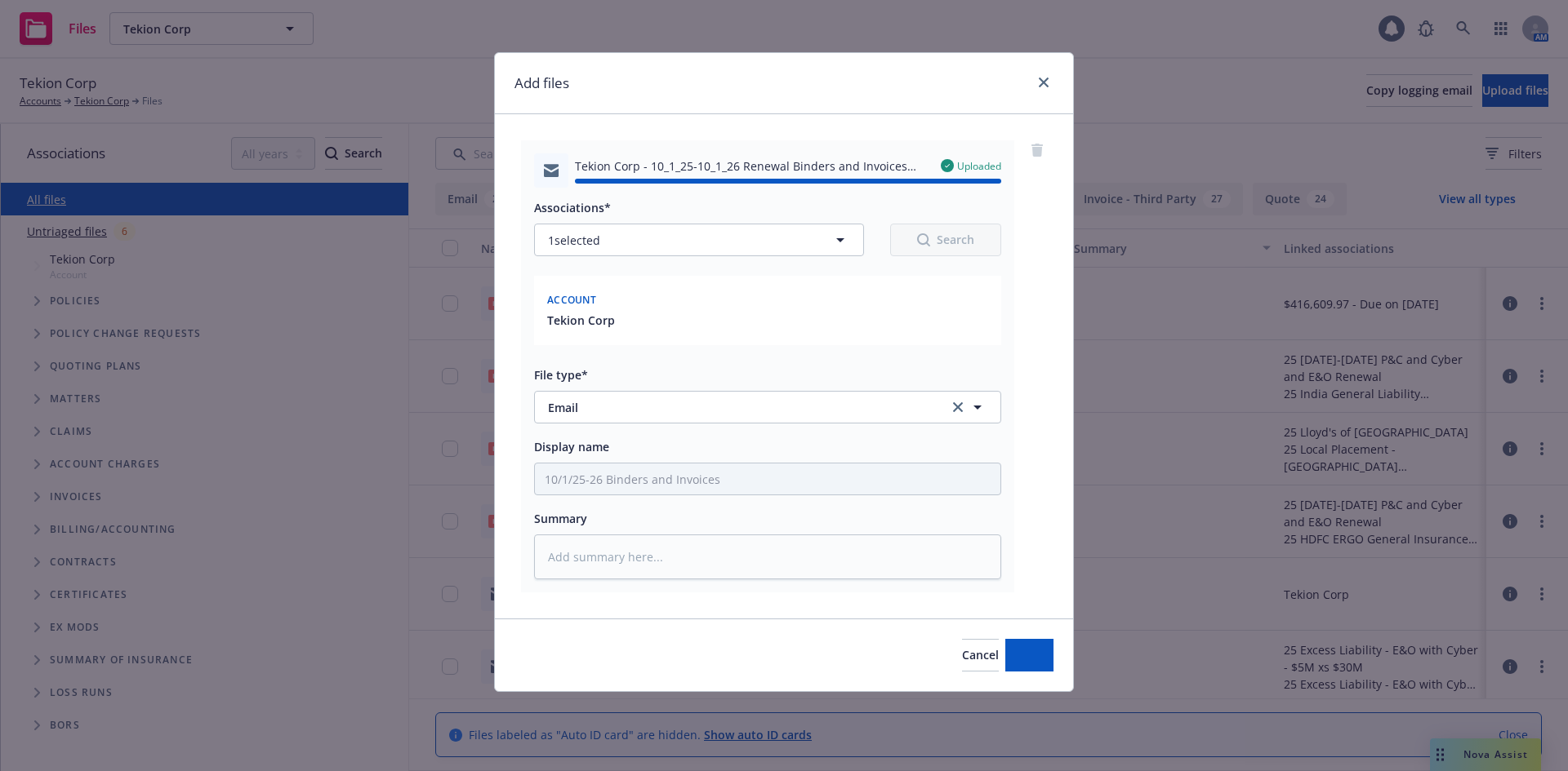
type textarea "x"
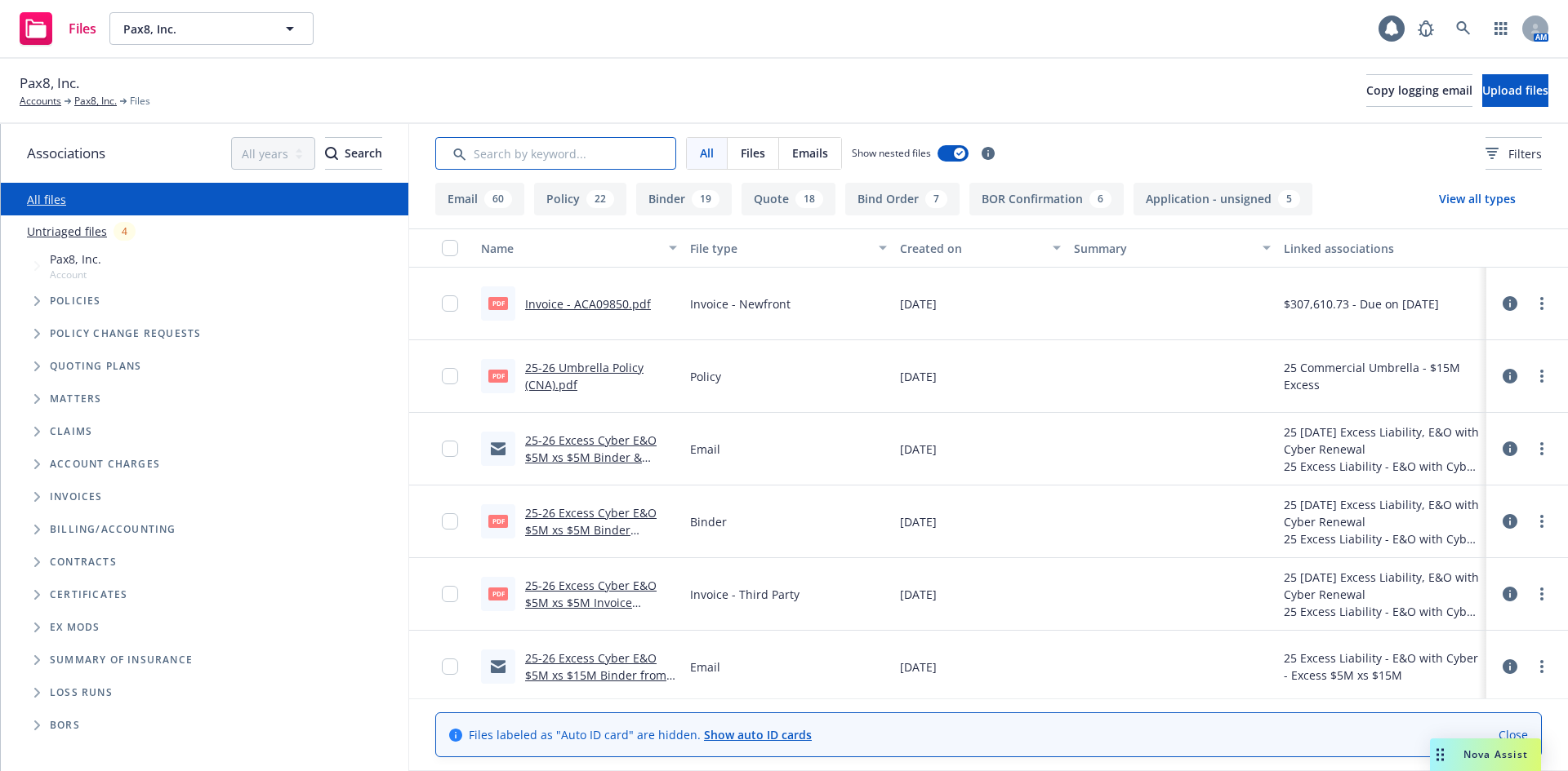
click at [528, 161] on input "Search by keyword..." at bounding box center [555, 154] width 241 height 33
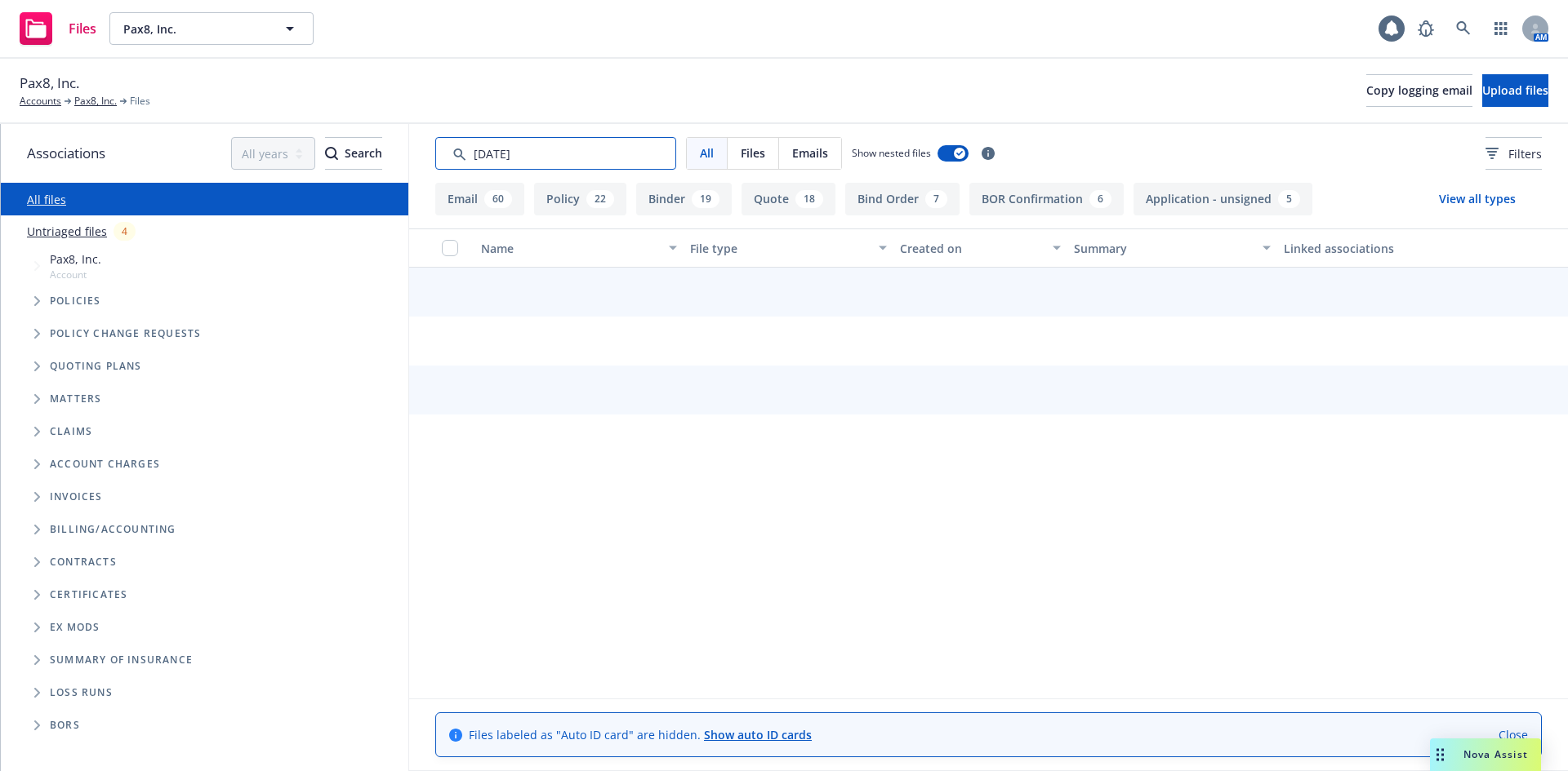
type input "10/6/25"
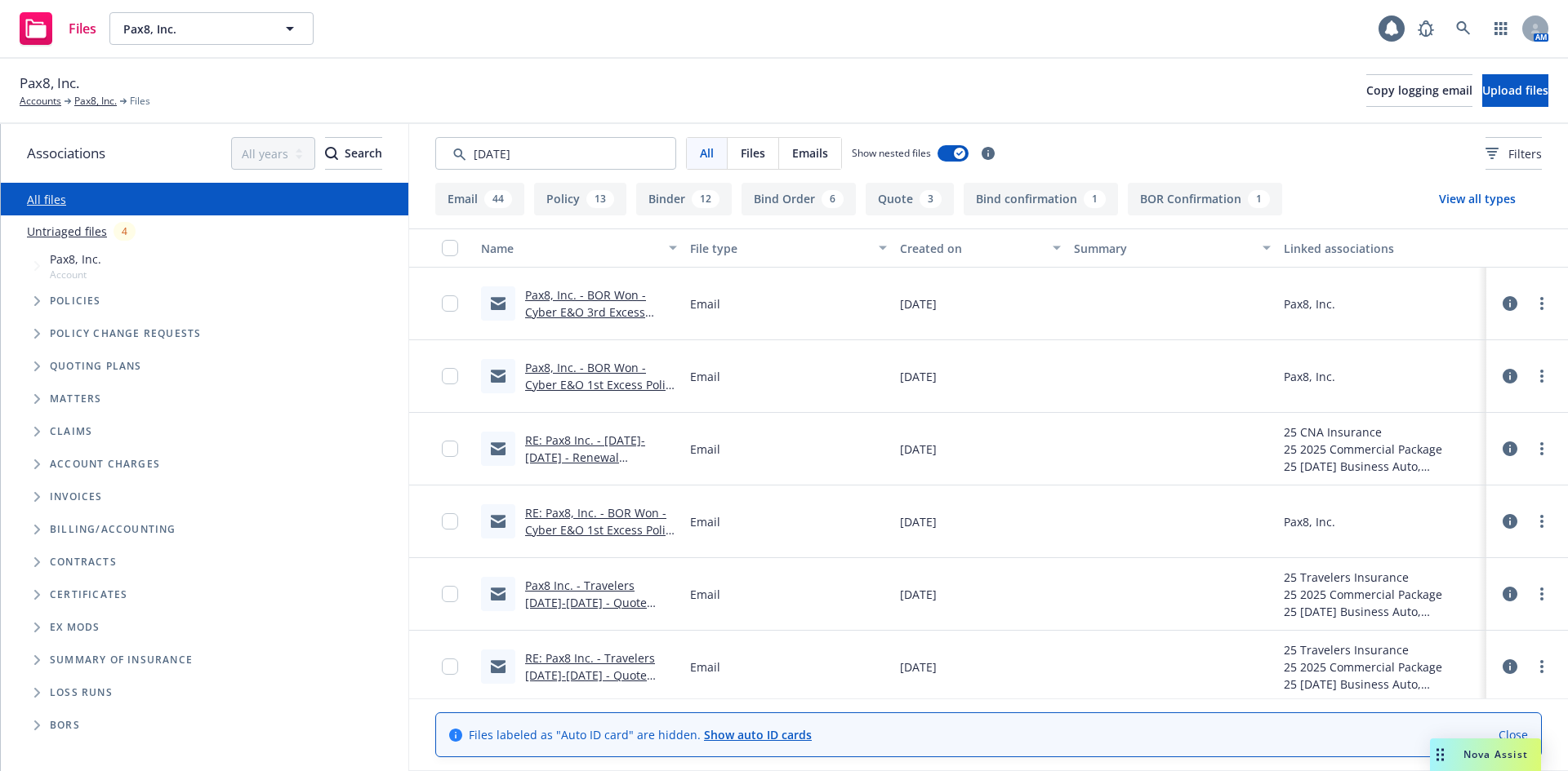
click at [938, 250] on div "Created on" at bounding box center [972, 249] width 144 height 17
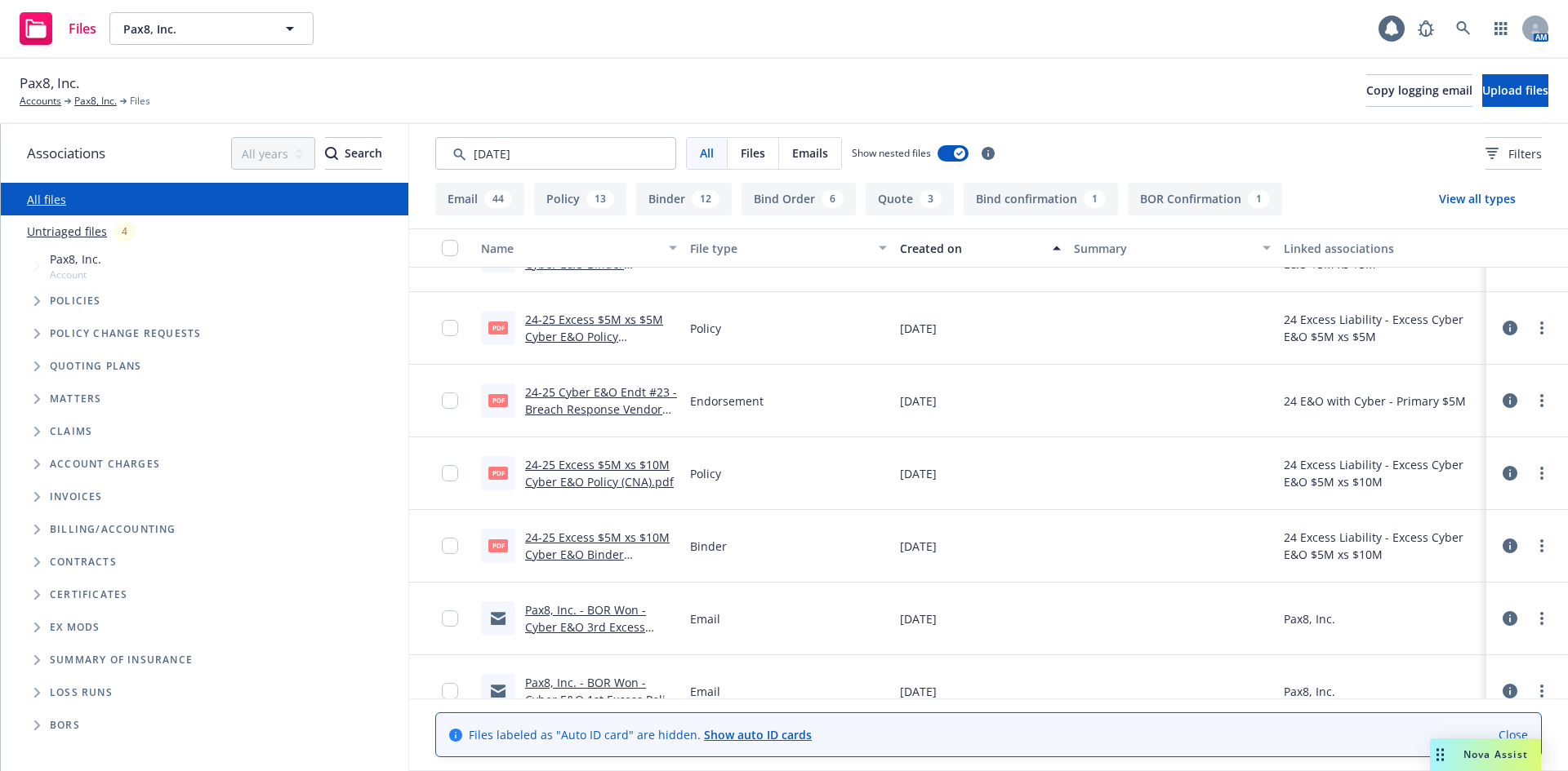
scroll to position [190, 0]
click at [929, 251] on div "Created on" at bounding box center [972, 249] width 144 height 17
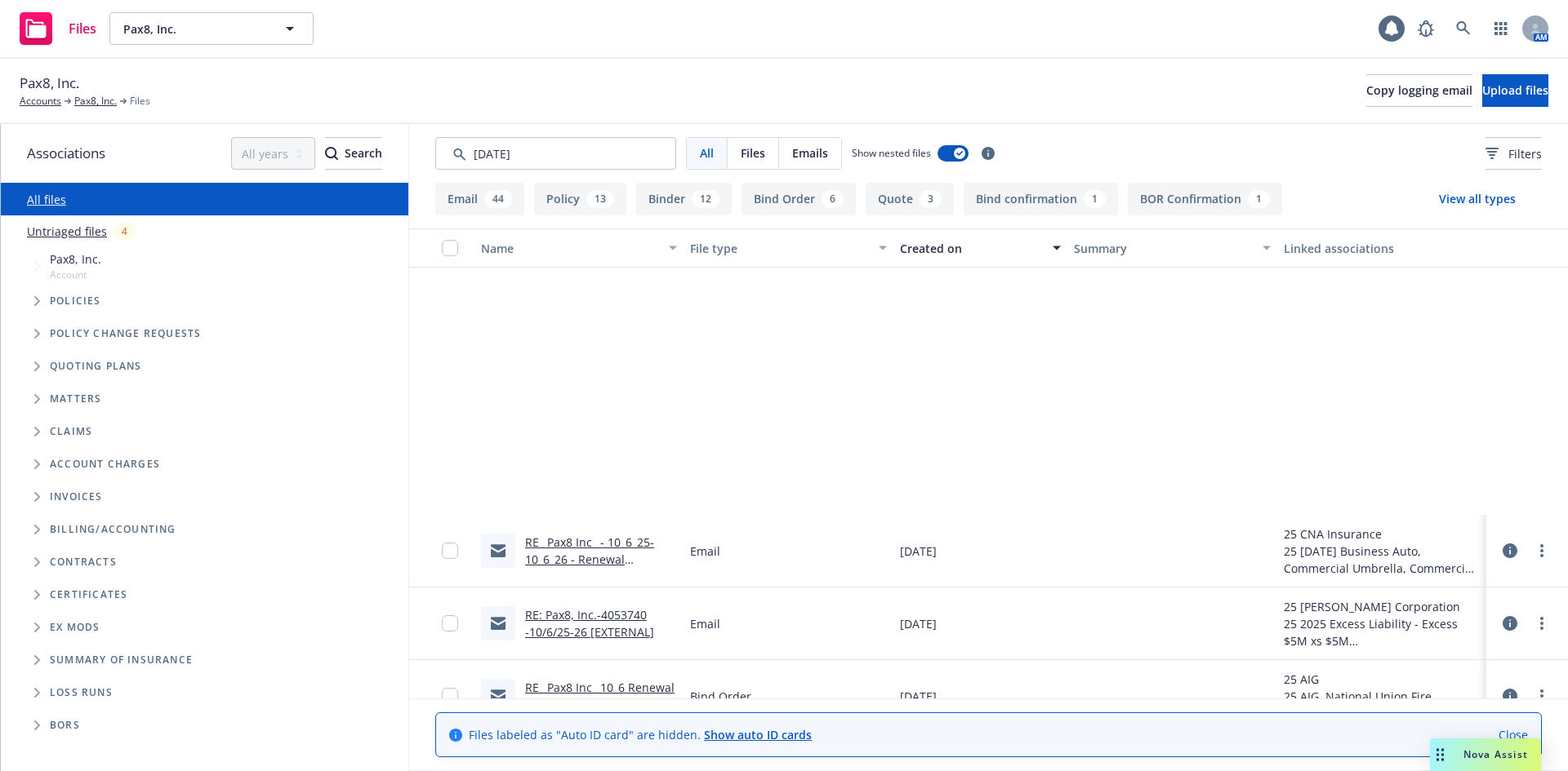
scroll to position [1714, 0]
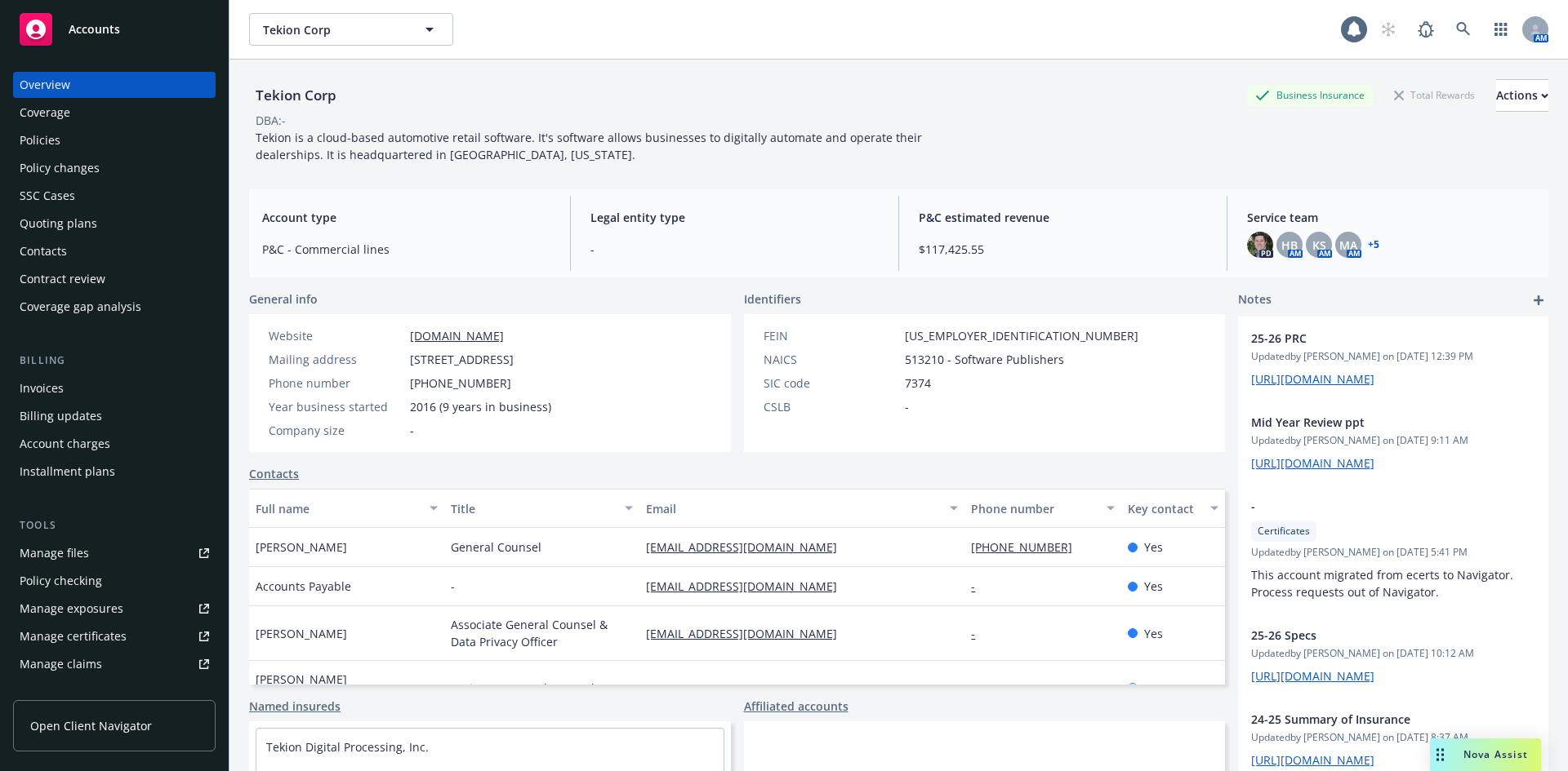
click at [50, 148] on div "Policies" at bounding box center [40, 140] width 41 height 26
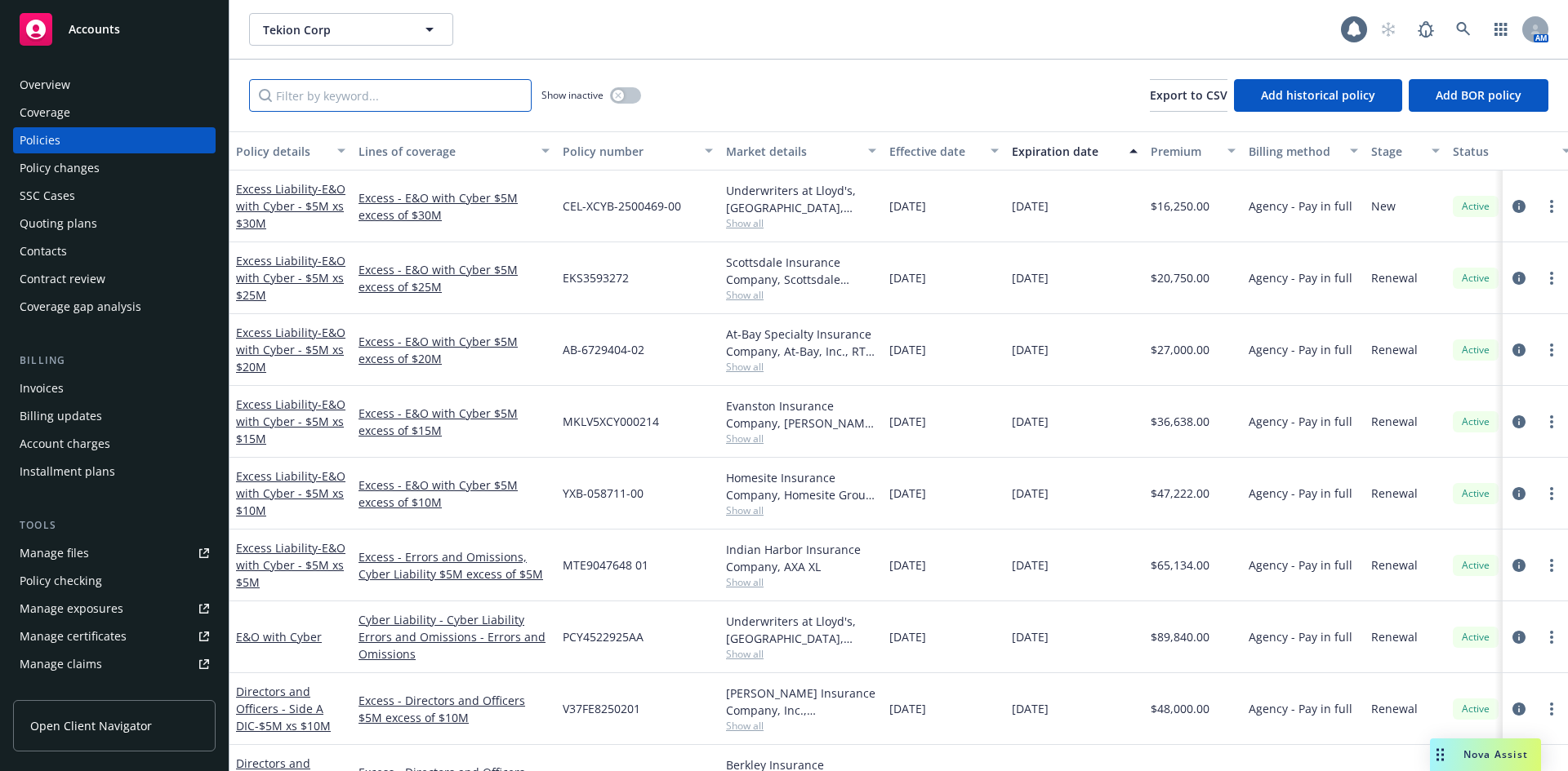
click at [395, 90] on input "Filter by keyword..." at bounding box center [389, 95] width 282 height 33
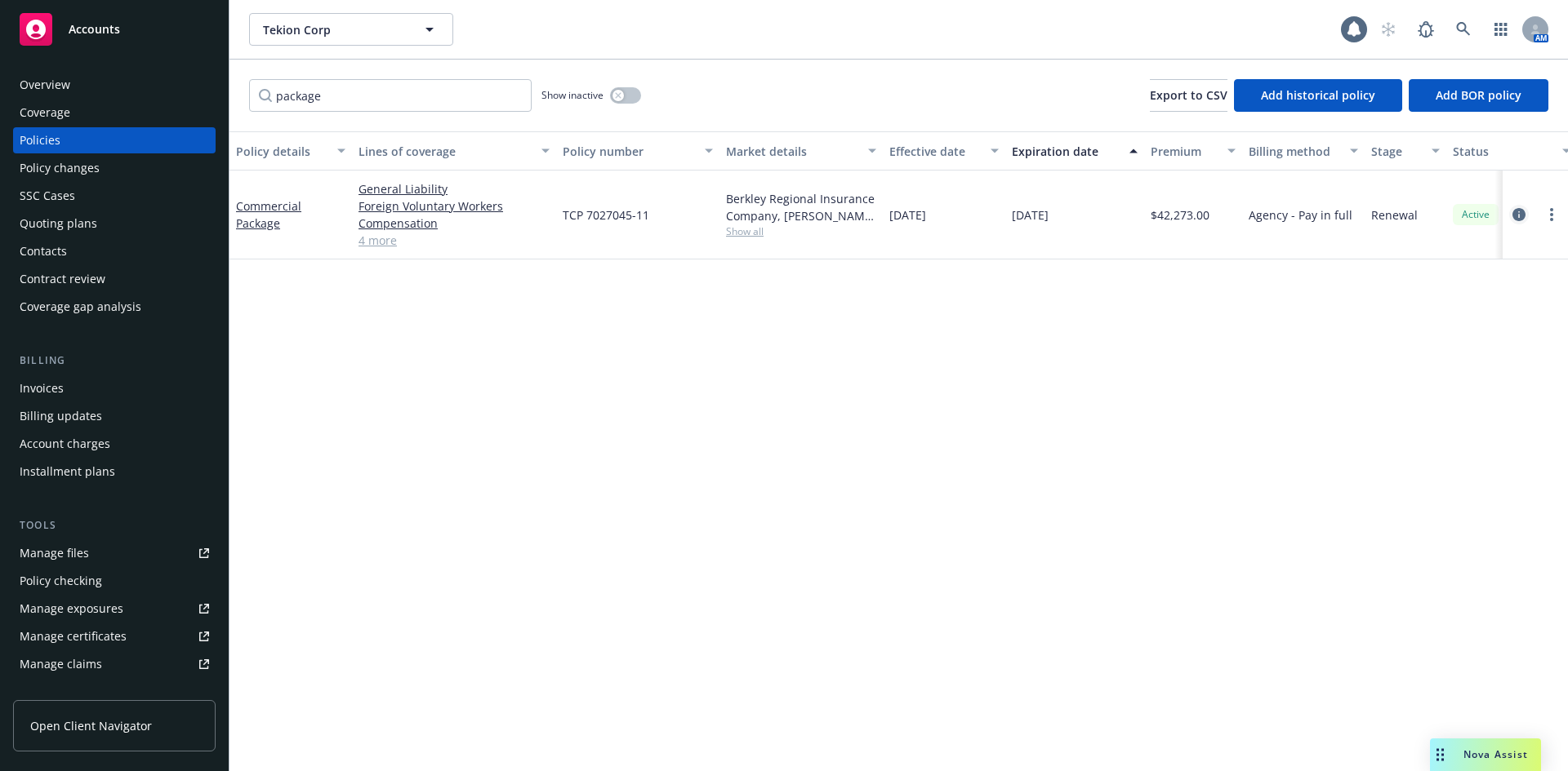
click at [1515, 214] on icon "circleInformation" at bounding box center [1518, 214] width 13 height 13
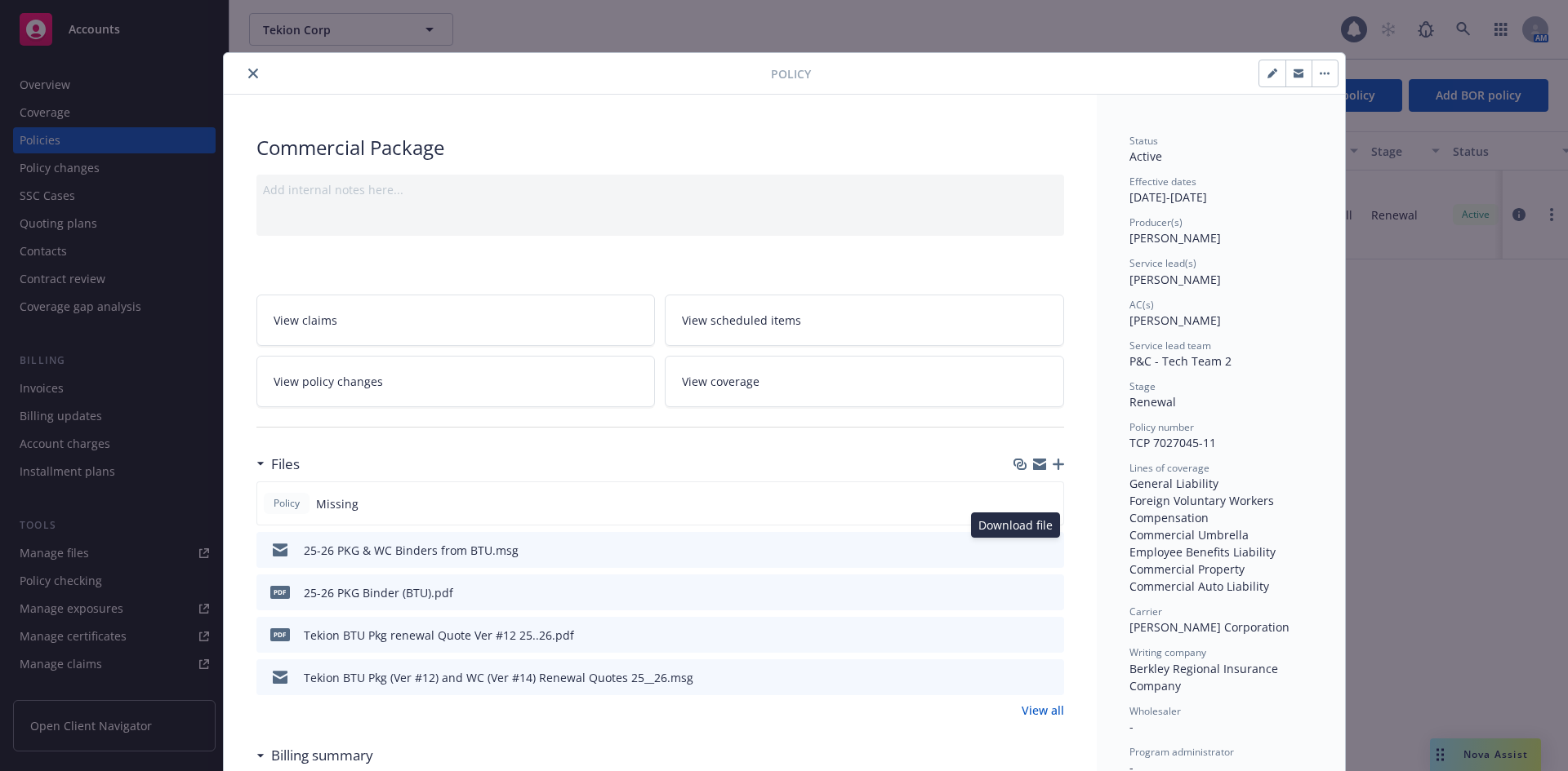
click at [1021, 548] on icon "download file" at bounding box center [1021, 549] width 13 height 13
click at [1015, 597] on icon "download file" at bounding box center [1021, 596] width 13 height 4
click at [246, 78] on button "close" at bounding box center [253, 73] width 20 height 20
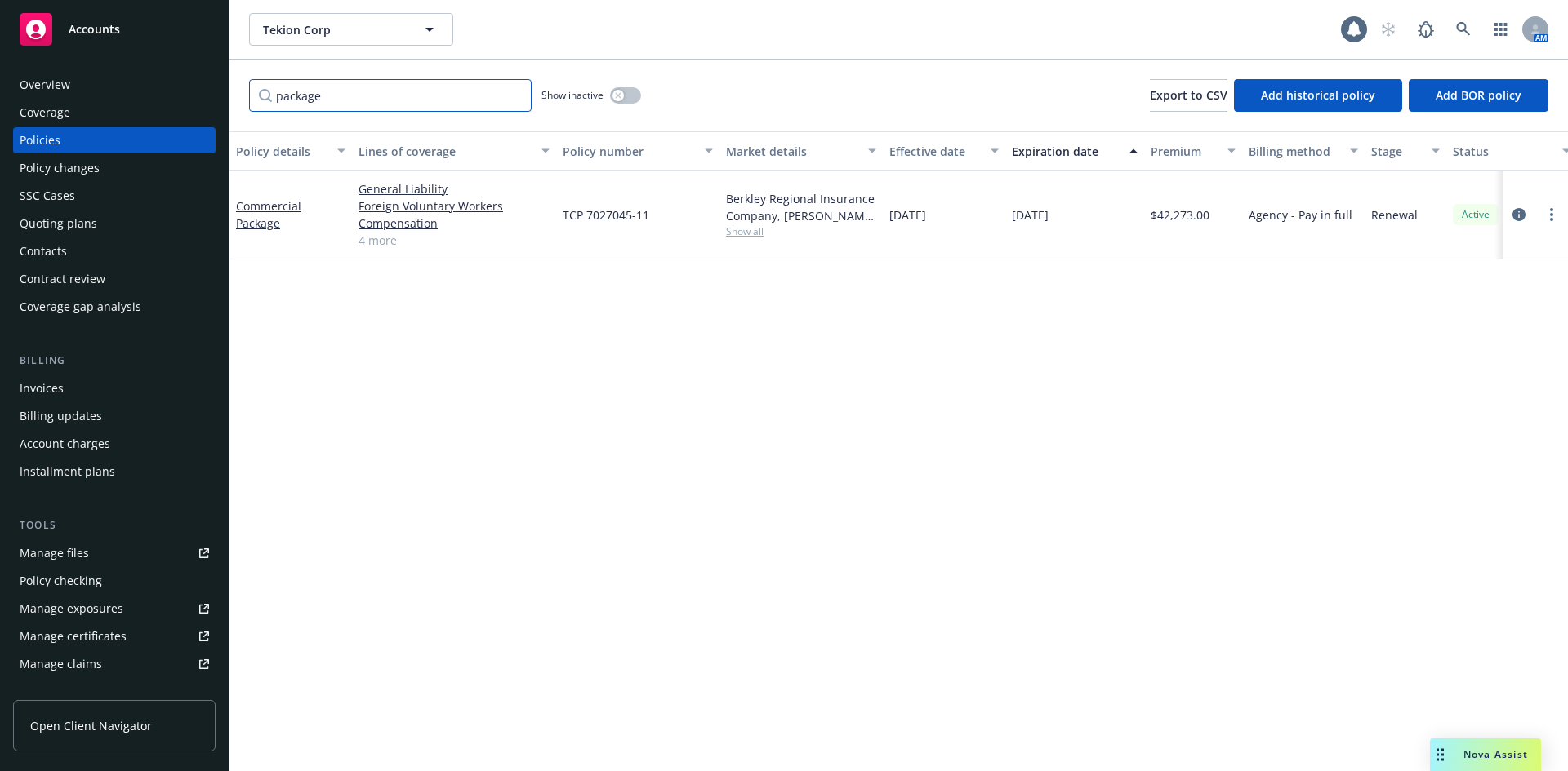
drag, startPoint x: 401, startPoint y: 102, endPoint x: 159, endPoint y: 99, distance: 242.0
click at [162, 101] on div "Accounts Overview Coverage Policies Policy changes SSC Cases Quoting plans Cont…" at bounding box center [784, 385] width 1568 height 771
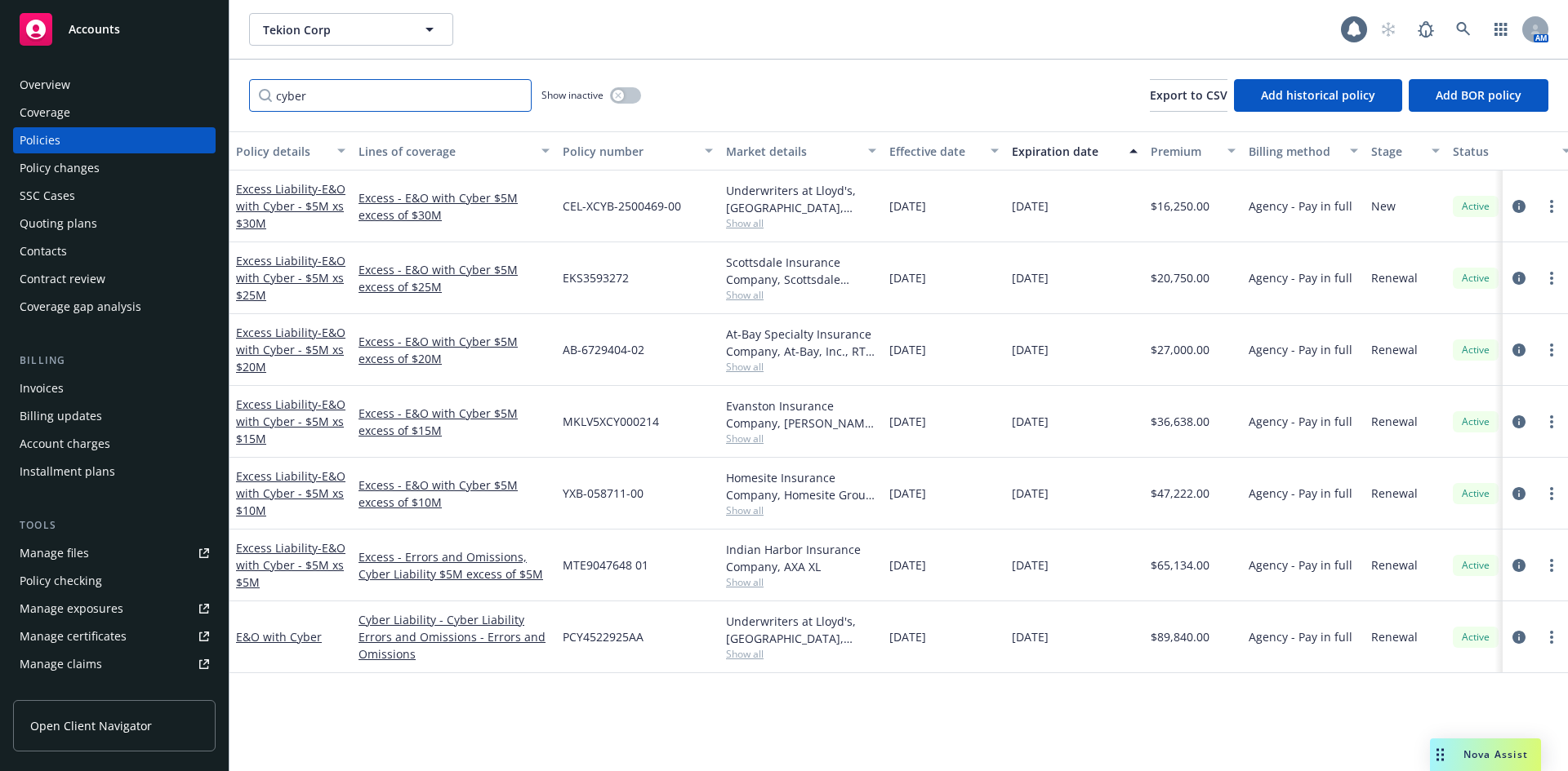
drag, startPoint x: 292, startPoint y: 90, endPoint x: 208, endPoint y: 83, distance: 84.3
click at [208, 83] on div "Accounts Overview Coverage Policies Policy changes SSC Cases Quoting plans Cont…" at bounding box center [784, 385] width 1568 height 771
type input "o"
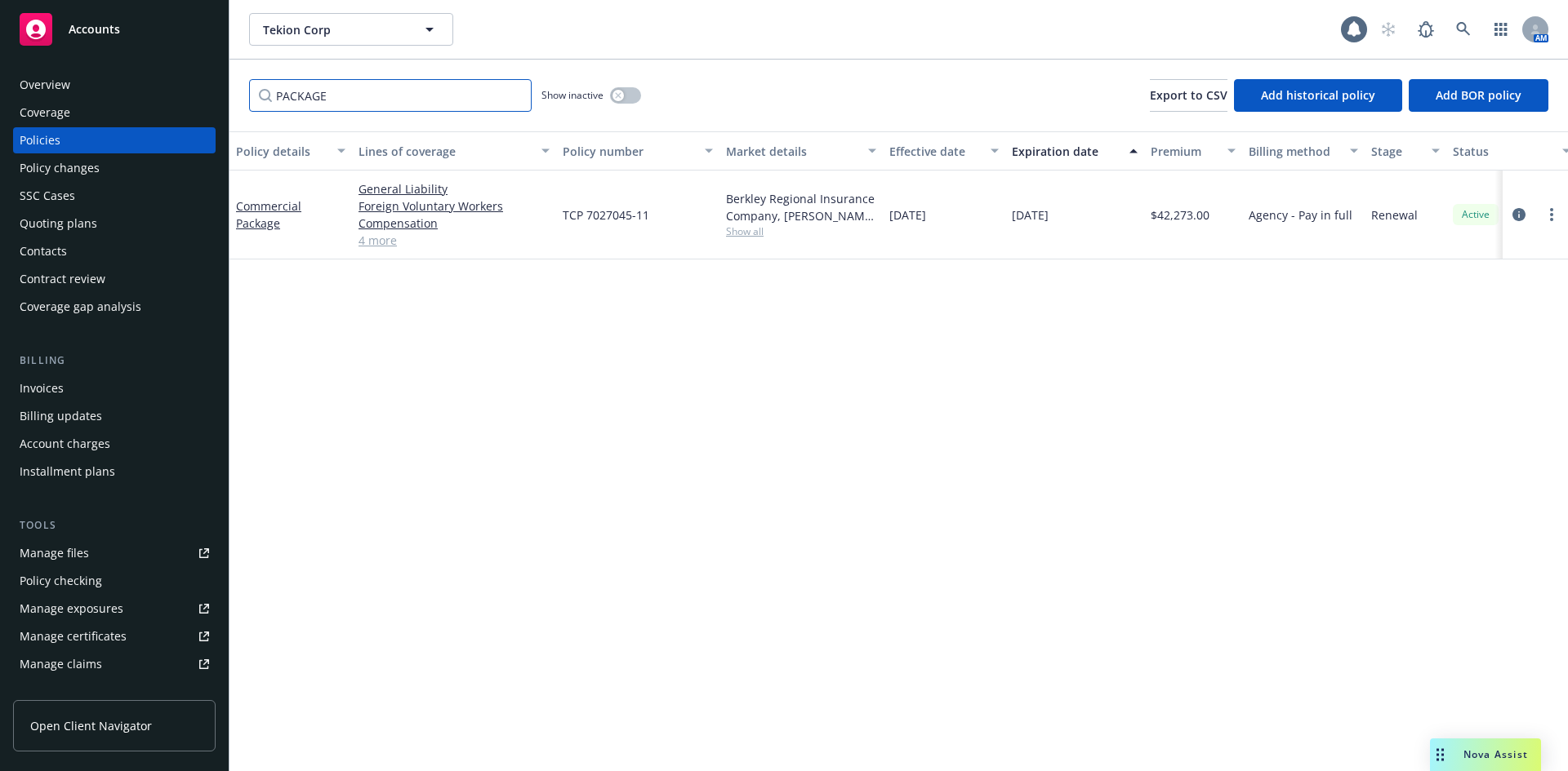
drag, startPoint x: 384, startPoint y: 97, endPoint x: 164, endPoint y: 95, distance: 220.0
click at [164, 95] on div "Accounts Overview Coverage Policies Policy changes SSC Cases Quoting plans Cont…" at bounding box center [784, 385] width 1568 height 771
type input "UK"
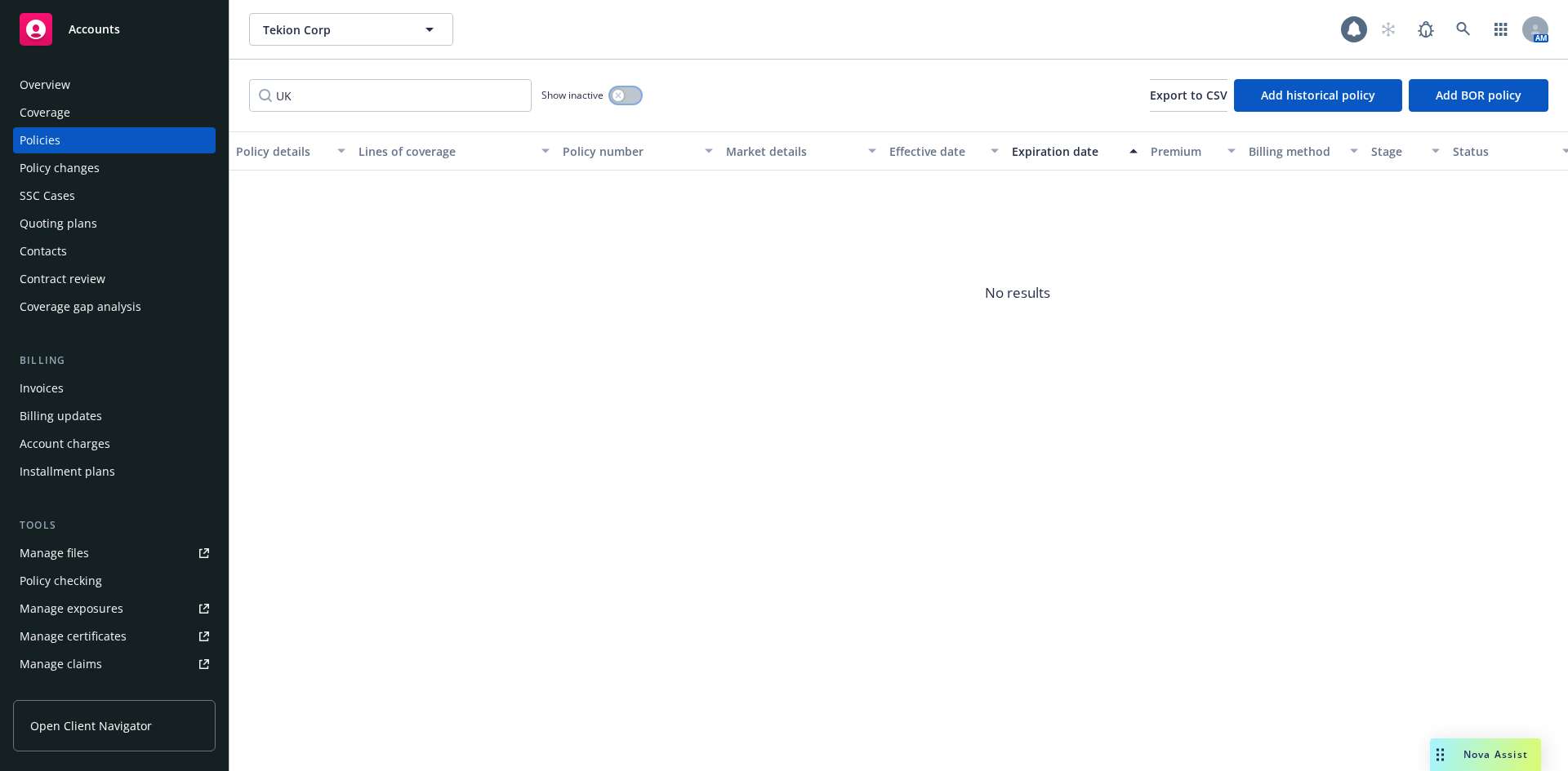
click at [631, 101] on button "button" at bounding box center [625, 95] width 31 height 16
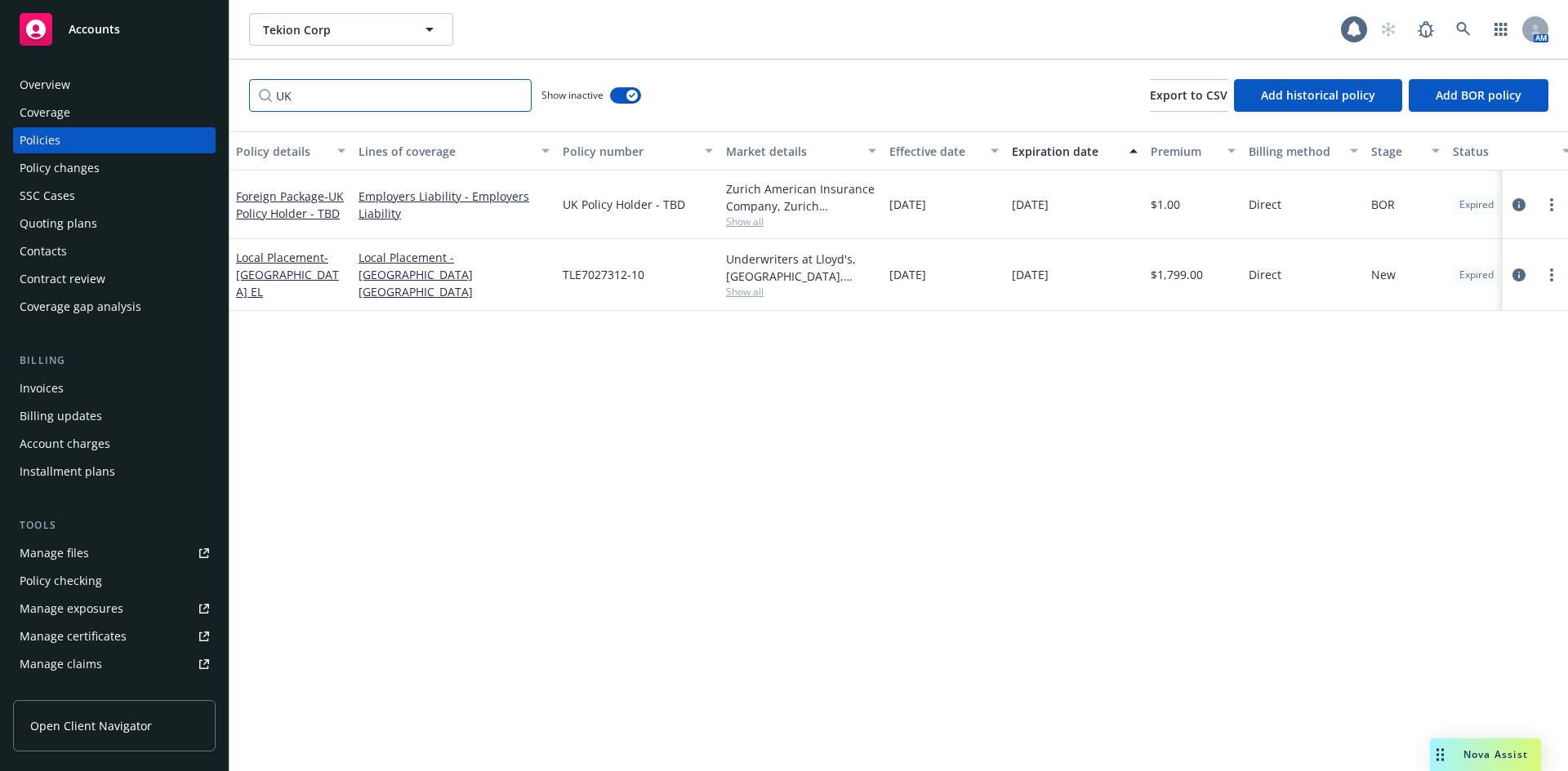
drag, startPoint x: 329, startPoint y: 104, endPoint x: 233, endPoint y: 101, distance: 96.0
click at [233, 101] on div "UK Show inactive Export to CSV Add historical policy Add BOR policy" at bounding box center [898, 95] width 1338 height 72
click at [64, 553] on div "Manage files" at bounding box center [54, 553] width 69 height 26
